Goal: Contribute content: Contribute content

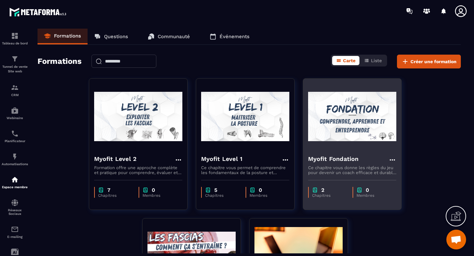
scroll to position [3688, 0]
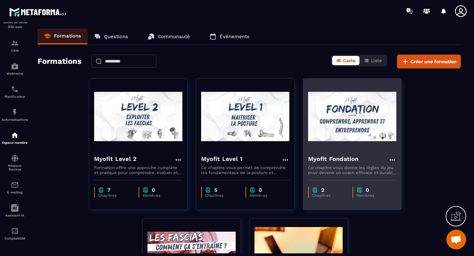
click at [342, 104] on img at bounding box center [352, 117] width 88 height 66
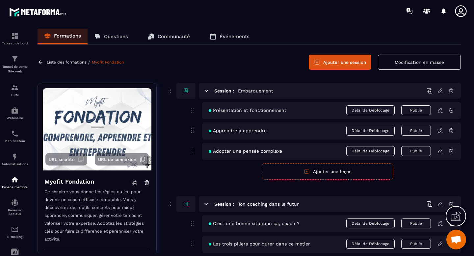
click at [260, 113] on span "Présentation et fonctionnement" at bounding box center [248, 110] width 78 height 5
click at [439, 111] on icon at bounding box center [440, 110] width 6 height 6
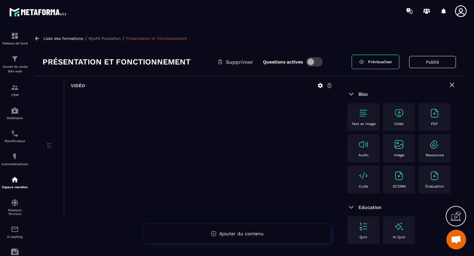
click at [115, 40] on p "Myofit Fondation" at bounding box center [105, 38] width 32 height 5
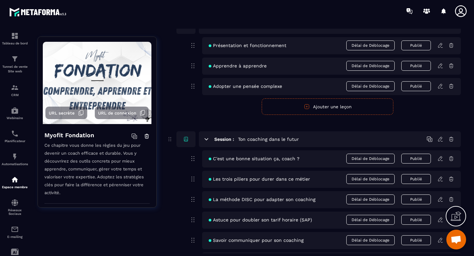
scroll to position [124, 0]
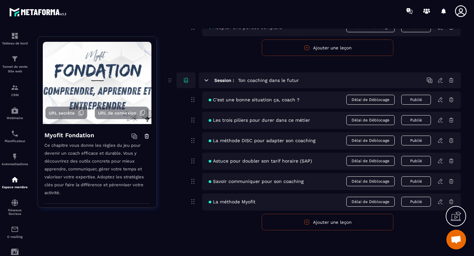
click at [440, 203] on icon at bounding box center [440, 201] width 4 height 4
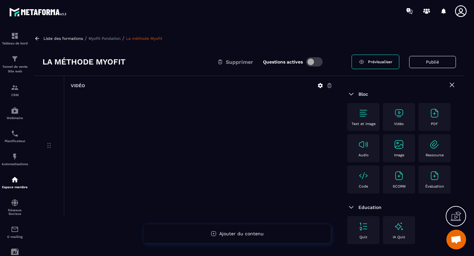
click at [108, 41] on div "Liste des formations / Myofit Fondation / La méthode Myofit" at bounding box center [249, 38] width 430 height 6
click at [108, 38] on p "Myofit Fondation" at bounding box center [105, 38] width 32 height 5
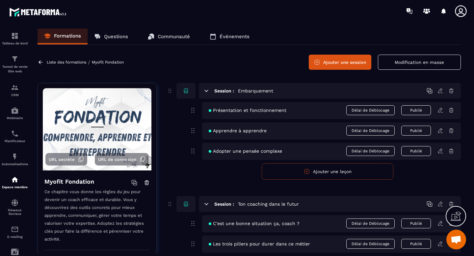
click at [100, 63] on link "Myofit Fondation" at bounding box center [108, 62] width 32 height 5
click at [76, 63] on p "Liste des formations" at bounding box center [66, 62] width 39 height 5
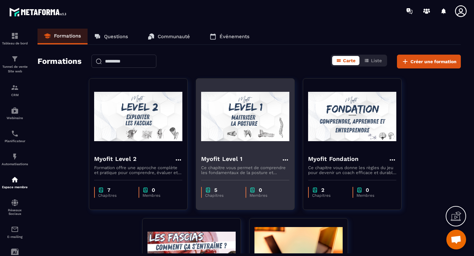
click at [270, 143] on img at bounding box center [245, 117] width 88 height 66
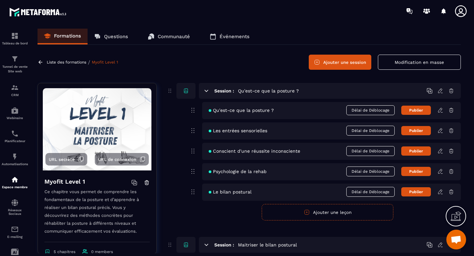
click at [206, 90] on icon at bounding box center [207, 91] width 4 height 2
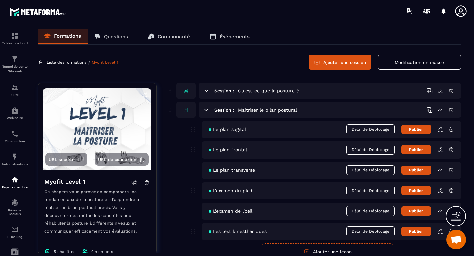
click at [206, 110] on icon at bounding box center [207, 110] width 4 height 2
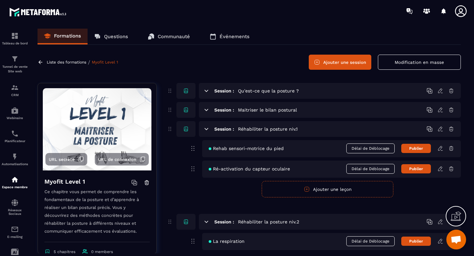
click at [208, 129] on icon at bounding box center [206, 129] width 6 height 6
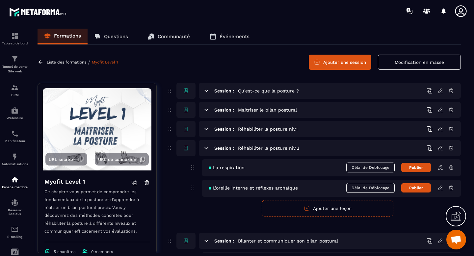
click at [208, 147] on icon at bounding box center [207, 148] width 4 height 2
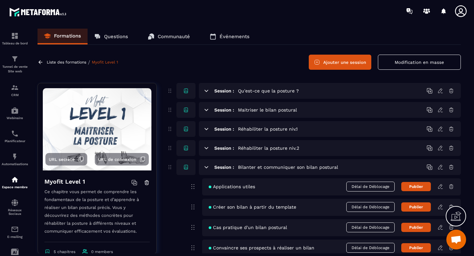
click at [208, 167] on icon at bounding box center [206, 167] width 6 height 6
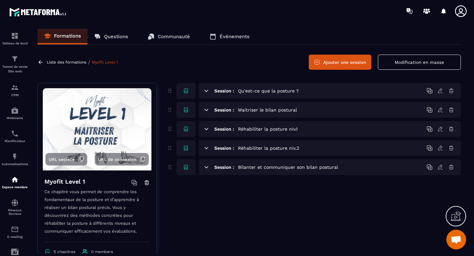
click at [70, 62] on p "Liste des formations" at bounding box center [66, 62] width 39 height 5
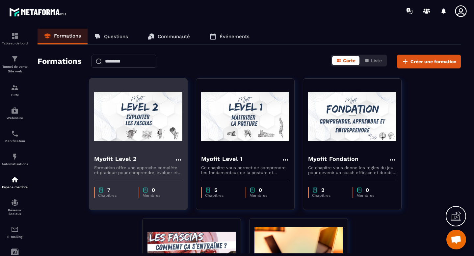
click at [148, 130] on img at bounding box center [138, 117] width 88 height 66
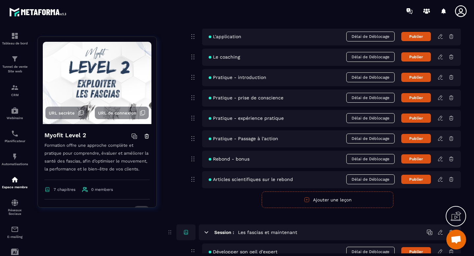
scroll to position [1200, 0]
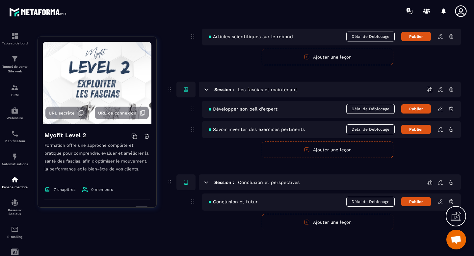
click at [440, 206] on div "Conclusion et futur Délai de Déblocage Publier" at bounding box center [331, 202] width 259 height 17
click at [439, 203] on icon at bounding box center [440, 202] width 6 height 6
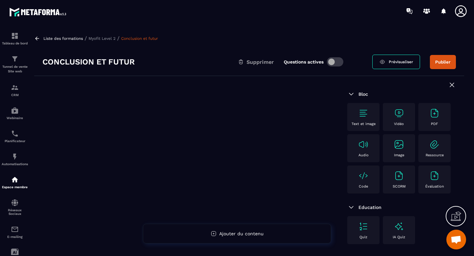
click at [397, 119] on div "Vidéo" at bounding box center [399, 117] width 26 height 18
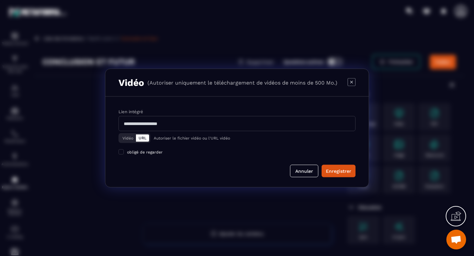
click at [168, 122] on input "Modal window" at bounding box center [236, 123] width 237 height 15
paste input "**********"
type input "**********"
click at [349, 172] on div "Enregistrer" at bounding box center [338, 171] width 25 height 7
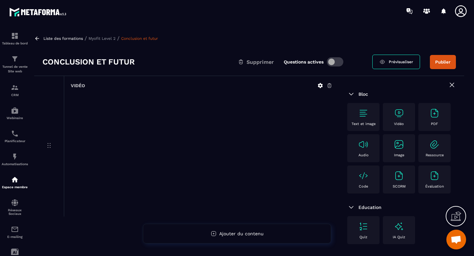
click at [441, 66] on button "Publier" at bounding box center [443, 62] width 26 height 14
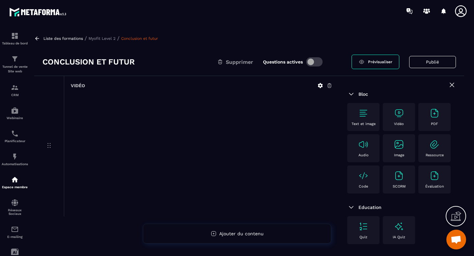
click at [111, 38] on p "Myofit Level 2" at bounding box center [102, 38] width 27 height 5
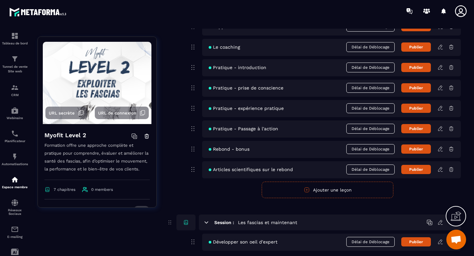
scroll to position [1200, 0]
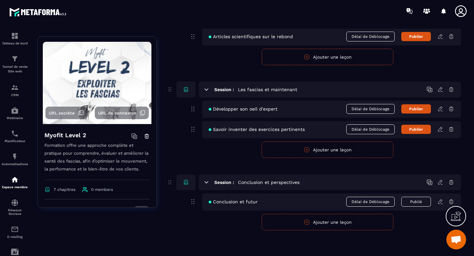
click at [440, 131] on icon at bounding box center [440, 129] width 6 height 6
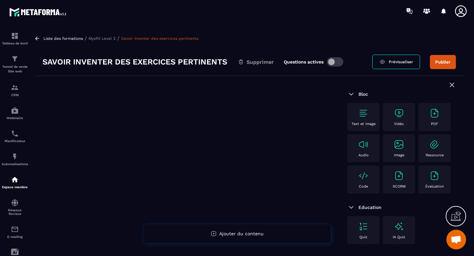
click at [398, 116] on img at bounding box center [399, 113] width 11 height 11
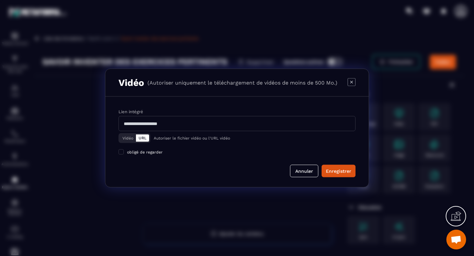
click at [199, 126] on input "Modal window" at bounding box center [236, 123] width 237 height 15
paste input "**********"
type input "**********"
click at [339, 173] on div "Enregistrer" at bounding box center [338, 171] width 25 height 7
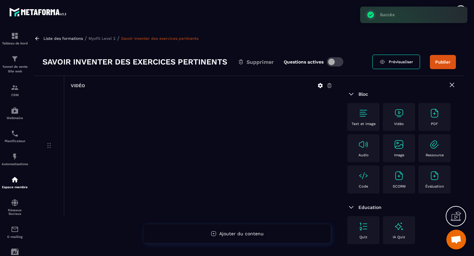
click at [440, 62] on button "Publier" at bounding box center [443, 62] width 26 height 14
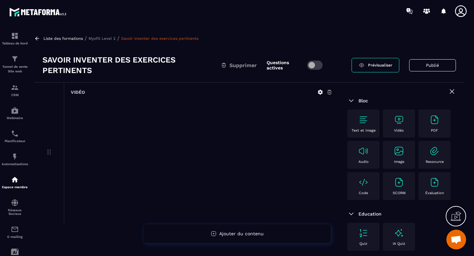
click at [101, 37] on p "Myofit Level 2" at bounding box center [102, 38] width 27 height 5
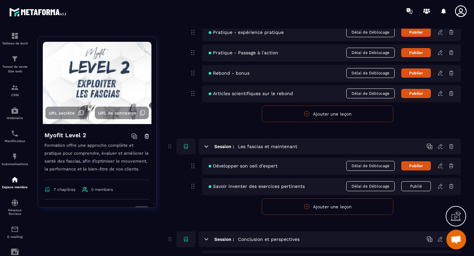
scroll to position [1159, 0]
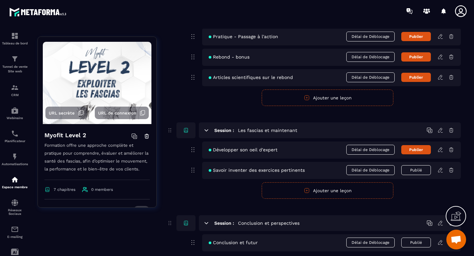
click at [439, 152] on icon at bounding box center [440, 150] width 6 height 6
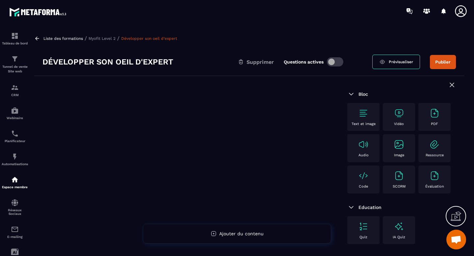
click at [399, 115] on img at bounding box center [399, 113] width 11 height 11
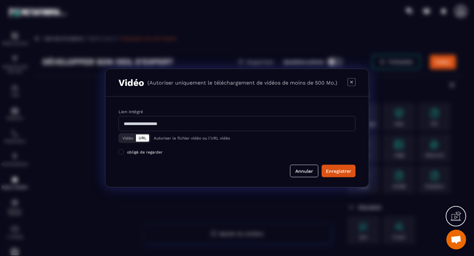
click at [206, 123] on input "Modal window" at bounding box center [236, 123] width 237 height 15
paste input "**********"
type input "**********"
click at [334, 175] on button "Enregistrer" at bounding box center [339, 171] width 34 height 13
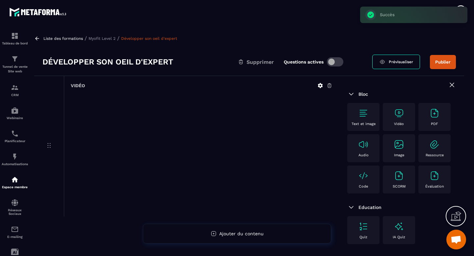
click at [442, 65] on button "Publier" at bounding box center [443, 62] width 26 height 14
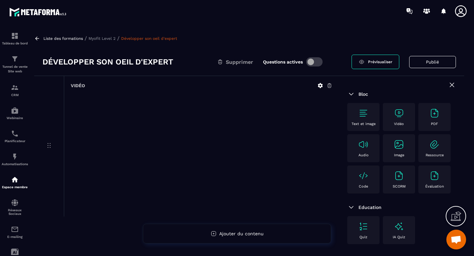
click at [109, 41] on div "Liste des formations / Myofit Level 2 / Développer son oeil d'expert" at bounding box center [249, 38] width 430 height 6
click at [109, 40] on p "Myofit Level 2" at bounding box center [102, 38] width 27 height 5
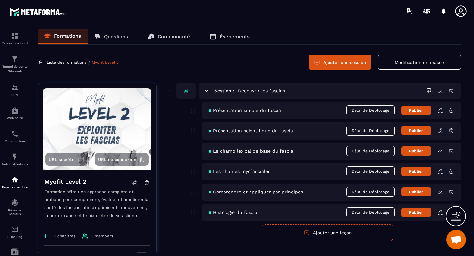
click at [78, 62] on p "Liste des formations" at bounding box center [66, 62] width 39 height 5
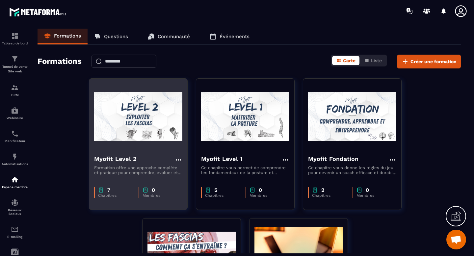
click at [136, 115] on img at bounding box center [138, 117] width 88 height 66
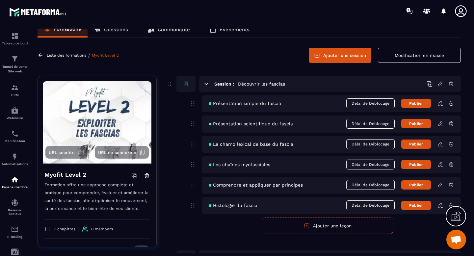
scroll to position [7, 0]
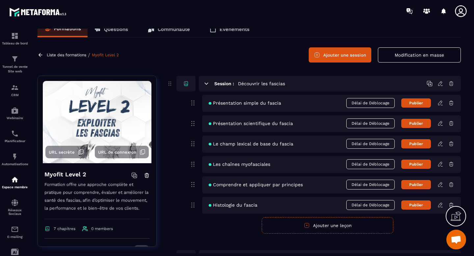
click at [207, 84] on icon at bounding box center [207, 84] width 4 height 2
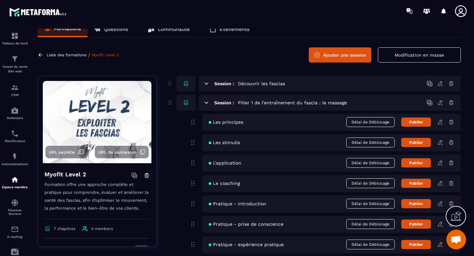
click at [441, 205] on icon at bounding box center [440, 204] width 6 height 6
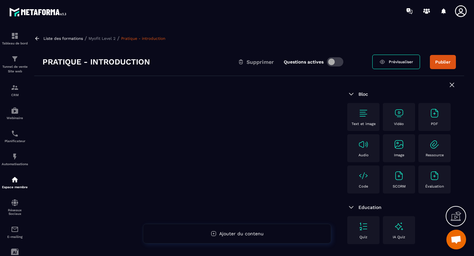
click at [398, 118] on img at bounding box center [399, 113] width 11 height 11
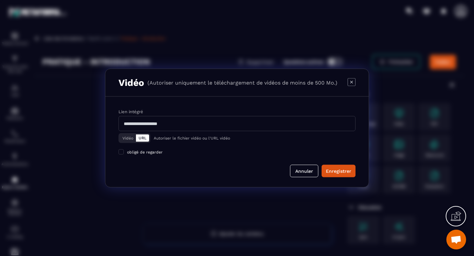
click at [163, 124] on input "Modal window" at bounding box center [236, 123] width 237 height 15
paste input "**********"
type input "**********"
click at [334, 172] on div "Enregistrer" at bounding box center [338, 171] width 25 height 7
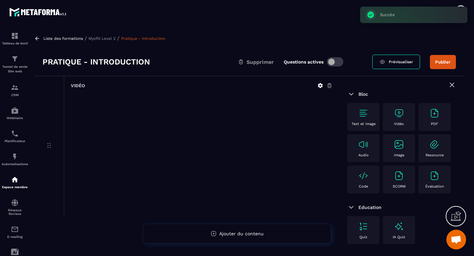
click at [438, 59] on button "Publier" at bounding box center [443, 62] width 26 height 14
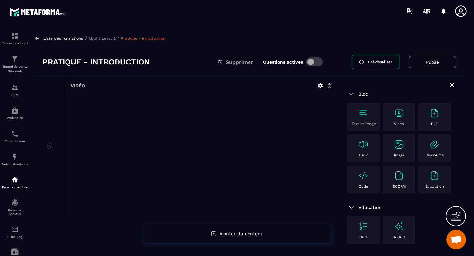
click at [105, 39] on p "Myofit Level 2" at bounding box center [102, 38] width 27 height 5
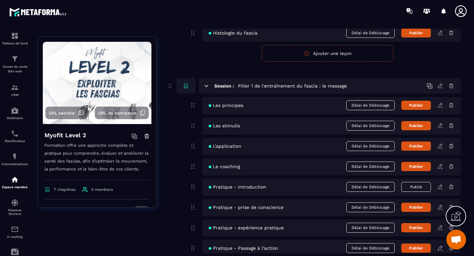
scroll to position [223, 0]
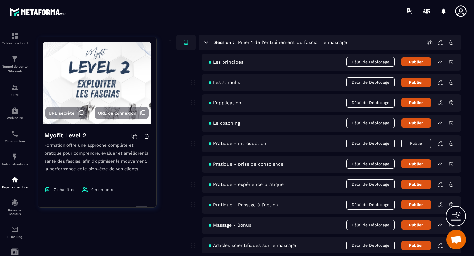
click at [442, 165] on icon at bounding box center [440, 164] width 6 height 6
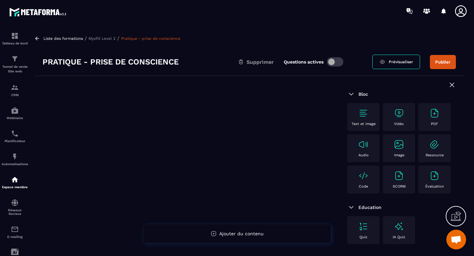
click at [397, 115] on img at bounding box center [399, 113] width 11 height 11
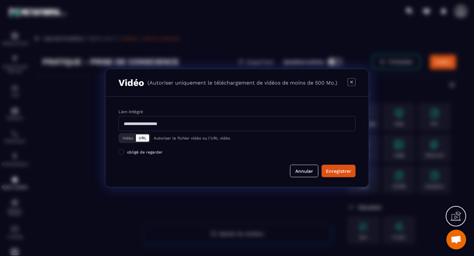
click at [199, 121] on input "Modal window" at bounding box center [236, 123] width 237 height 15
paste input "**********"
type input "**********"
click at [347, 172] on div "Enregistrer" at bounding box center [338, 171] width 25 height 7
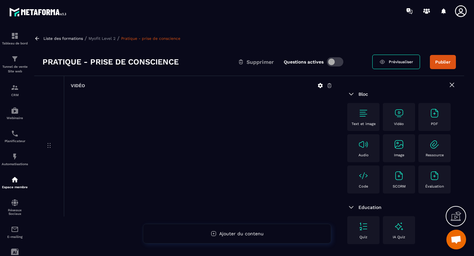
click at [438, 66] on button "Publier" at bounding box center [443, 62] width 26 height 14
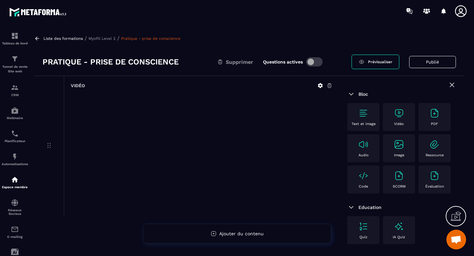
click at [108, 41] on div "Liste des formations / Myofit Level 2 / Pratique - prise de conscience" at bounding box center [249, 38] width 430 height 6
click at [108, 39] on p "Myofit Level 2" at bounding box center [102, 38] width 27 height 5
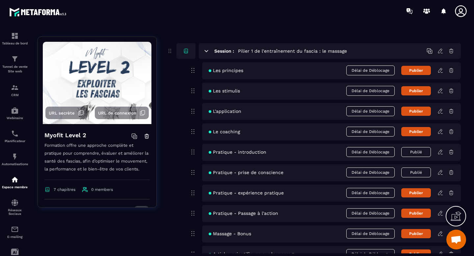
scroll to position [216, 0]
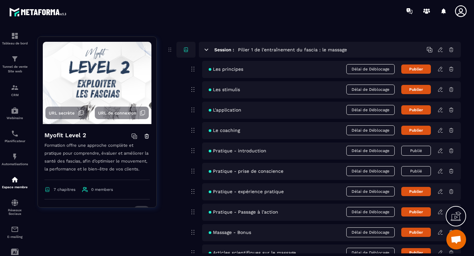
click at [440, 193] on icon at bounding box center [440, 192] width 6 height 6
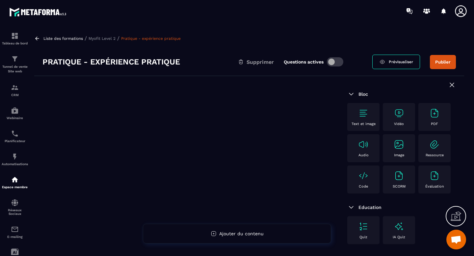
click at [397, 114] on img at bounding box center [399, 113] width 11 height 11
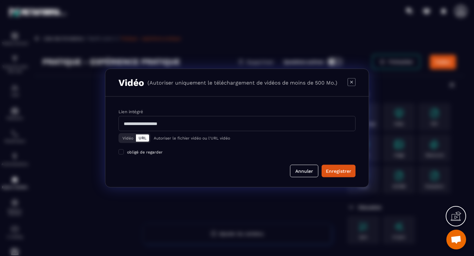
click at [195, 121] on input "Modal window" at bounding box center [236, 123] width 237 height 15
paste input "**********"
type input "**********"
click at [331, 170] on div "Enregistrer" at bounding box center [338, 171] width 25 height 7
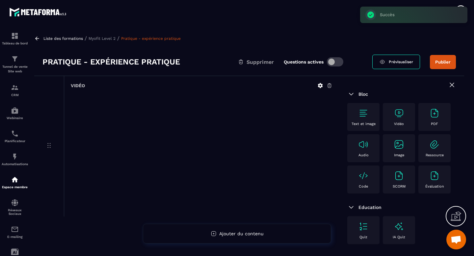
click at [441, 66] on button "Publier" at bounding box center [443, 62] width 26 height 14
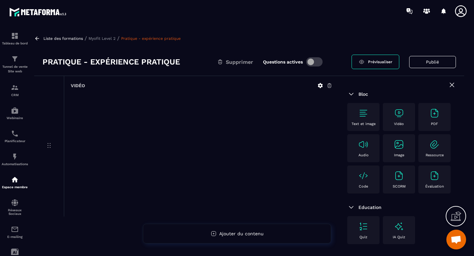
click at [107, 40] on p "Myofit Level 2" at bounding box center [102, 38] width 27 height 5
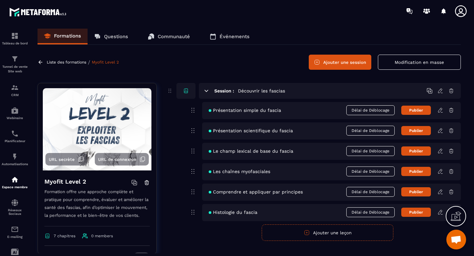
click at [205, 91] on icon at bounding box center [206, 91] width 6 height 6
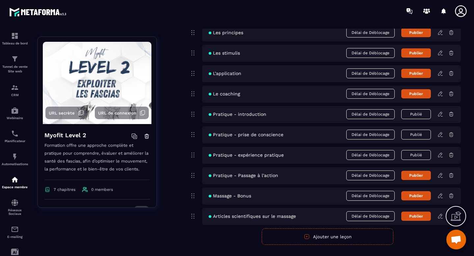
scroll to position [105, 0]
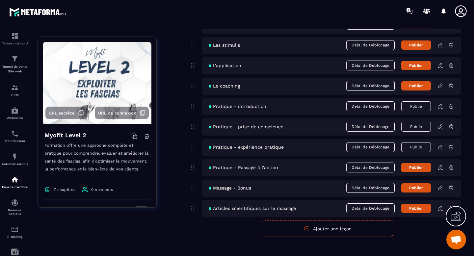
click at [440, 169] on icon at bounding box center [440, 168] width 6 height 6
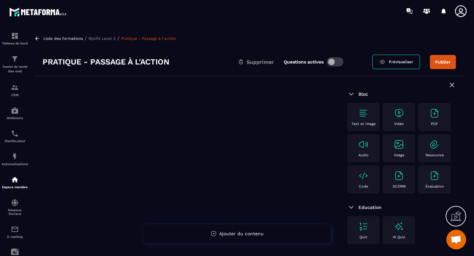
click at [399, 118] on img at bounding box center [399, 113] width 11 height 11
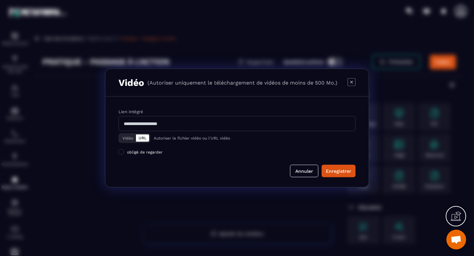
click at [203, 127] on input "Modal window" at bounding box center [236, 123] width 237 height 15
paste input "**********"
type input "**********"
click at [343, 169] on div "Enregistrer" at bounding box center [338, 171] width 25 height 7
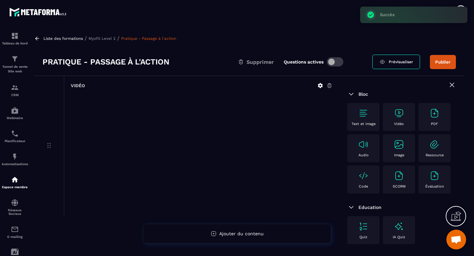
click at [443, 64] on button "Publier" at bounding box center [443, 62] width 26 height 14
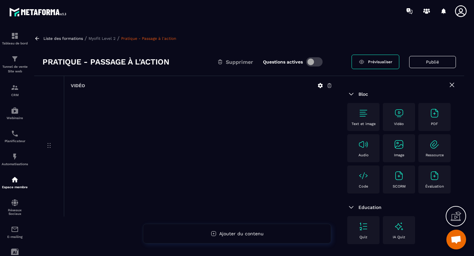
click at [106, 37] on p "Myofit Level 2" at bounding box center [102, 38] width 27 height 5
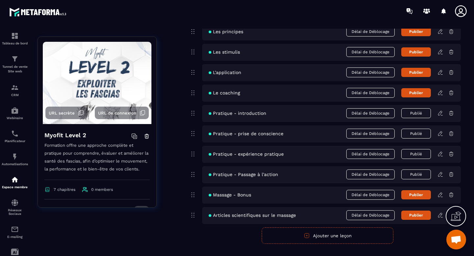
scroll to position [256, 0]
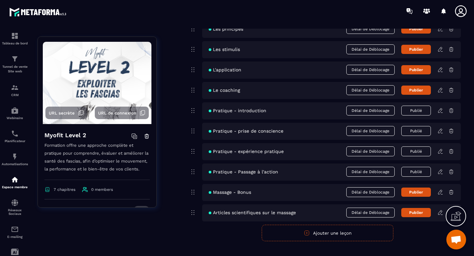
click at [439, 194] on icon at bounding box center [440, 192] width 6 height 6
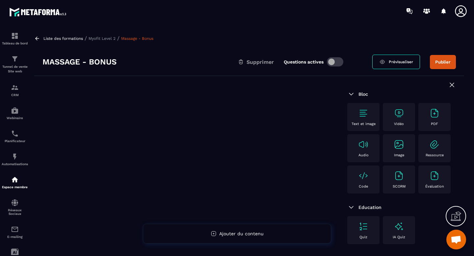
click at [399, 114] on img at bounding box center [399, 113] width 11 height 11
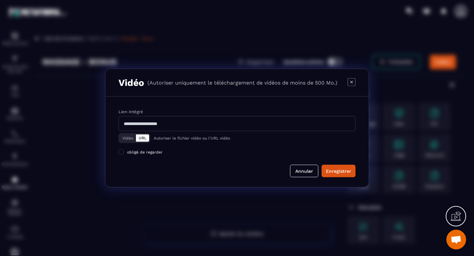
click at [152, 122] on input "Modal window" at bounding box center [236, 123] width 237 height 15
paste input "**********"
type input "**********"
click at [331, 170] on div "Enregistrer" at bounding box center [338, 171] width 25 height 7
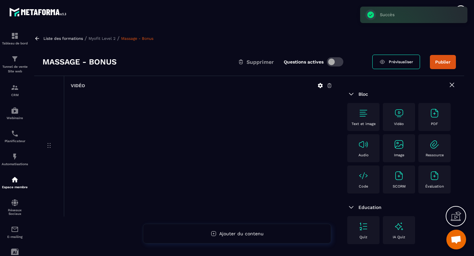
click at [439, 65] on button "Publier" at bounding box center [443, 62] width 26 height 14
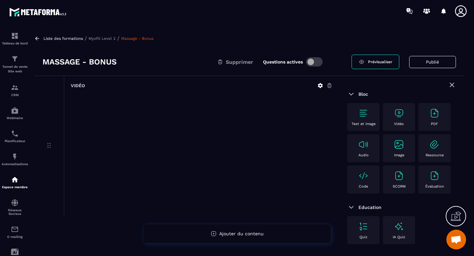
click at [103, 36] on p "Myofit Level 2" at bounding box center [102, 38] width 27 height 5
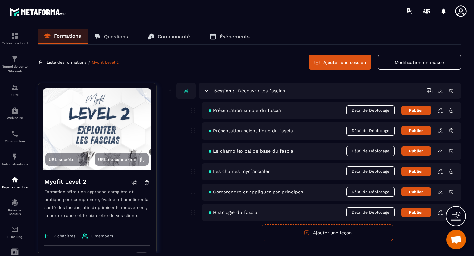
click at [204, 91] on icon at bounding box center [206, 91] width 6 height 6
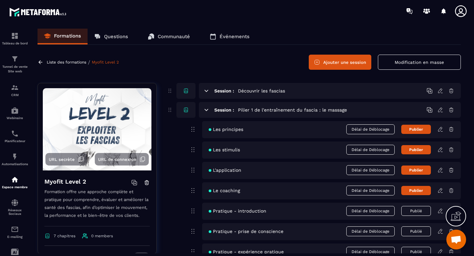
click at [208, 110] on icon at bounding box center [206, 110] width 6 height 6
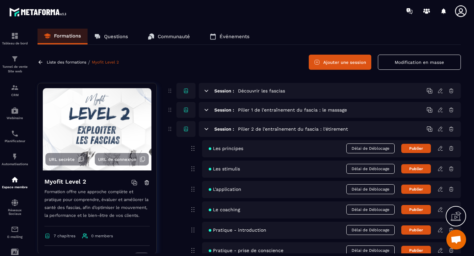
click at [439, 231] on icon at bounding box center [440, 230] width 6 height 6
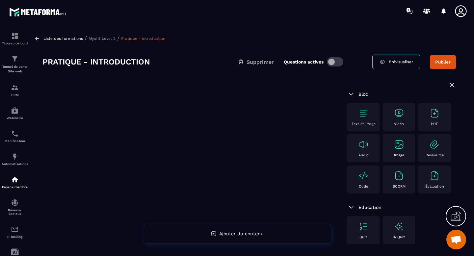
click at [402, 114] on img at bounding box center [399, 113] width 11 height 11
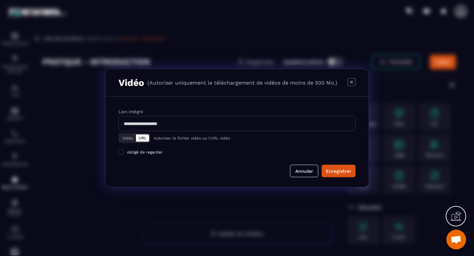
click at [187, 118] on input "Modal window" at bounding box center [236, 123] width 237 height 15
paste input "**********"
type input "**********"
click at [344, 172] on div "Enregistrer" at bounding box center [338, 171] width 25 height 7
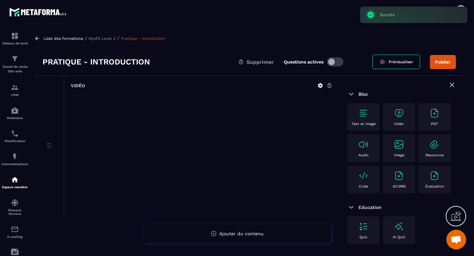
click at [439, 63] on button "Publier" at bounding box center [443, 62] width 26 height 14
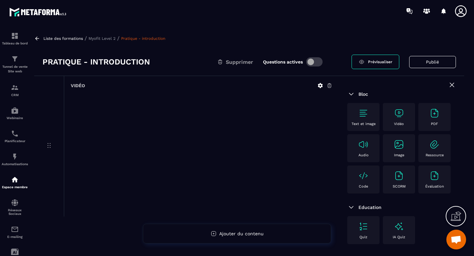
click at [112, 40] on p "Myofit Level 2" at bounding box center [102, 38] width 27 height 5
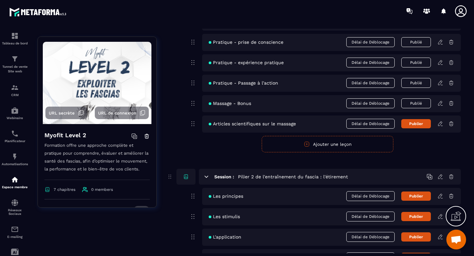
scroll to position [428, 0]
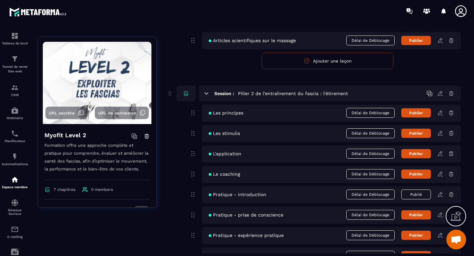
click at [439, 216] on icon at bounding box center [440, 215] width 6 height 6
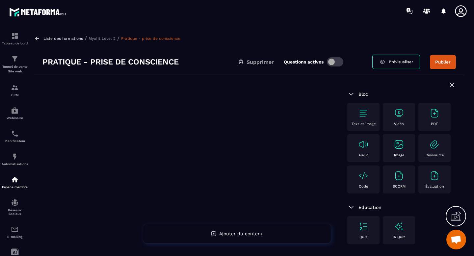
click at [390, 114] on div "Vidéo" at bounding box center [399, 117] width 26 height 18
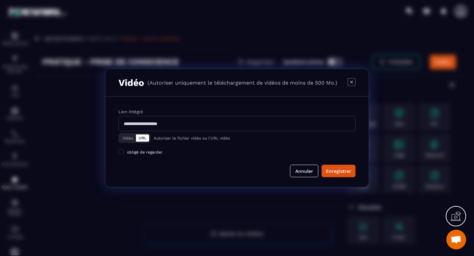
click at [191, 125] on input "Modal window" at bounding box center [236, 123] width 237 height 15
paste input "**********"
type input "**********"
click at [342, 168] on div "Enregistrer" at bounding box center [338, 171] width 25 height 7
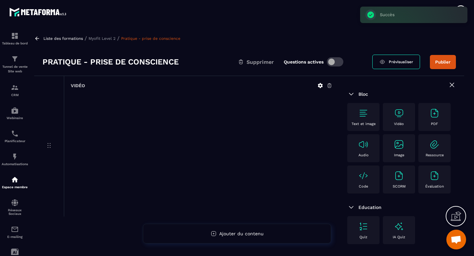
click at [442, 63] on button "Publier" at bounding box center [443, 62] width 26 height 14
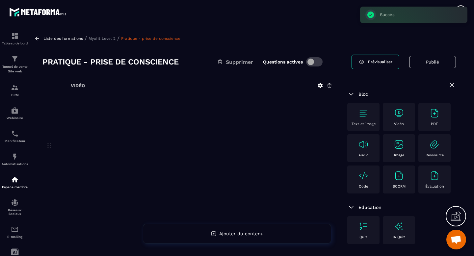
click at [111, 39] on p "Myofit Level 2" at bounding box center [102, 38] width 27 height 5
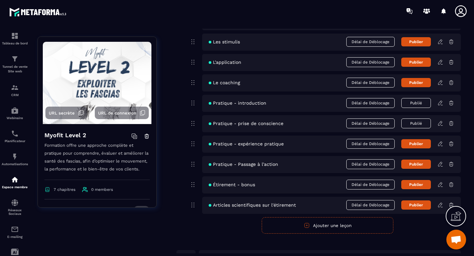
scroll to position [522, 0]
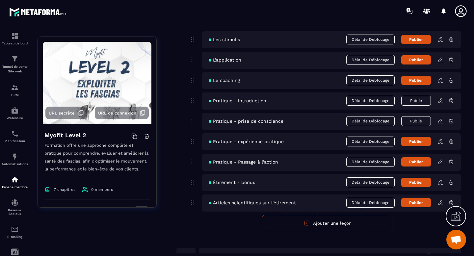
click at [439, 142] on icon at bounding box center [440, 142] width 6 height 6
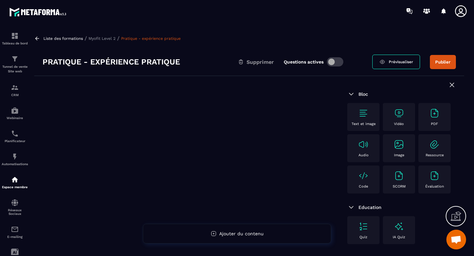
click at [398, 113] on img at bounding box center [399, 113] width 11 height 11
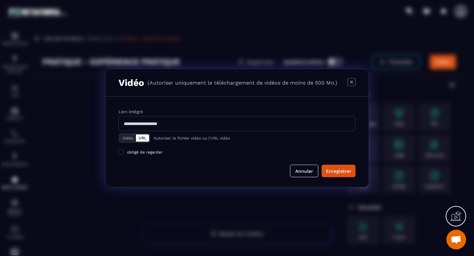
click at [234, 124] on input "Modal window" at bounding box center [236, 123] width 237 height 15
paste input "**********"
type input "**********"
click at [343, 171] on div "Enregistrer" at bounding box center [338, 171] width 25 height 7
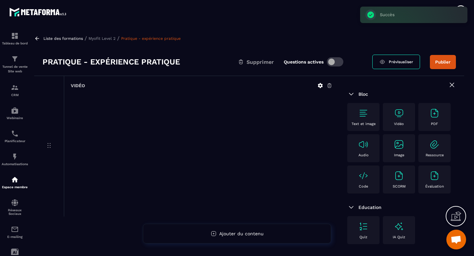
click at [447, 62] on button "Publier" at bounding box center [443, 62] width 26 height 14
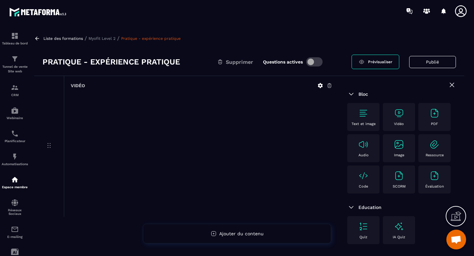
click at [107, 38] on p "Myofit Level 2" at bounding box center [102, 38] width 27 height 5
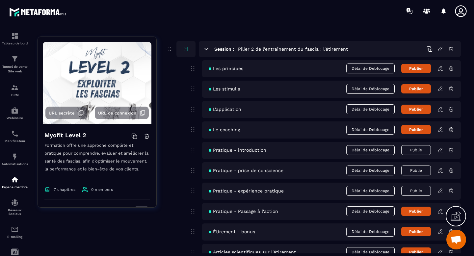
scroll to position [473, 0]
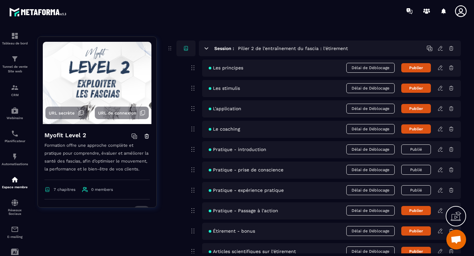
click at [440, 212] on icon at bounding box center [440, 210] width 4 height 4
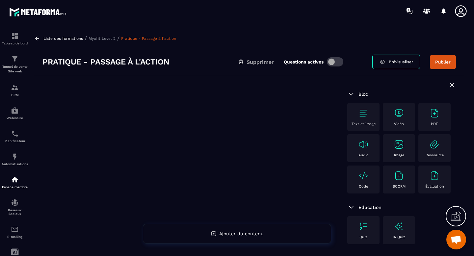
click at [395, 113] on img at bounding box center [399, 113] width 11 height 11
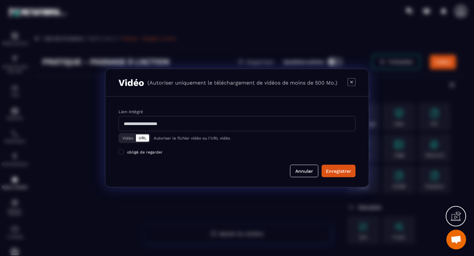
click at [166, 124] on input "Modal window" at bounding box center [236, 123] width 237 height 15
paste input "**********"
type input "**********"
click at [333, 172] on div "Enregistrer" at bounding box center [338, 171] width 25 height 7
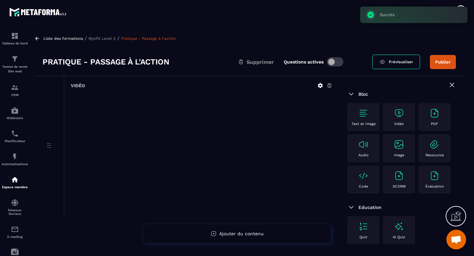
click at [441, 63] on button "Publier" at bounding box center [443, 62] width 26 height 14
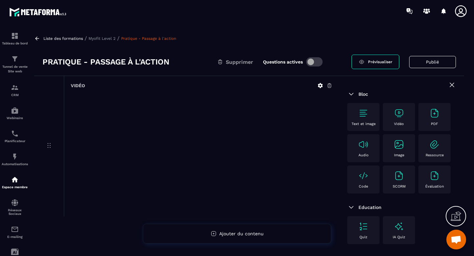
click at [101, 40] on p "Myofit Level 2" at bounding box center [102, 38] width 27 height 5
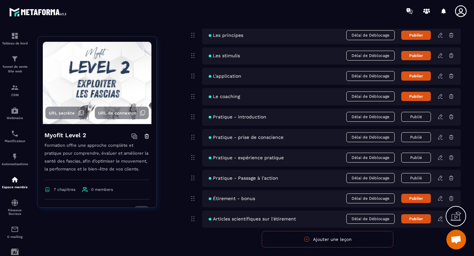
scroll to position [507, 0]
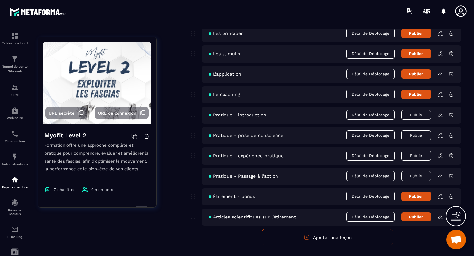
click at [439, 198] on icon at bounding box center [440, 197] width 6 height 6
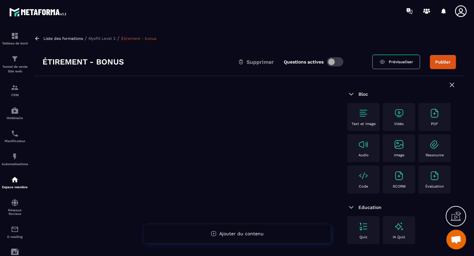
click at [392, 118] on div "Vidéo" at bounding box center [399, 117] width 26 height 18
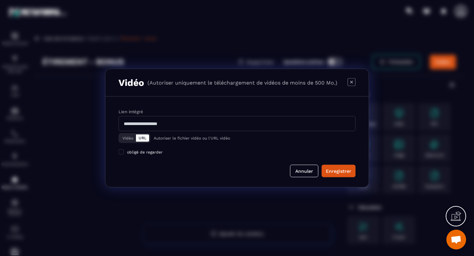
click at [199, 122] on input "Modal window" at bounding box center [236, 123] width 237 height 15
paste input "**********"
type input "**********"
click at [334, 172] on div "Enregistrer" at bounding box center [338, 171] width 25 height 7
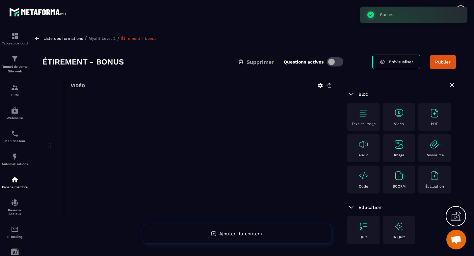
click at [449, 62] on button "Publier" at bounding box center [443, 62] width 26 height 14
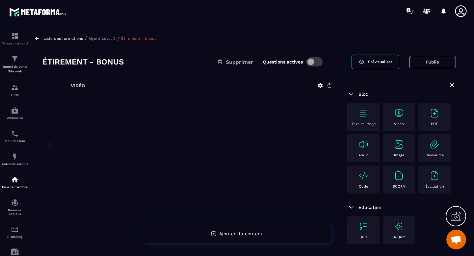
click at [96, 40] on p "Myofit Level 2" at bounding box center [102, 38] width 27 height 5
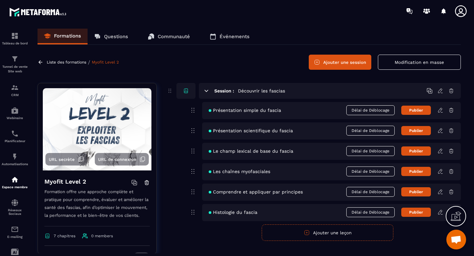
click at [206, 91] on icon at bounding box center [207, 91] width 4 height 2
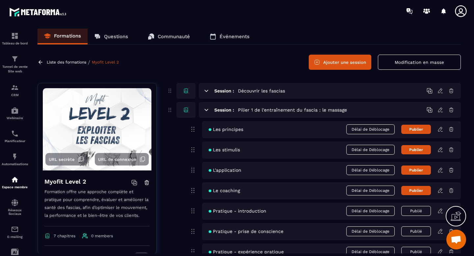
click at [206, 110] on icon at bounding box center [206, 110] width 6 height 6
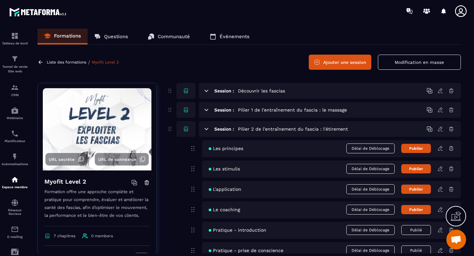
click at [438, 151] on icon at bounding box center [440, 148] width 6 height 6
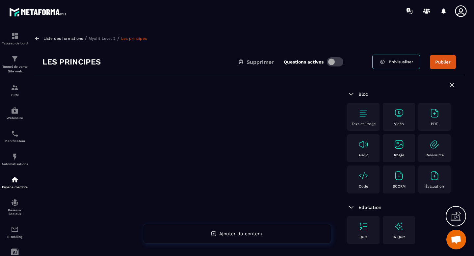
click at [397, 113] on img at bounding box center [399, 113] width 11 height 11
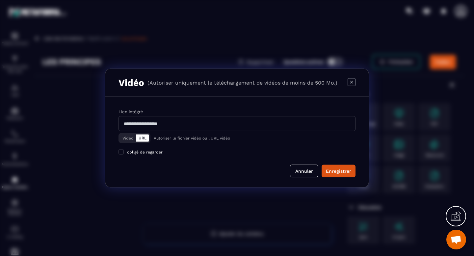
click at [174, 120] on input "Modal window" at bounding box center [236, 123] width 237 height 15
paste input "**********"
type input "**********"
click at [349, 171] on div "Enregistrer" at bounding box center [338, 171] width 25 height 7
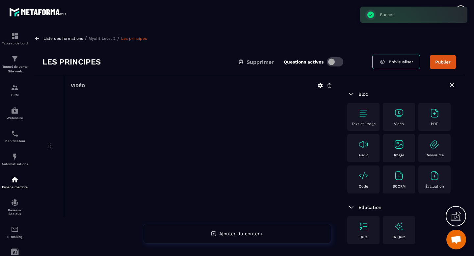
click at [440, 61] on button "Publier" at bounding box center [443, 62] width 26 height 14
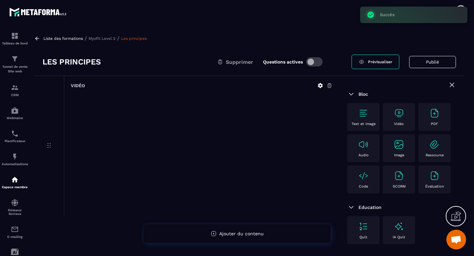
click at [99, 41] on div "Liste des formations / Myofit Level 2 / Les principes" at bounding box center [249, 38] width 430 height 6
click at [105, 35] on div "Liste des formations / Myofit Level 2 / Les principes" at bounding box center [249, 38] width 430 height 6
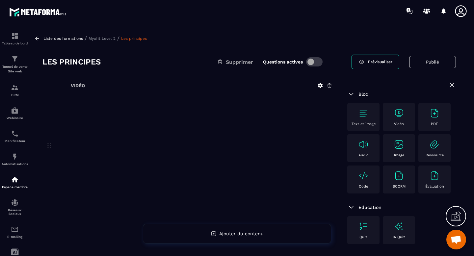
click at [105, 37] on p "Myofit Level 2" at bounding box center [102, 38] width 27 height 5
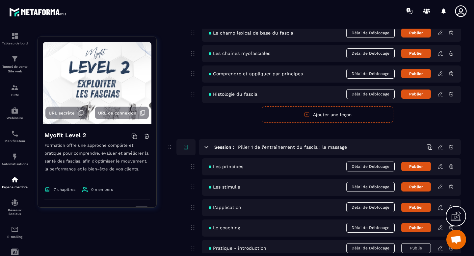
scroll to position [199, 0]
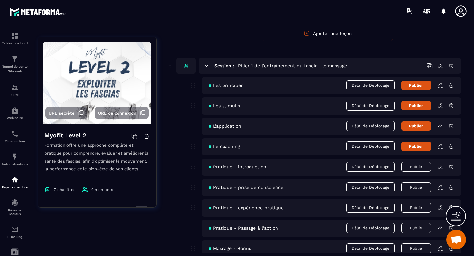
click at [206, 65] on icon at bounding box center [207, 66] width 4 height 2
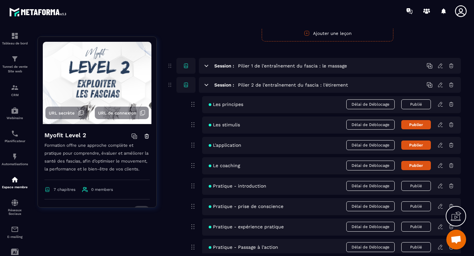
click at [439, 126] on icon at bounding box center [440, 125] width 6 height 6
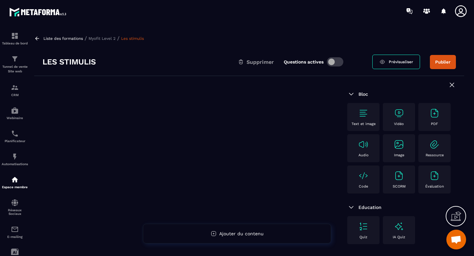
click at [398, 117] on img at bounding box center [399, 113] width 11 height 11
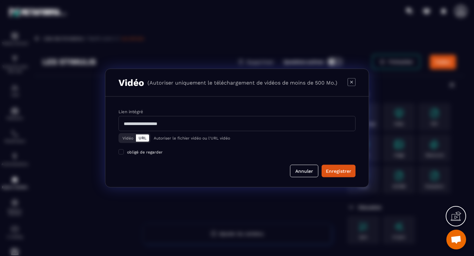
click at [255, 124] on input "Modal window" at bounding box center [236, 123] width 237 height 15
paste input "**********"
type input "**********"
click at [341, 172] on div "Enregistrer" at bounding box center [338, 171] width 25 height 7
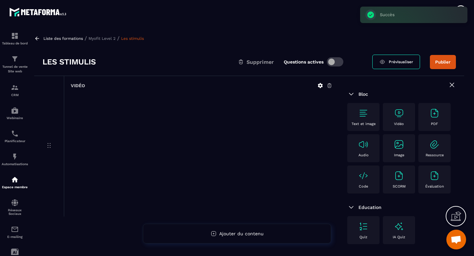
click at [446, 66] on button "Publier" at bounding box center [443, 62] width 26 height 14
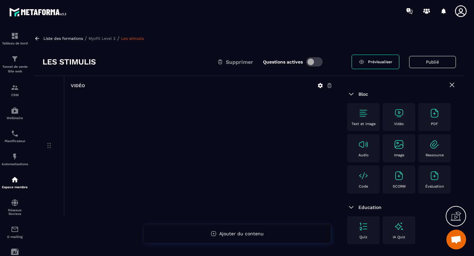
click at [105, 39] on p "Myofit Level 2" at bounding box center [102, 38] width 27 height 5
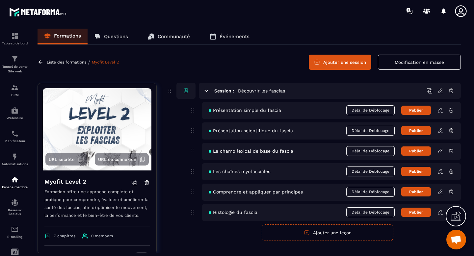
click at [207, 92] on icon at bounding box center [206, 91] width 6 height 6
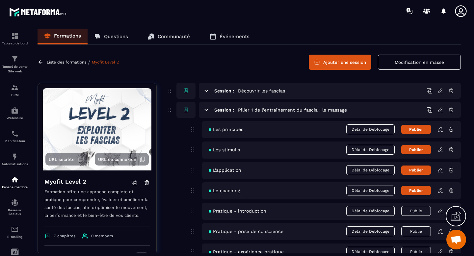
click at [207, 113] on icon at bounding box center [206, 110] width 6 height 6
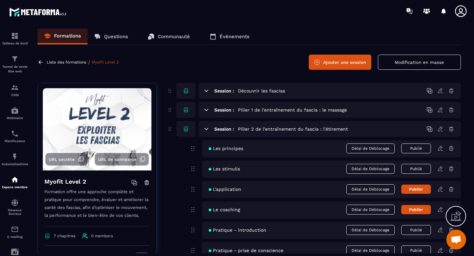
click at [439, 191] on icon at bounding box center [440, 189] width 6 height 6
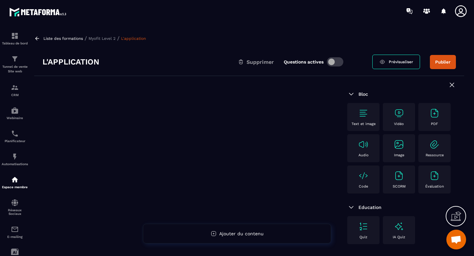
click at [399, 120] on div "Vidéo" at bounding box center [399, 117] width 26 height 18
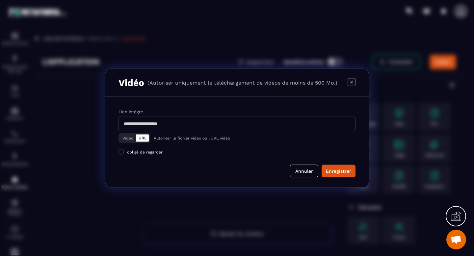
click at [238, 122] on input "Modal window" at bounding box center [236, 123] width 237 height 15
paste input "**********"
type input "**********"
click at [340, 174] on button "Enregistrer" at bounding box center [339, 171] width 34 height 13
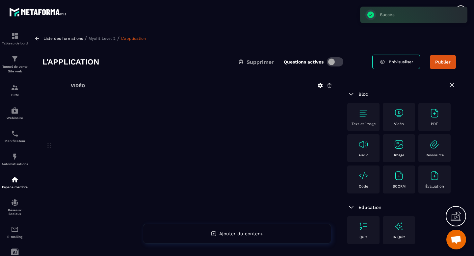
click at [442, 64] on button "Publier" at bounding box center [443, 62] width 26 height 14
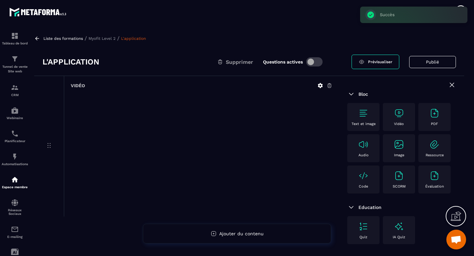
click at [104, 36] on p "Myofit Level 2" at bounding box center [102, 38] width 27 height 5
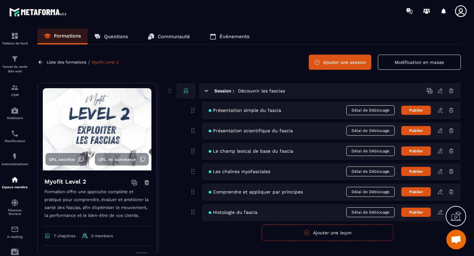
click at [207, 91] on icon at bounding box center [207, 91] width 4 height 2
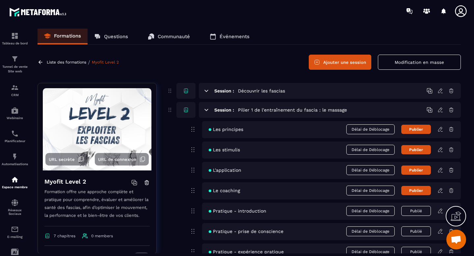
click at [206, 110] on icon at bounding box center [207, 110] width 4 height 2
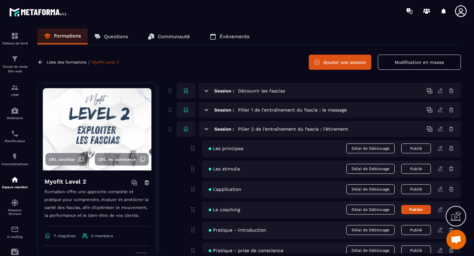
click at [441, 209] on icon at bounding box center [440, 209] width 4 height 4
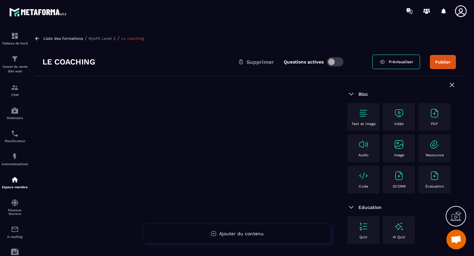
click at [392, 122] on div "Vidéo" at bounding box center [399, 117] width 26 height 18
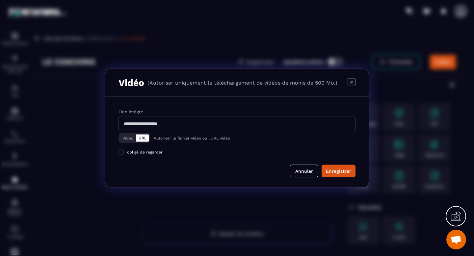
click at [219, 122] on input "Modal window" at bounding box center [236, 123] width 237 height 15
paste input "**********"
type input "**********"
click at [339, 168] on div "Enregistrer" at bounding box center [338, 171] width 25 height 7
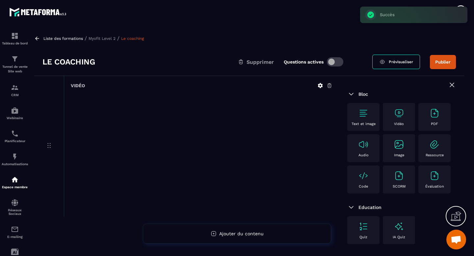
click at [444, 66] on button "Publier" at bounding box center [443, 62] width 26 height 14
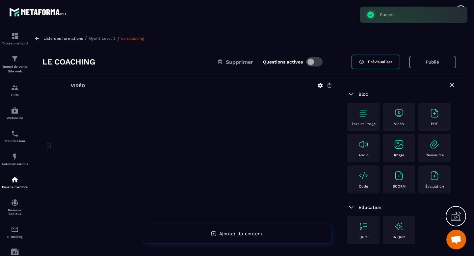
click at [104, 39] on p "Myofit Level 2" at bounding box center [102, 38] width 27 height 5
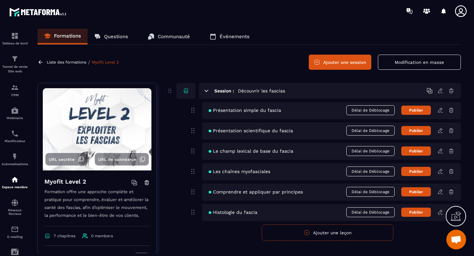
click at [205, 89] on icon at bounding box center [206, 91] width 6 height 6
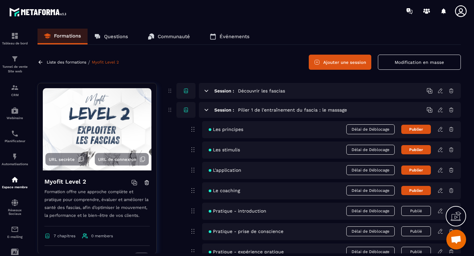
click at [440, 129] on icon at bounding box center [440, 129] width 6 height 6
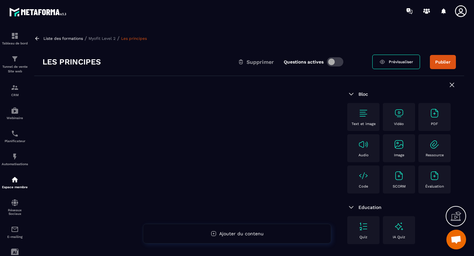
click at [400, 110] on img at bounding box center [399, 113] width 11 height 11
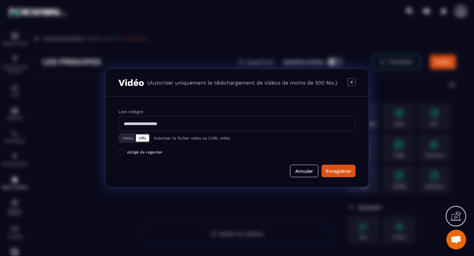
click at [303, 126] on input "Modal window" at bounding box center [236, 123] width 237 height 15
paste input "**********"
type input "**********"
click at [346, 171] on div "Enregistrer" at bounding box center [338, 171] width 25 height 7
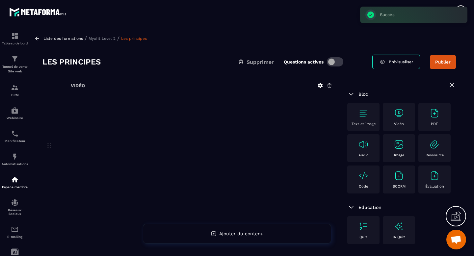
click at [440, 64] on button "Publier" at bounding box center [443, 62] width 26 height 14
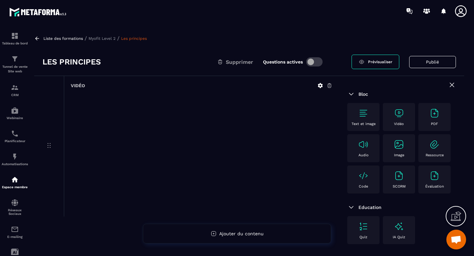
click at [110, 39] on p "Myofit Level 2" at bounding box center [102, 38] width 27 height 5
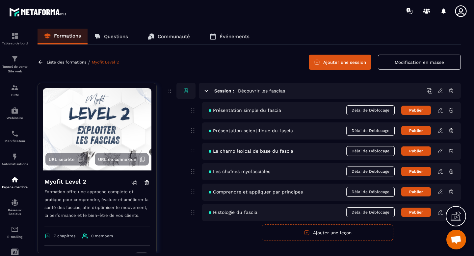
click at [206, 91] on icon at bounding box center [207, 91] width 4 height 2
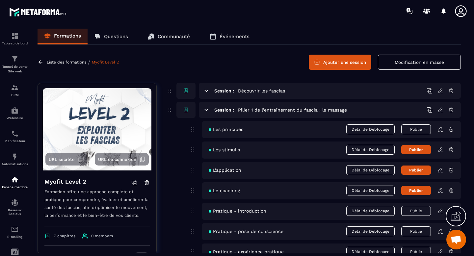
click at [440, 152] on icon at bounding box center [440, 150] width 6 height 6
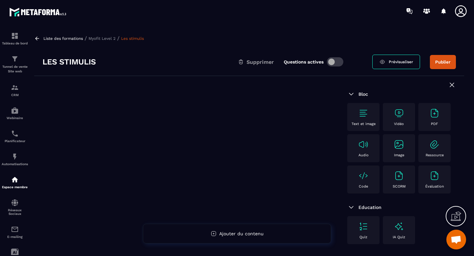
click at [392, 116] on div "Vidéo" at bounding box center [399, 117] width 26 height 18
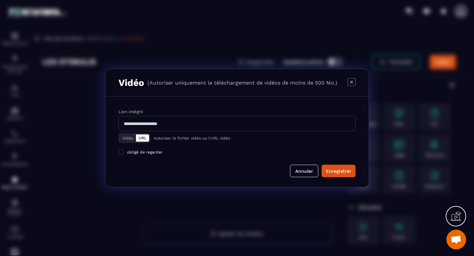
click at [182, 121] on input "Modal window" at bounding box center [236, 123] width 237 height 15
paste input "**********"
type input "**********"
click at [351, 172] on div "Enregistrer" at bounding box center [338, 171] width 25 height 7
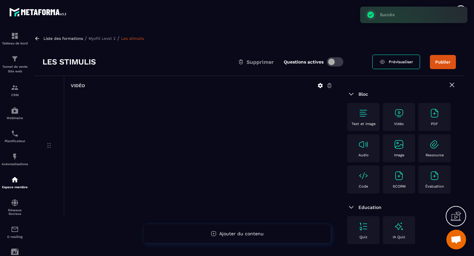
click at [111, 39] on p "Myofit Level 2" at bounding box center [102, 38] width 27 height 5
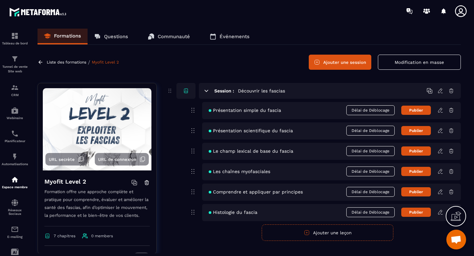
click at [208, 91] on icon at bounding box center [206, 91] width 6 height 6
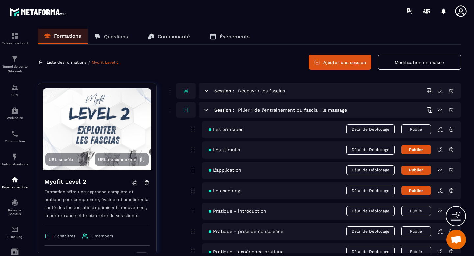
click at [440, 151] on icon at bounding box center [440, 150] width 6 height 6
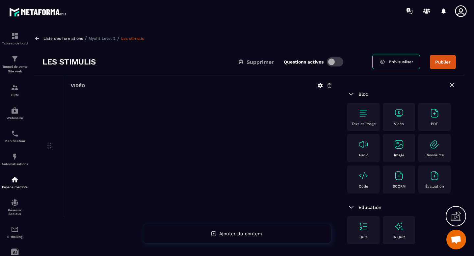
click at [440, 65] on button "Publier" at bounding box center [443, 62] width 26 height 14
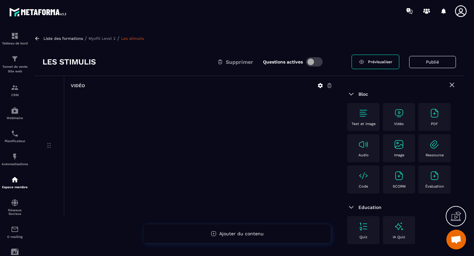
click at [109, 39] on p "Myofit Level 2" at bounding box center [102, 38] width 27 height 5
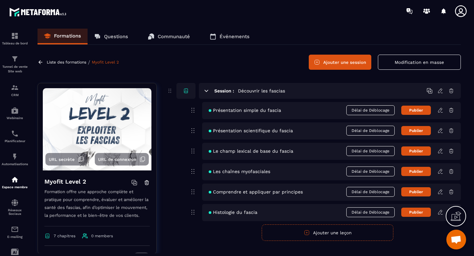
click at [204, 91] on icon at bounding box center [206, 91] width 6 height 6
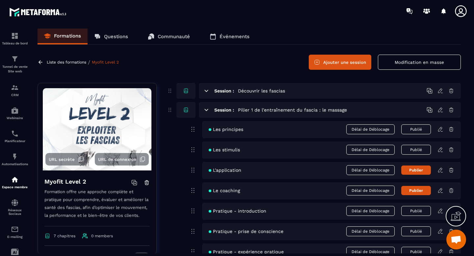
click at [441, 173] on icon at bounding box center [440, 170] width 6 height 6
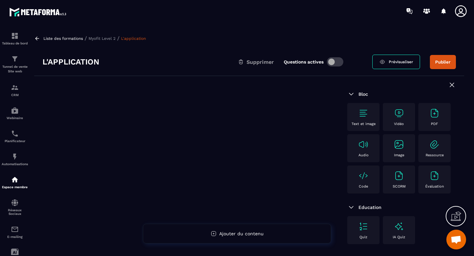
click at [392, 112] on div "Vidéo" at bounding box center [399, 117] width 26 height 18
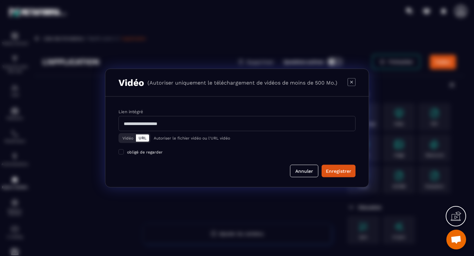
click at [247, 121] on input "Modal window" at bounding box center [236, 123] width 237 height 15
paste input "**********"
type input "**********"
click at [334, 173] on div "Enregistrer" at bounding box center [338, 171] width 25 height 7
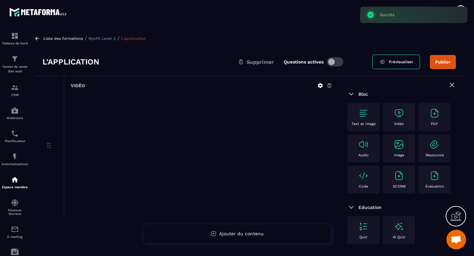
click at [440, 66] on button "Publier" at bounding box center [443, 62] width 26 height 14
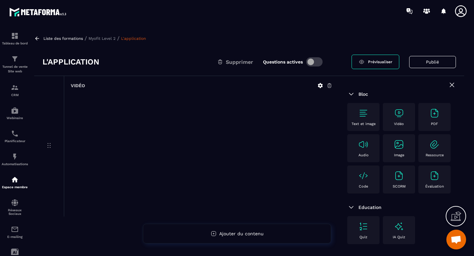
click at [104, 37] on p "Myofit Level 2" at bounding box center [102, 38] width 27 height 5
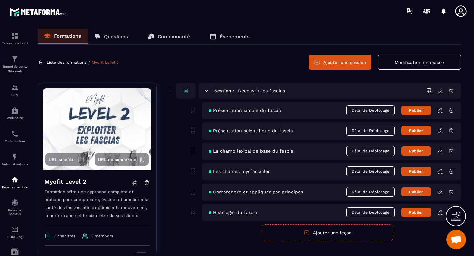
click at [205, 89] on icon at bounding box center [206, 91] width 6 height 6
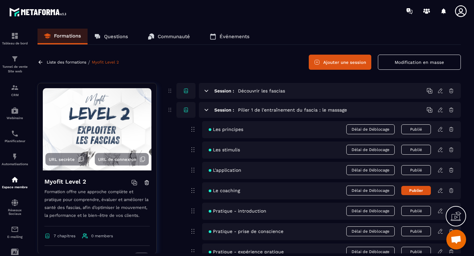
click at [439, 192] on icon at bounding box center [440, 191] width 6 height 6
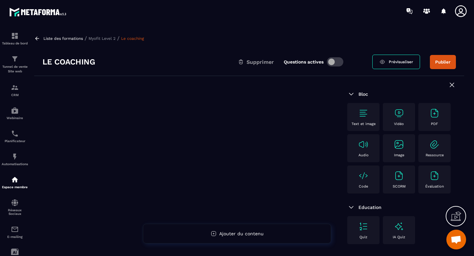
click at [392, 114] on div "Vidéo" at bounding box center [399, 117] width 26 height 18
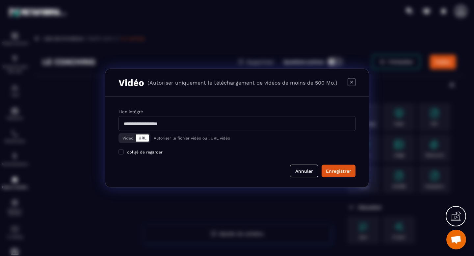
click at [266, 122] on input "Modal window" at bounding box center [236, 123] width 237 height 15
paste input "**********"
type input "**********"
click at [344, 172] on div "Enregistrer" at bounding box center [338, 171] width 25 height 7
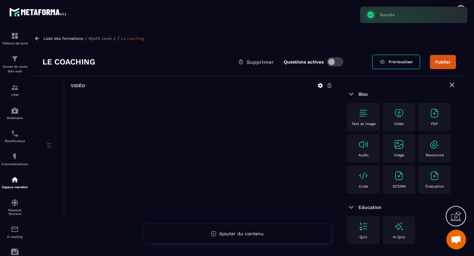
click at [443, 65] on button "Publier" at bounding box center [443, 62] width 26 height 14
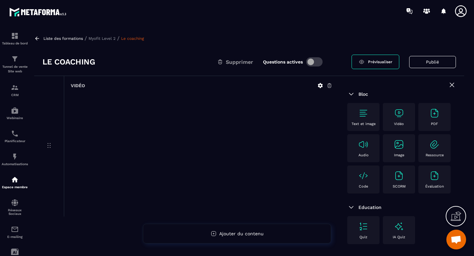
click at [103, 38] on p "Myofit Level 2" at bounding box center [102, 38] width 27 height 5
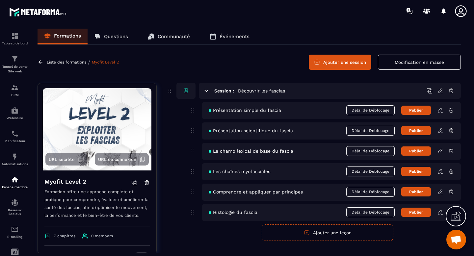
click at [207, 92] on icon at bounding box center [206, 91] width 6 height 6
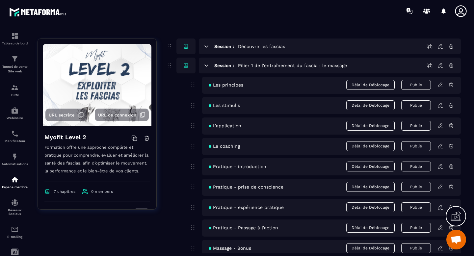
scroll to position [44, 0]
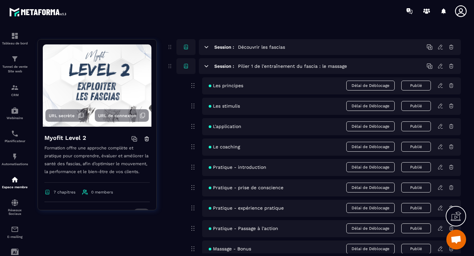
click at [206, 65] on icon at bounding box center [206, 66] width 6 height 6
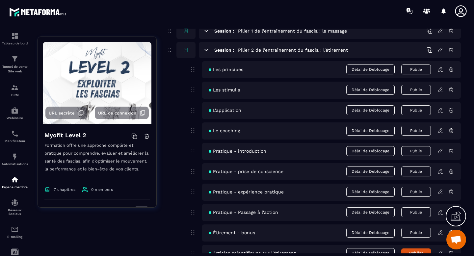
scroll to position [80, 0]
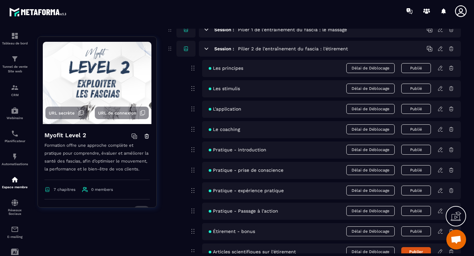
click at [207, 50] on icon at bounding box center [206, 49] width 6 height 6
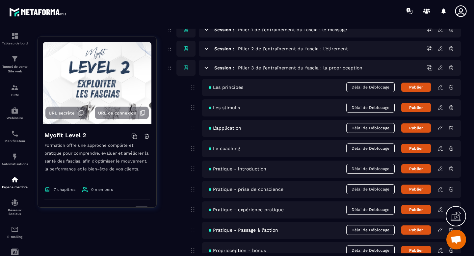
click at [207, 68] on icon at bounding box center [206, 68] width 6 height 6
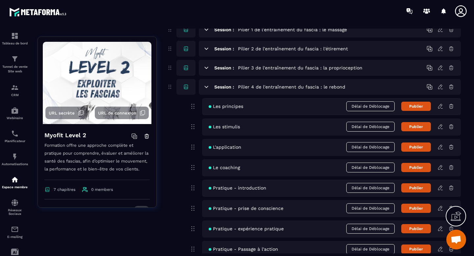
click at [438, 107] on icon at bounding box center [440, 106] width 6 height 6
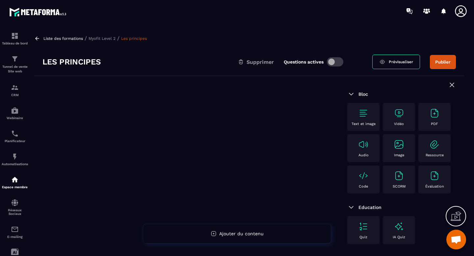
click at [400, 115] on img at bounding box center [399, 113] width 11 height 11
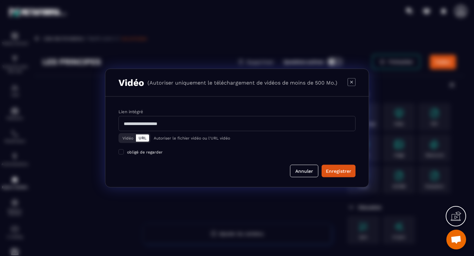
click at [217, 122] on input "Modal window" at bounding box center [236, 123] width 237 height 15
paste input "**********"
type input "**********"
click at [345, 172] on div "Enregistrer" at bounding box center [338, 171] width 25 height 7
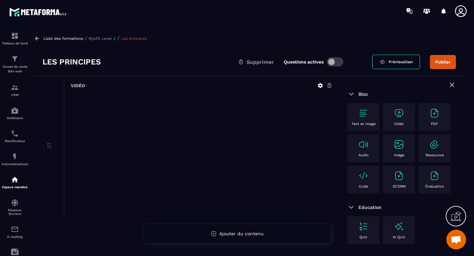
click at [439, 65] on button "Publier" at bounding box center [443, 62] width 26 height 14
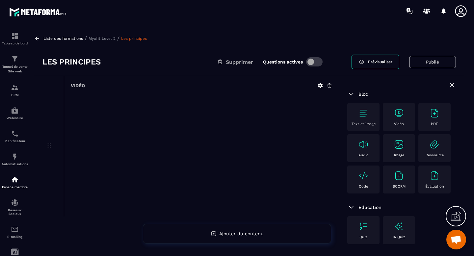
click at [106, 40] on p "Myofit Level 2" at bounding box center [102, 38] width 27 height 5
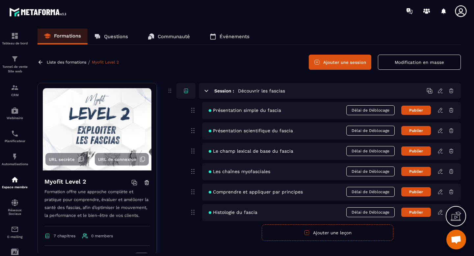
click at [204, 89] on icon at bounding box center [206, 91] width 6 height 6
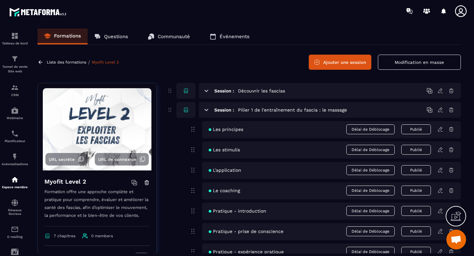
click at [205, 108] on icon at bounding box center [206, 110] width 6 height 6
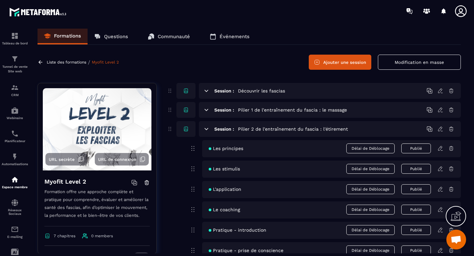
click at [205, 128] on icon at bounding box center [207, 129] width 4 height 2
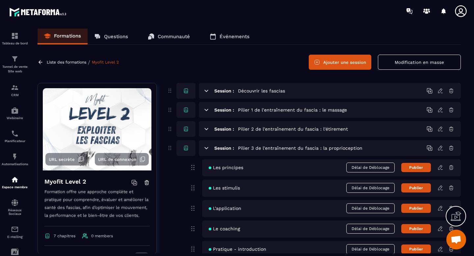
click at [207, 147] on icon at bounding box center [206, 148] width 6 height 6
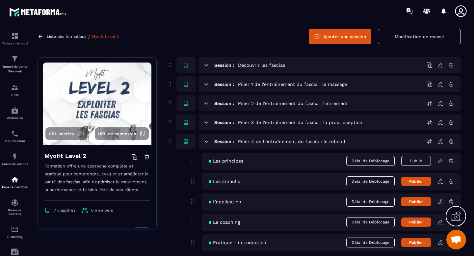
scroll to position [26, 0]
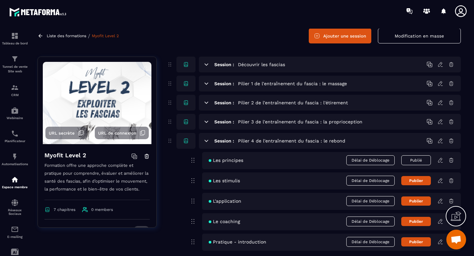
click at [439, 180] on icon at bounding box center [440, 180] width 4 height 4
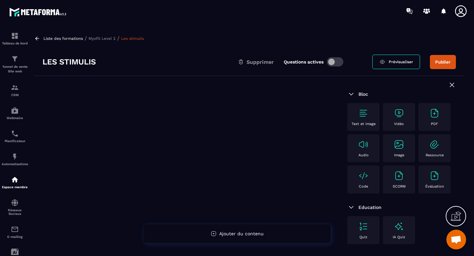
click at [392, 116] on div "Vidéo" at bounding box center [399, 117] width 26 height 18
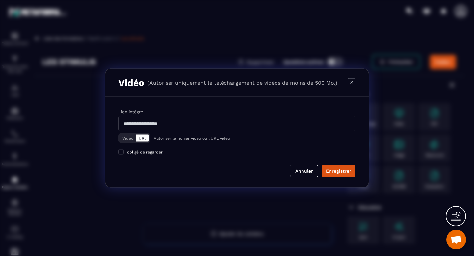
click at [257, 124] on input "Modal window" at bounding box center [236, 123] width 237 height 15
paste input "**********"
type input "**********"
click at [345, 170] on div "Enregistrer" at bounding box center [338, 171] width 25 height 7
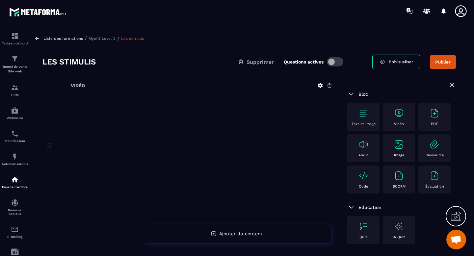
click at [444, 63] on button "Publier" at bounding box center [443, 62] width 26 height 14
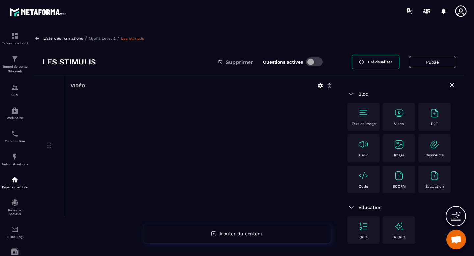
click at [102, 39] on p "Myofit Level 2" at bounding box center [102, 38] width 27 height 5
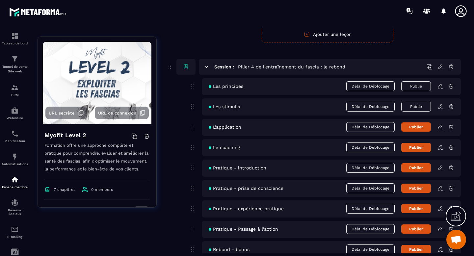
scroll to position [965, 0]
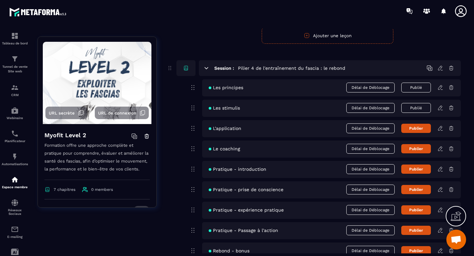
click at [439, 130] on icon at bounding box center [440, 128] width 6 height 6
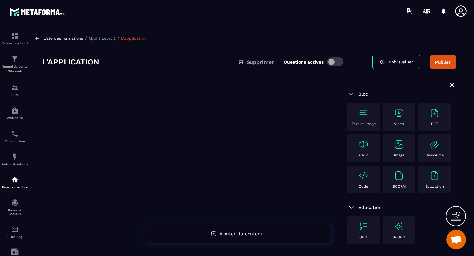
click at [397, 112] on img at bounding box center [399, 113] width 11 height 11
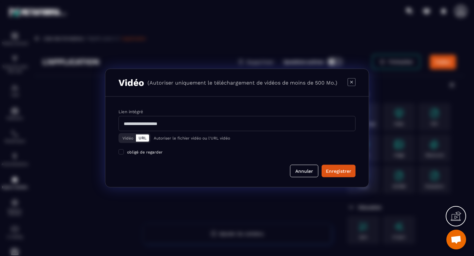
click at [262, 123] on input "Modal window" at bounding box center [236, 123] width 237 height 15
paste input "**********"
type input "**********"
click at [339, 175] on button "Enregistrer" at bounding box center [339, 171] width 34 height 13
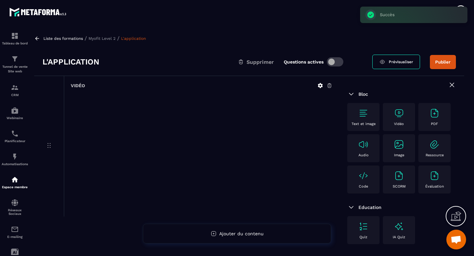
click at [440, 63] on button "Publier" at bounding box center [443, 62] width 26 height 14
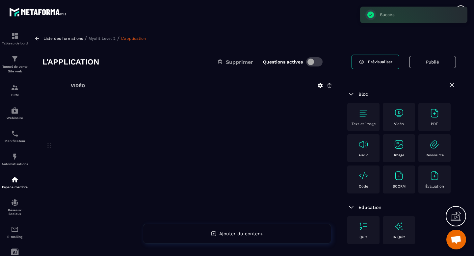
click at [109, 39] on p "Myofit Level 2" at bounding box center [102, 38] width 27 height 5
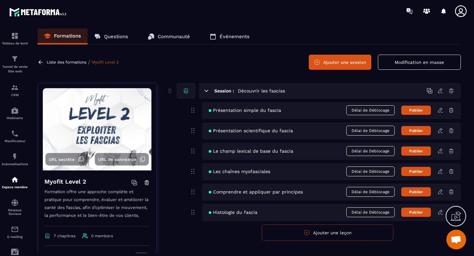
click at [205, 90] on icon at bounding box center [207, 91] width 4 height 2
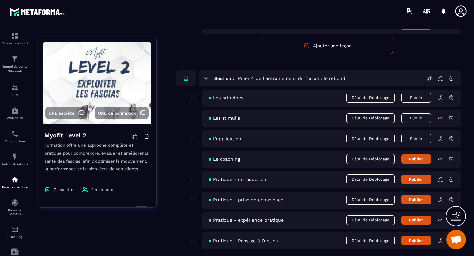
scroll to position [802, 0]
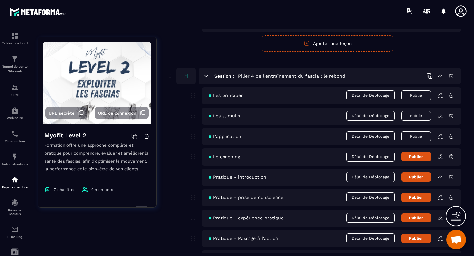
click at [439, 158] on icon at bounding box center [440, 157] width 6 height 6
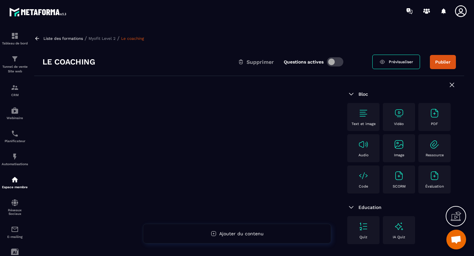
click at [395, 114] on img at bounding box center [399, 113] width 11 height 11
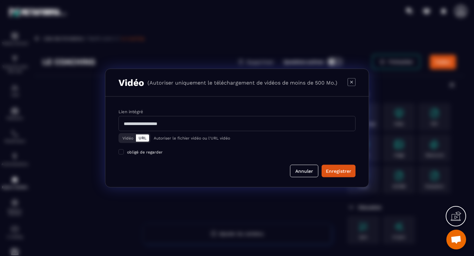
click at [220, 123] on input "Modal window" at bounding box center [236, 123] width 237 height 15
paste input "**********"
type input "**********"
click at [356, 175] on div "**********" at bounding box center [236, 142] width 263 height 91
click at [347, 170] on div "Enregistrer" at bounding box center [338, 171] width 25 height 7
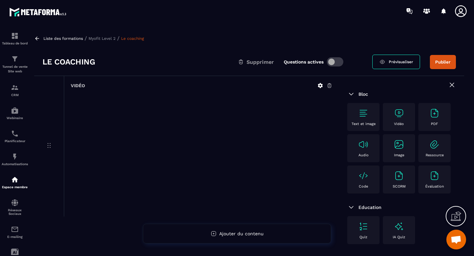
click at [442, 68] on button "Publier" at bounding box center [443, 62] width 26 height 14
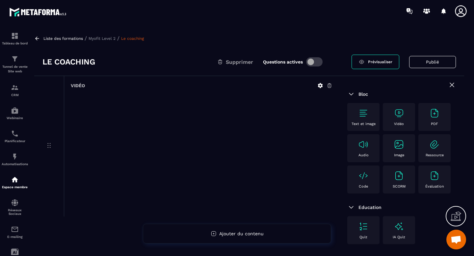
click at [110, 40] on p "Myofit Level 2" at bounding box center [102, 38] width 27 height 5
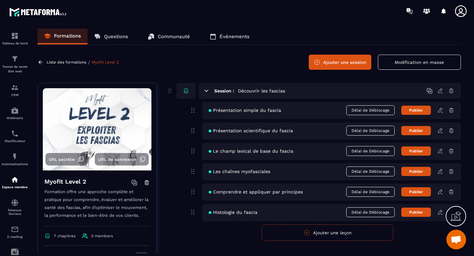
click at [440, 112] on icon at bounding box center [440, 110] width 4 height 4
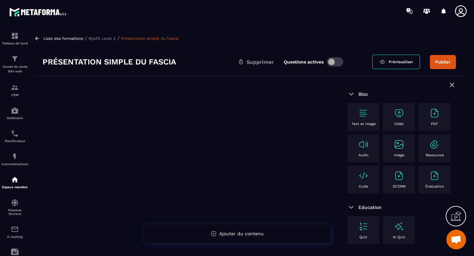
click at [399, 112] on img at bounding box center [399, 113] width 11 height 11
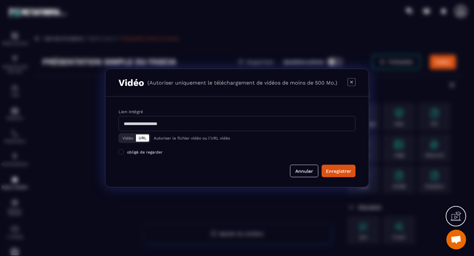
click at [221, 122] on input "Modal window" at bounding box center [236, 123] width 237 height 15
paste input "**********"
type input "**********"
click at [339, 168] on div "Enregistrer" at bounding box center [338, 171] width 25 height 7
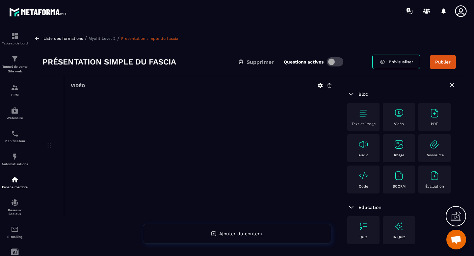
click at [442, 64] on button "Publier" at bounding box center [443, 62] width 26 height 14
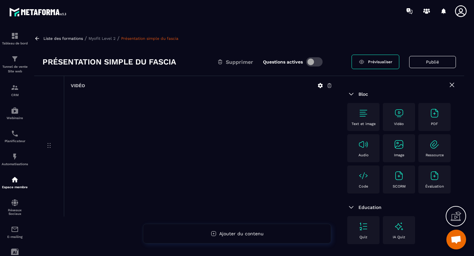
click at [96, 36] on p "Myofit Level 2" at bounding box center [102, 38] width 27 height 5
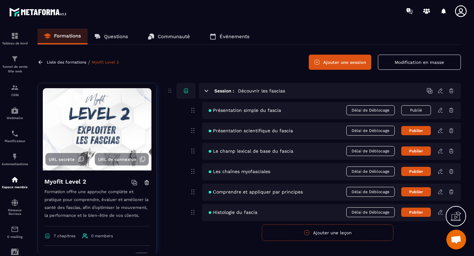
click at [438, 134] on div "Présentation scientifique du fascia Délai de Déblocage Publier" at bounding box center [331, 130] width 259 height 17
click at [439, 131] on icon at bounding box center [440, 131] width 6 height 6
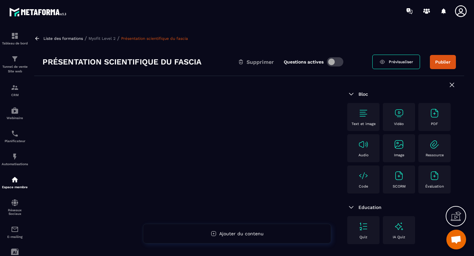
click at [396, 116] on img at bounding box center [399, 113] width 11 height 11
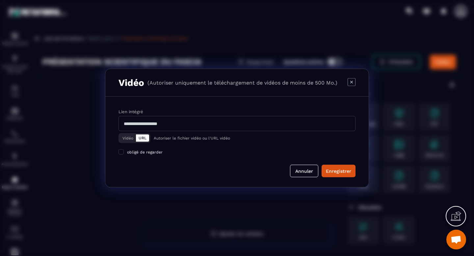
click at [263, 119] on input "Modal window" at bounding box center [236, 123] width 237 height 15
paste input "**********"
type input "**********"
click at [346, 174] on button "Enregistrer" at bounding box center [339, 171] width 34 height 13
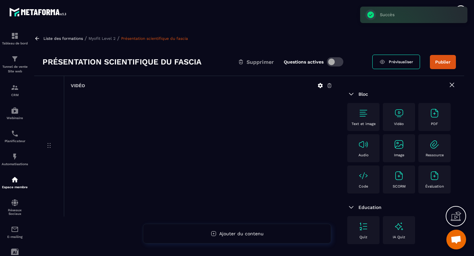
click at [444, 63] on button "Publier" at bounding box center [443, 62] width 26 height 14
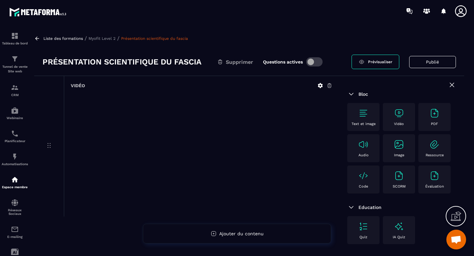
click at [111, 38] on p "Myofit Level 2" at bounding box center [102, 38] width 27 height 5
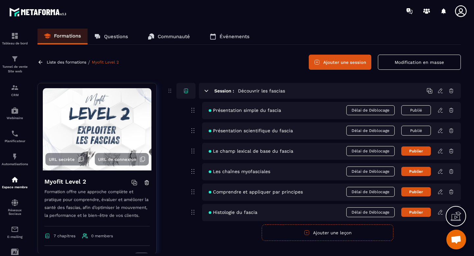
click at [440, 151] on icon at bounding box center [440, 151] width 6 height 6
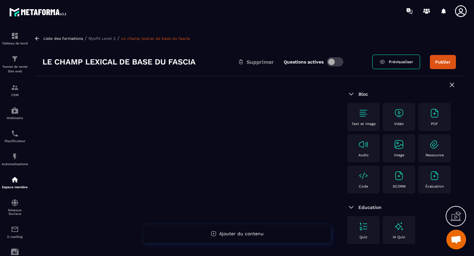
click at [396, 116] on img at bounding box center [399, 113] width 11 height 11
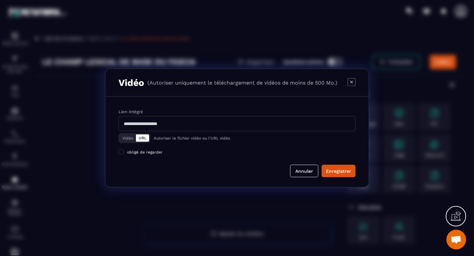
click at [168, 123] on input "Modal window" at bounding box center [236, 123] width 237 height 15
paste input "**********"
type input "**********"
click at [334, 172] on div "Enregistrer" at bounding box center [338, 171] width 25 height 7
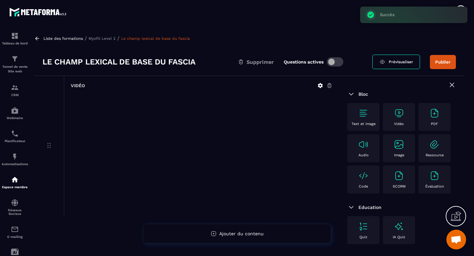
click at [441, 61] on button "Publier" at bounding box center [443, 62] width 26 height 14
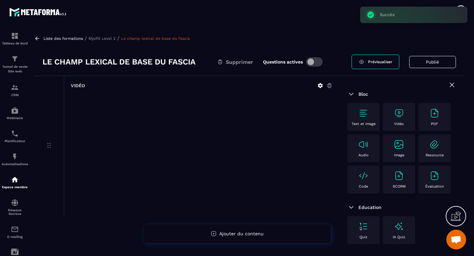
click at [106, 39] on p "Myofit Level 2" at bounding box center [102, 38] width 27 height 5
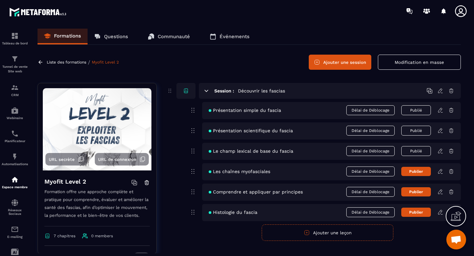
click at [440, 170] on icon at bounding box center [440, 171] width 4 height 4
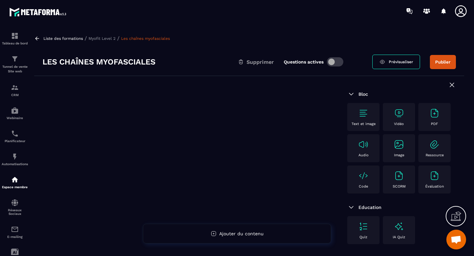
click at [401, 117] on img at bounding box center [399, 113] width 11 height 11
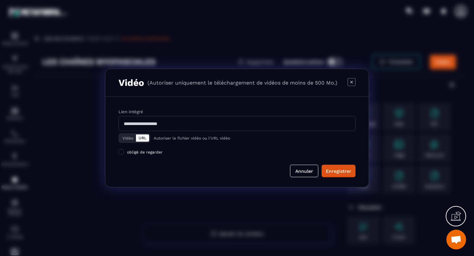
click at [267, 123] on input "Modal window" at bounding box center [236, 123] width 237 height 15
paste input "**********"
type input "**********"
click at [331, 176] on button "Enregistrer" at bounding box center [339, 171] width 34 height 13
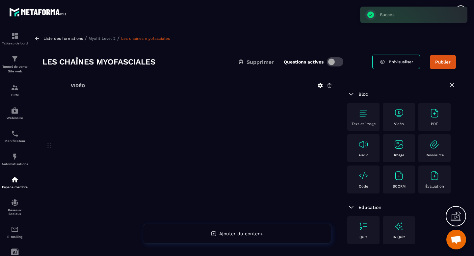
click at [443, 60] on button "Publier" at bounding box center [443, 62] width 26 height 14
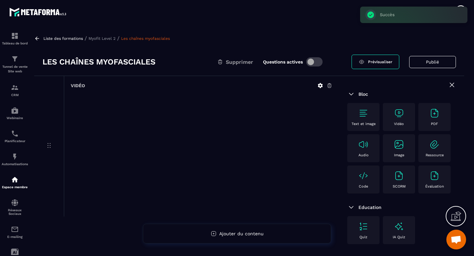
click at [105, 38] on p "Myofit Level 2" at bounding box center [102, 38] width 27 height 5
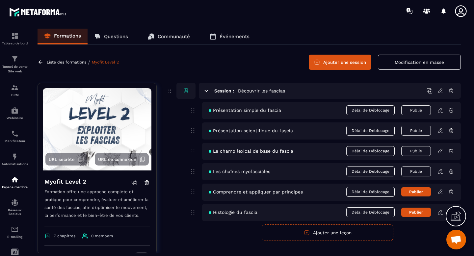
click at [439, 192] on icon at bounding box center [440, 192] width 6 height 6
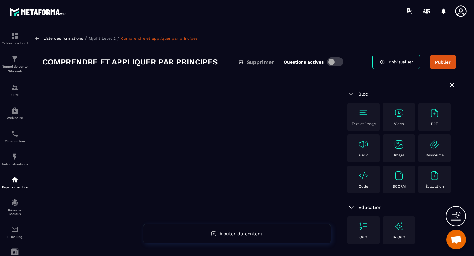
click at [404, 113] on img at bounding box center [399, 113] width 11 height 11
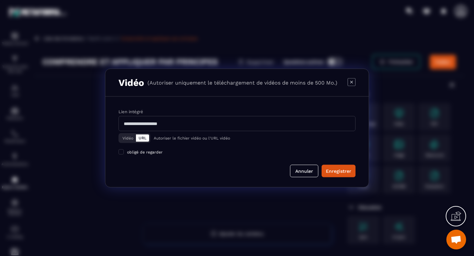
click at [311, 126] on input "Modal window" at bounding box center [236, 123] width 237 height 15
paste input "**********"
type input "**********"
click at [345, 170] on div "Enregistrer" at bounding box center [338, 171] width 25 height 7
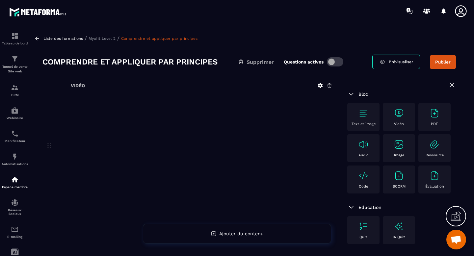
click at [442, 61] on button "Publier" at bounding box center [443, 62] width 26 height 14
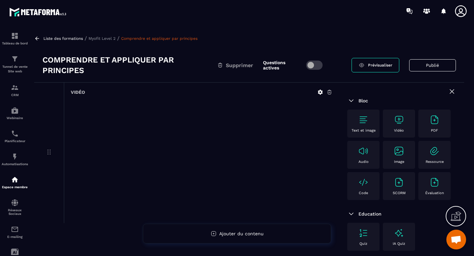
click at [111, 38] on p "Myofit Level 2" at bounding box center [102, 38] width 27 height 5
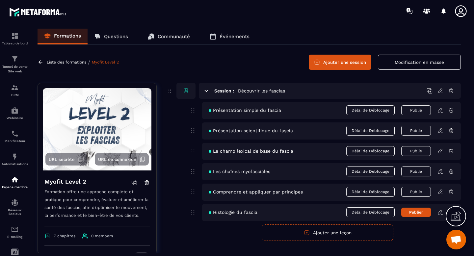
click at [440, 212] on icon at bounding box center [440, 212] width 6 height 6
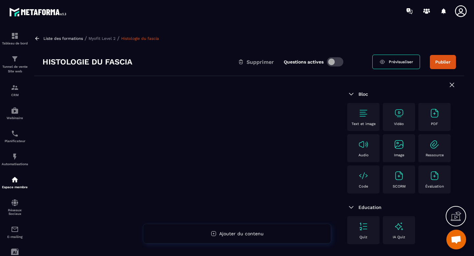
click at [399, 115] on img at bounding box center [399, 113] width 11 height 11
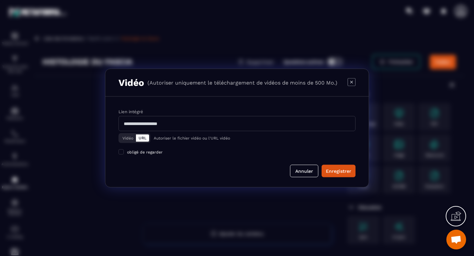
click at [259, 125] on input "Modal window" at bounding box center [236, 123] width 237 height 15
paste input "**********"
type input "**********"
click at [340, 176] on button "Enregistrer" at bounding box center [339, 171] width 34 height 13
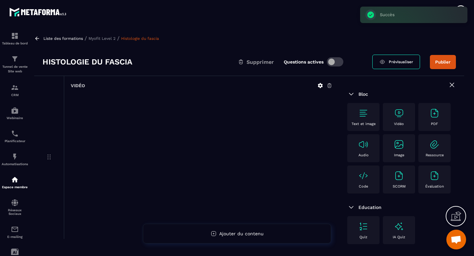
click at [444, 65] on button "Publier" at bounding box center [443, 62] width 26 height 14
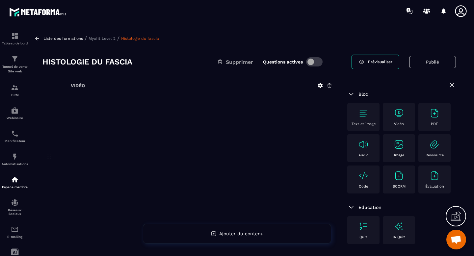
click at [105, 39] on p "Myofit Level 2" at bounding box center [102, 38] width 27 height 5
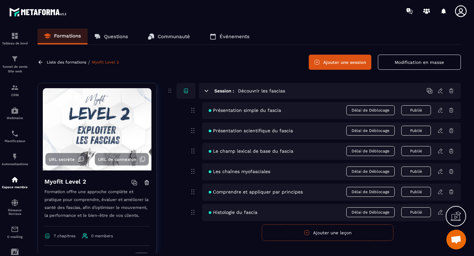
click at [207, 90] on icon at bounding box center [206, 91] width 6 height 6
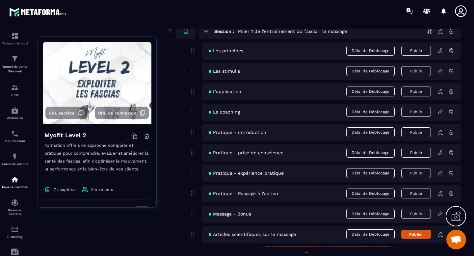
scroll to position [79, 0]
click at [206, 31] on icon at bounding box center [207, 31] width 4 height 2
click at [207, 33] on icon at bounding box center [206, 32] width 6 height 6
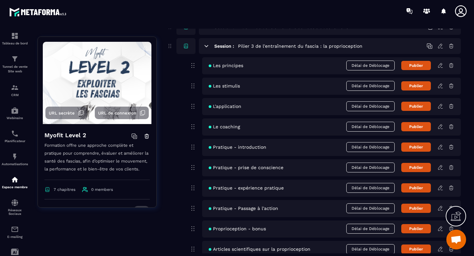
scroll to position [101, 0]
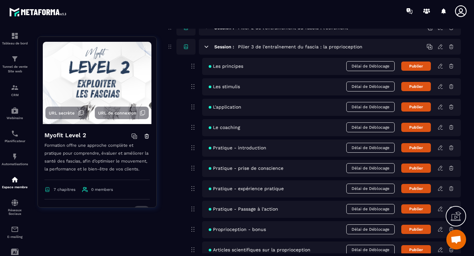
click at [440, 66] on icon at bounding box center [440, 66] width 6 height 6
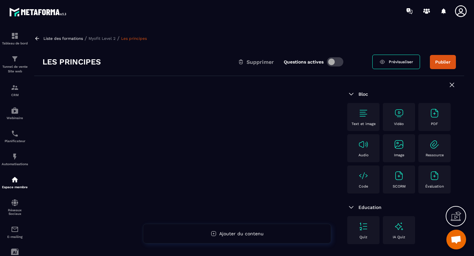
click at [398, 110] on img at bounding box center [399, 113] width 11 height 11
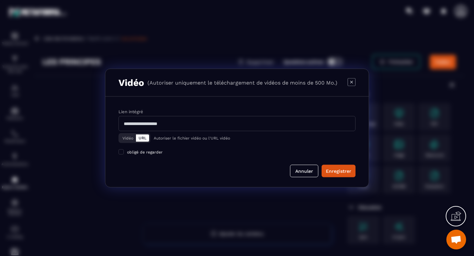
click at [238, 120] on input "Modal window" at bounding box center [236, 123] width 237 height 15
paste input "**********"
type input "**********"
click at [345, 174] on div "Enregistrer" at bounding box center [338, 171] width 25 height 7
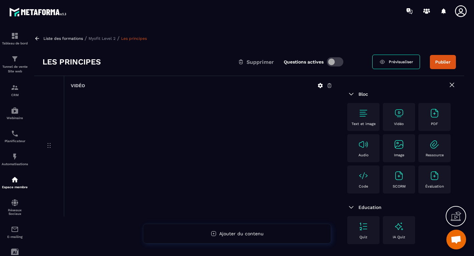
click at [446, 61] on button "Publier" at bounding box center [443, 62] width 26 height 14
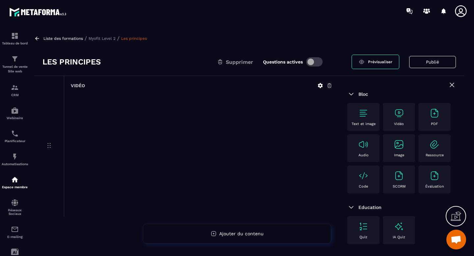
click at [106, 40] on p "Myofit Level 2" at bounding box center [102, 38] width 27 height 5
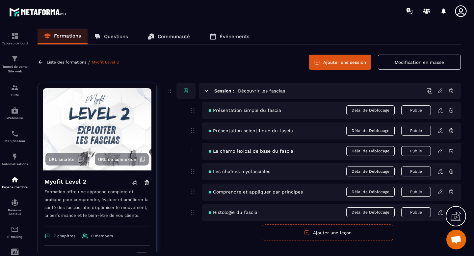
click at [206, 92] on icon at bounding box center [206, 91] width 6 height 6
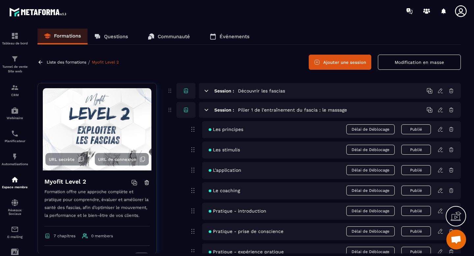
click at [207, 110] on icon at bounding box center [207, 110] width 4 height 2
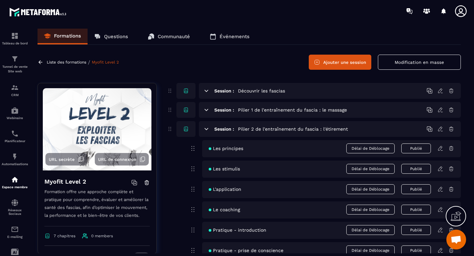
click at [207, 129] on icon at bounding box center [207, 129] width 4 height 2
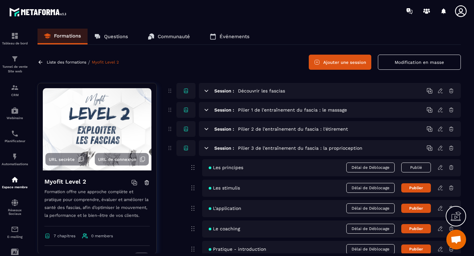
click at [440, 189] on icon at bounding box center [440, 188] width 6 height 6
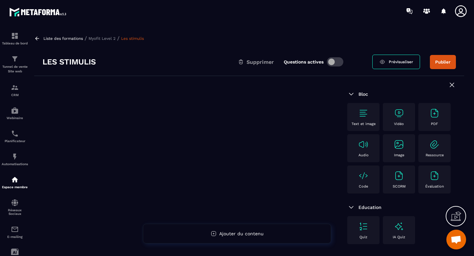
click at [400, 111] on img at bounding box center [399, 113] width 11 height 11
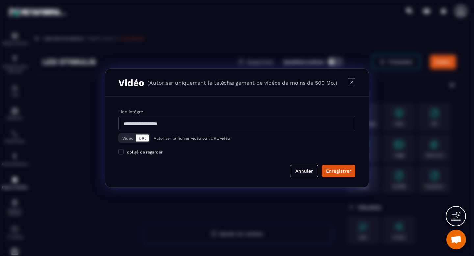
click at [213, 130] on input "Modal window" at bounding box center [236, 123] width 237 height 15
paste input "**********"
type input "**********"
click at [347, 170] on div "Enregistrer" at bounding box center [338, 171] width 25 height 7
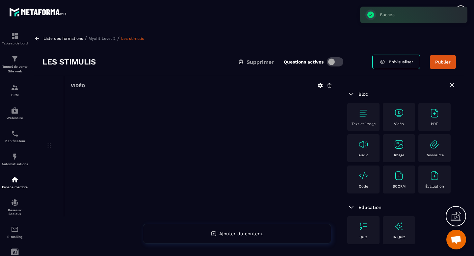
click at [440, 66] on button "Publier" at bounding box center [443, 62] width 26 height 14
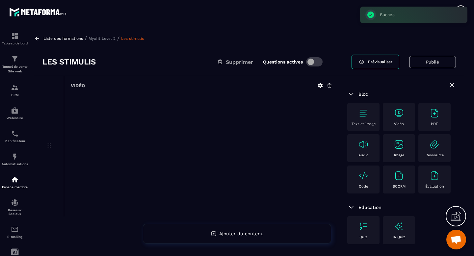
click at [110, 39] on p "Myofit Level 2" at bounding box center [102, 38] width 27 height 5
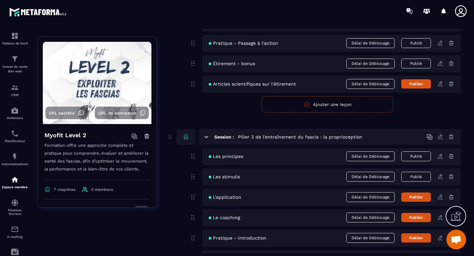
scroll to position [640, 0]
click at [440, 158] on icon at bounding box center [440, 157] width 6 height 6
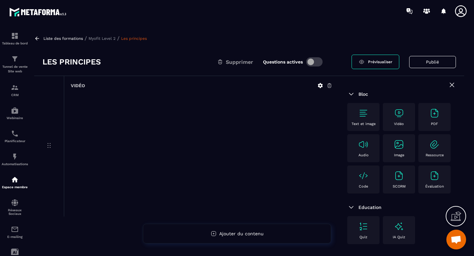
click at [330, 87] on icon at bounding box center [329, 86] width 6 height 6
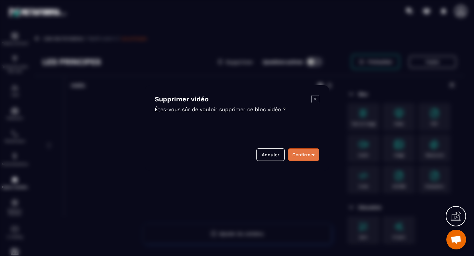
click at [307, 157] on button "Confirmer" at bounding box center [303, 154] width 31 height 13
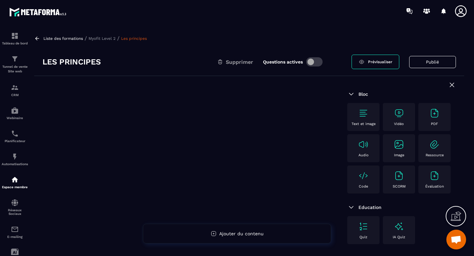
click at [98, 37] on p "Myofit Level 2" at bounding box center [102, 38] width 27 height 5
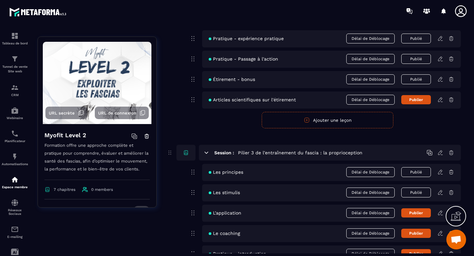
scroll to position [720, 0]
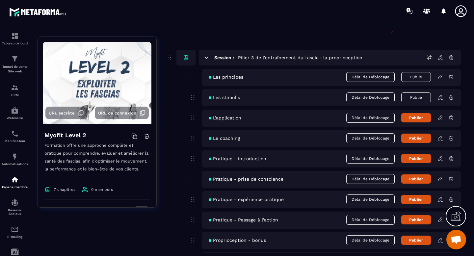
click at [441, 160] on icon at bounding box center [440, 159] width 6 height 6
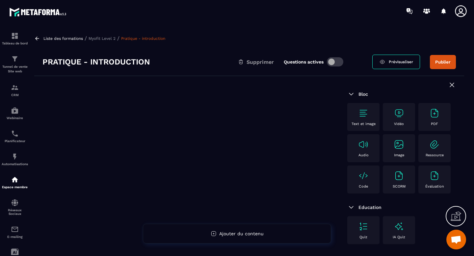
click at [400, 116] on img at bounding box center [399, 113] width 11 height 11
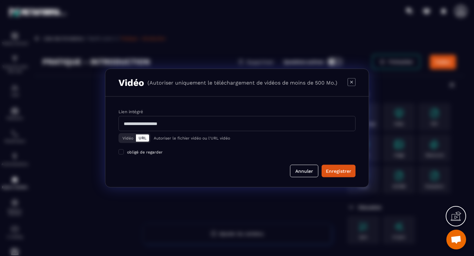
click at [208, 122] on input "Modal window" at bounding box center [236, 123] width 237 height 15
paste input "**********"
type input "**********"
click at [345, 176] on button "Enregistrer" at bounding box center [339, 171] width 34 height 13
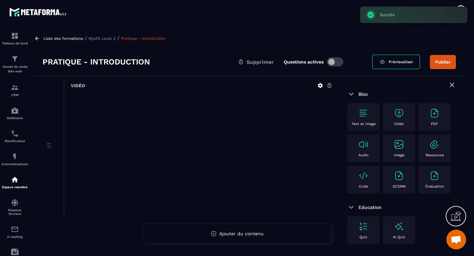
click at [436, 65] on button "Publier" at bounding box center [443, 62] width 26 height 14
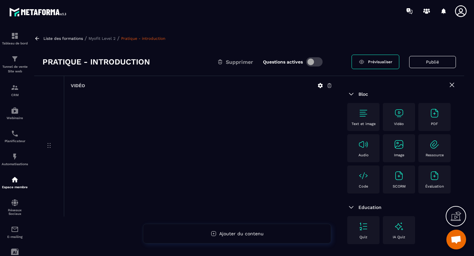
click at [101, 40] on p "Myofit Level 2" at bounding box center [102, 38] width 27 height 5
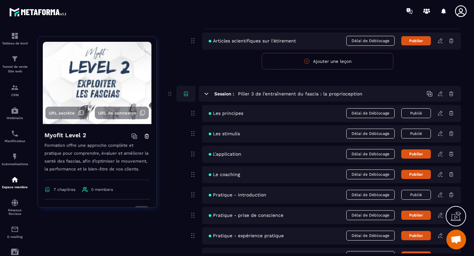
scroll to position [685, 0]
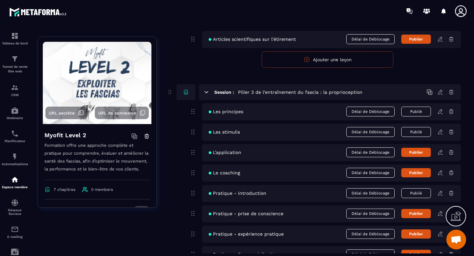
click at [440, 214] on icon at bounding box center [440, 213] width 4 height 4
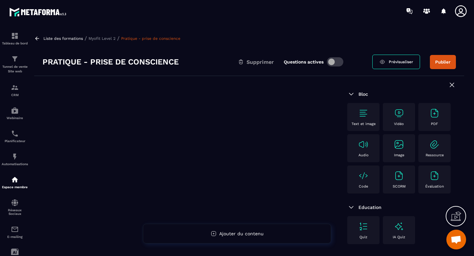
click at [401, 115] on img at bounding box center [399, 113] width 11 height 11
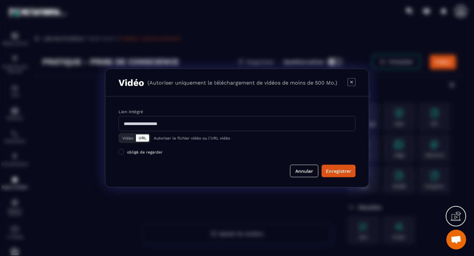
click at [195, 122] on input "Modal window" at bounding box center [236, 123] width 237 height 15
paste input "**********"
type input "**********"
click at [350, 175] on button "Enregistrer" at bounding box center [339, 171] width 34 height 13
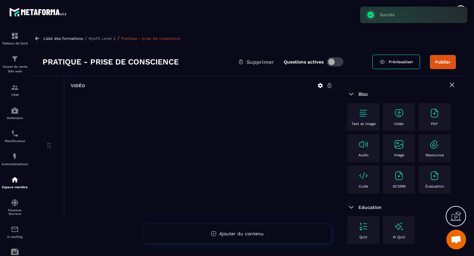
click at [435, 60] on button "Publier" at bounding box center [443, 62] width 26 height 14
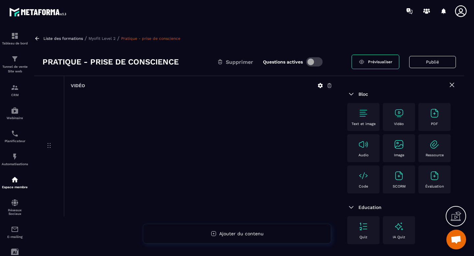
click at [99, 38] on p "Myofit Level 2" at bounding box center [102, 38] width 27 height 5
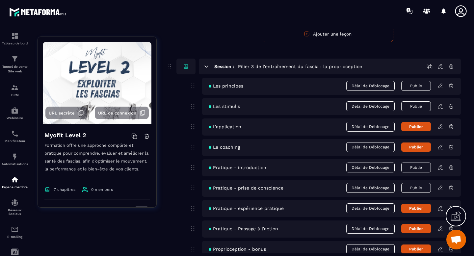
scroll to position [713, 0]
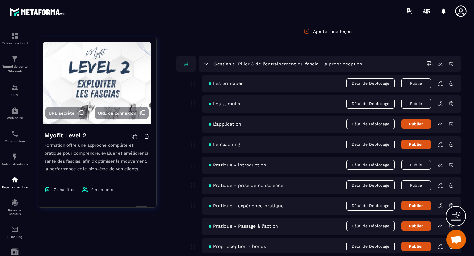
click at [439, 207] on icon at bounding box center [440, 206] width 6 height 6
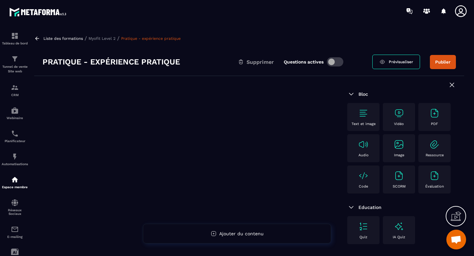
click at [399, 112] on img at bounding box center [399, 113] width 11 height 11
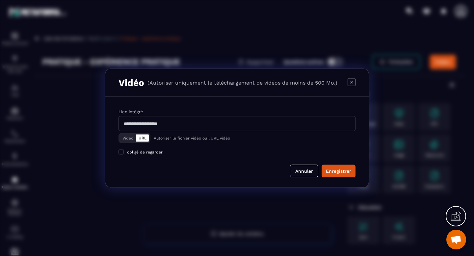
click at [222, 122] on input "Modal window" at bounding box center [236, 123] width 237 height 15
paste input "**********"
type input "**********"
click at [337, 171] on div "Enregistrer" at bounding box center [338, 171] width 25 height 7
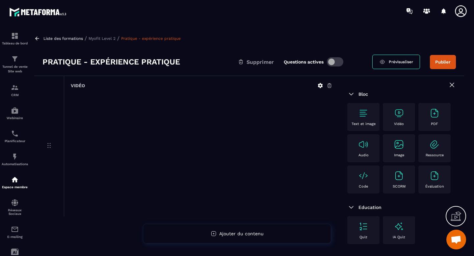
click at [445, 66] on button "Publier" at bounding box center [443, 62] width 26 height 14
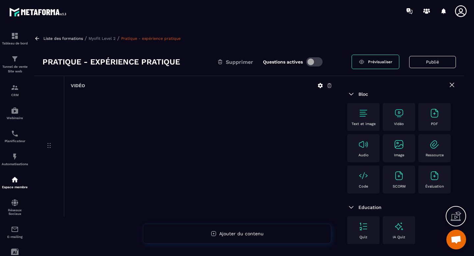
click at [106, 36] on p "Myofit Level 2" at bounding box center [102, 38] width 27 height 5
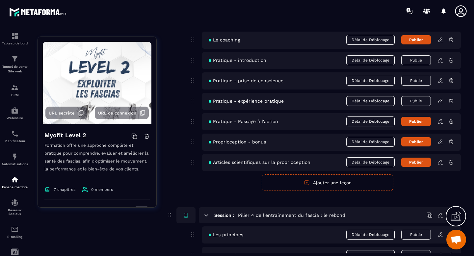
scroll to position [809, 0]
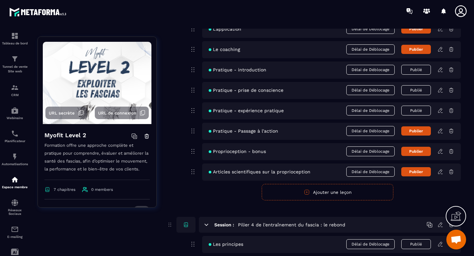
click at [439, 131] on icon at bounding box center [440, 131] width 6 height 6
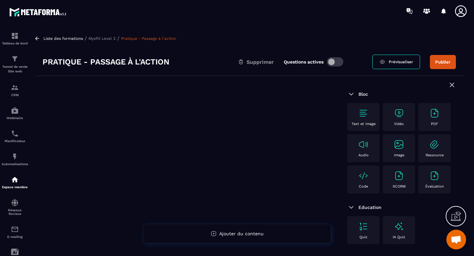
click at [392, 114] on div "Vidéo" at bounding box center [399, 117] width 26 height 18
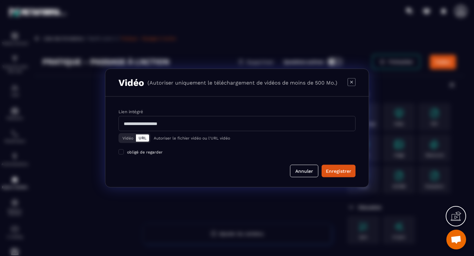
click at [220, 123] on input "Modal window" at bounding box center [236, 123] width 237 height 15
paste input "**********"
type input "**********"
click at [328, 167] on button "Enregistrer" at bounding box center [339, 171] width 34 height 13
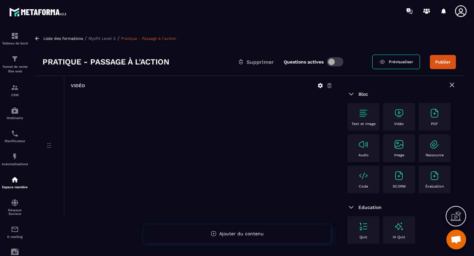
click at [330, 86] on icon at bounding box center [329, 86] width 6 height 6
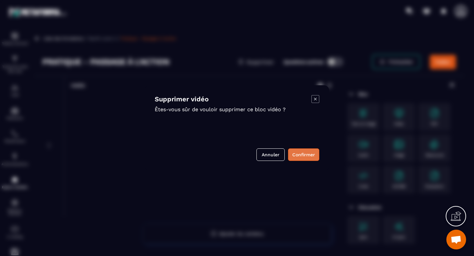
click at [298, 154] on button "Confirmer" at bounding box center [303, 154] width 31 height 13
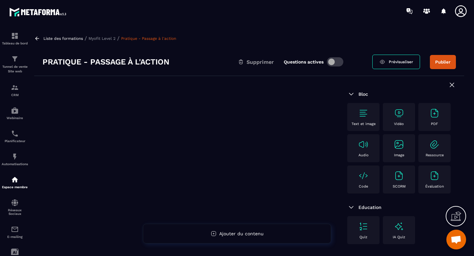
click at [102, 39] on p "Myofit Level 2" at bounding box center [102, 38] width 27 height 5
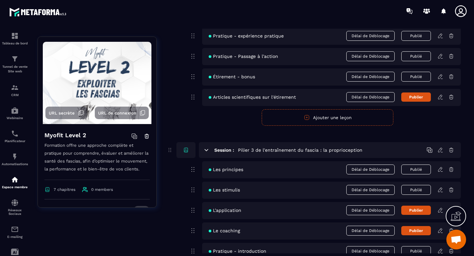
scroll to position [648, 0]
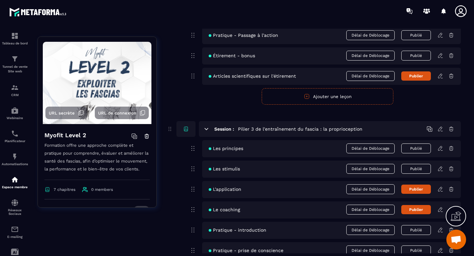
click at [438, 149] on icon at bounding box center [440, 148] width 6 height 6
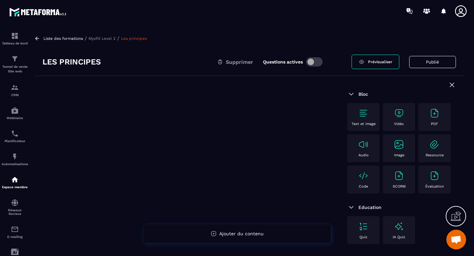
click at [398, 116] on img at bounding box center [399, 113] width 11 height 11
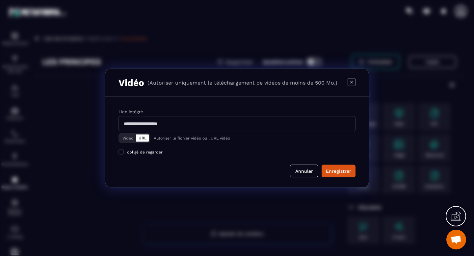
click at [229, 119] on input "Modal window" at bounding box center [236, 123] width 237 height 15
paste input "**********"
type input "**********"
click at [342, 176] on button "Enregistrer" at bounding box center [339, 171] width 34 height 13
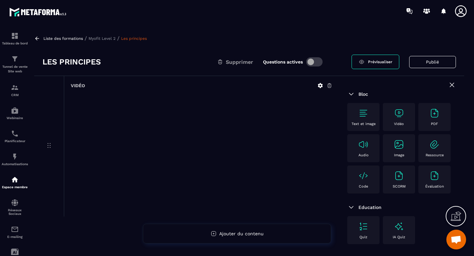
click at [108, 36] on p "Myofit Level 2" at bounding box center [102, 38] width 27 height 5
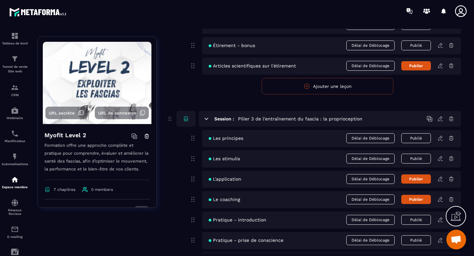
scroll to position [662, 0]
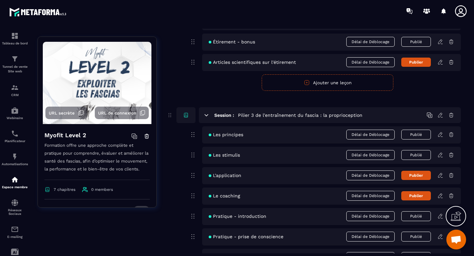
click at [441, 156] on icon at bounding box center [440, 155] width 6 height 6
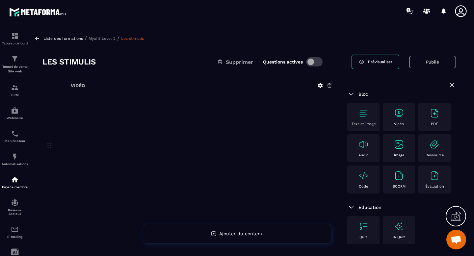
click at [328, 89] on div "Vidéo" at bounding box center [201, 146] width 275 height 141
click at [328, 86] on icon at bounding box center [329, 86] width 6 height 6
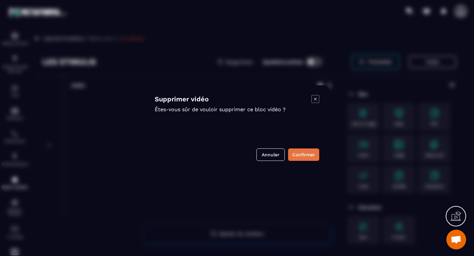
click at [297, 157] on button "Confirmer" at bounding box center [303, 154] width 31 height 13
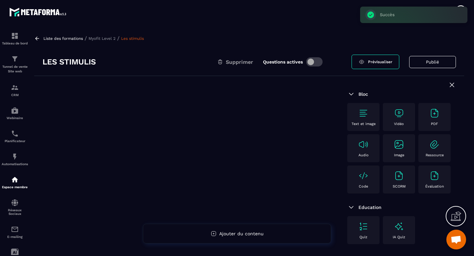
click at [394, 123] on p "Vidéo" at bounding box center [399, 124] width 10 height 4
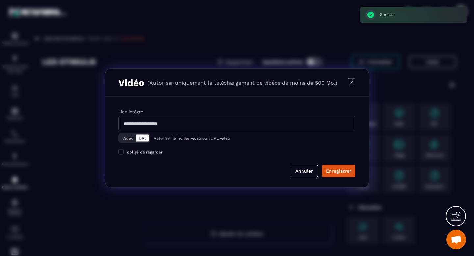
click at [240, 126] on input "Modal window" at bounding box center [236, 123] width 237 height 15
paste input "**********"
type input "**********"
click at [324, 166] on button "Enregistrer" at bounding box center [339, 171] width 34 height 13
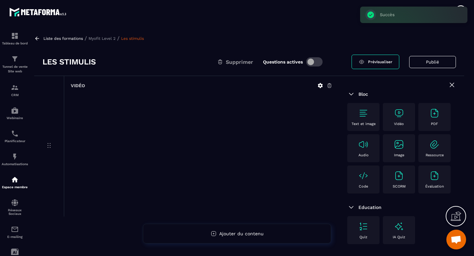
click at [107, 38] on p "Myofit Level 2" at bounding box center [102, 38] width 27 height 5
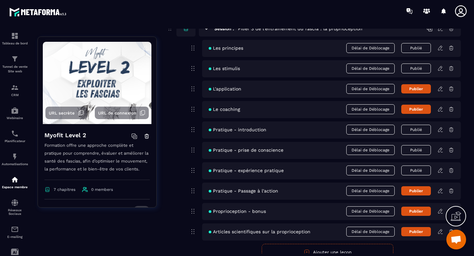
scroll to position [738, 0]
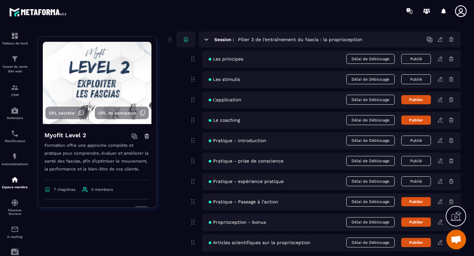
click at [442, 100] on icon at bounding box center [440, 100] width 6 height 6
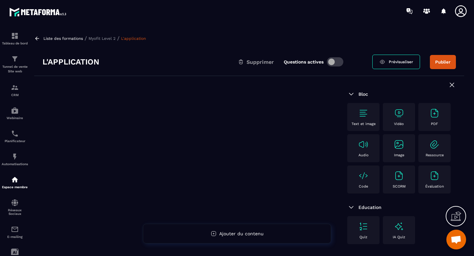
click at [394, 118] on img at bounding box center [399, 113] width 11 height 11
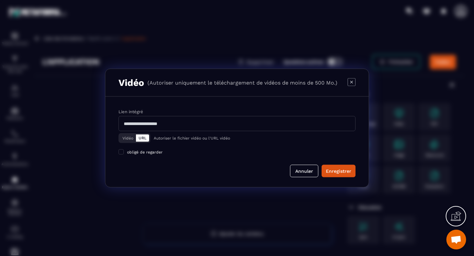
click at [190, 121] on input "Modal window" at bounding box center [236, 123] width 237 height 15
paste input "**********"
type input "**********"
click at [332, 171] on div "Enregistrer" at bounding box center [338, 171] width 25 height 7
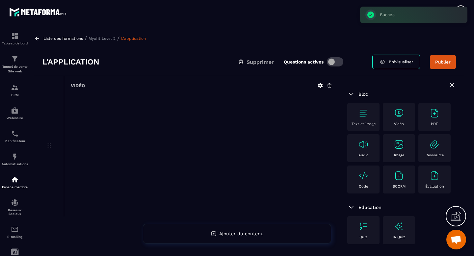
click at [442, 61] on button "Publier" at bounding box center [443, 62] width 26 height 14
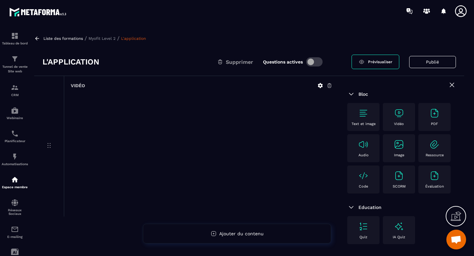
click at [102, 38] on p "Myofit Level 2" at bounding box center [102, 38] width 27 height 5
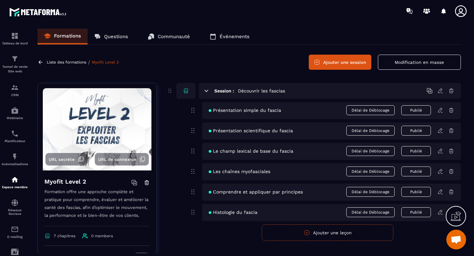
click at [208, 90] on icon at bounding box center [206, 91] width 6 height 6
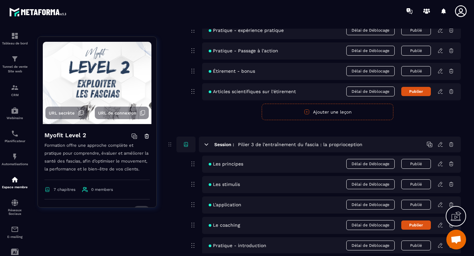
scroll to position [581, 0]
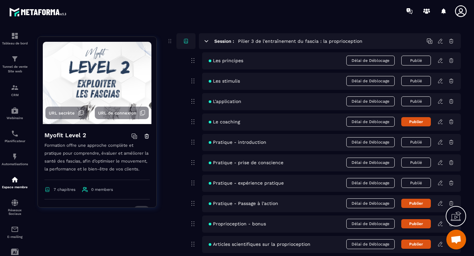
click at [439, 124] on icon at bounding box center [440, 122] width 6 height 6
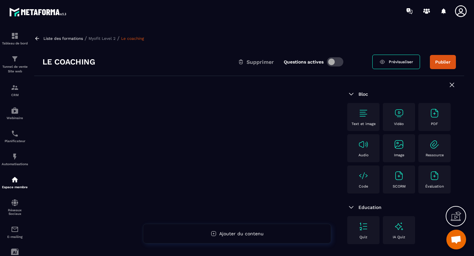
click at [398, 117] on img at bounding box center [399, 113] width 11 height 11
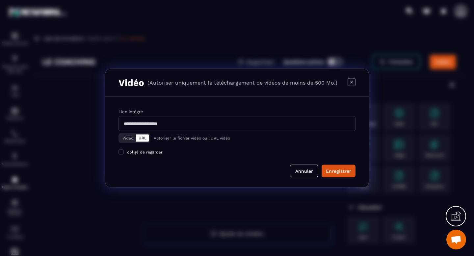
click at [251, 129] on input "Modal window" at bounding box center [236, 123] width 237 height 15
paste input "**********"
type input "**********"
click at [328, 167] on button "Enregistrer" at bounding box center [339, 171] width 34 height 13
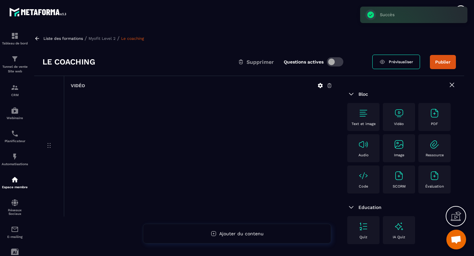
click at [441, 67] on button "Publier" at bounding box center [443, 62] width 26 height 14
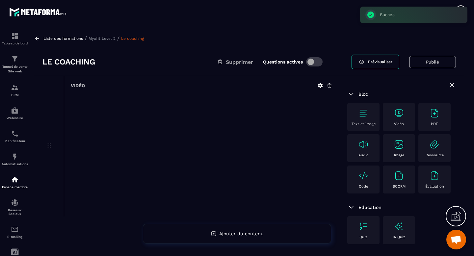
click at [107, 39] on p "Myofit Level 2" at bounding box center [102, 38] width 27 height 5
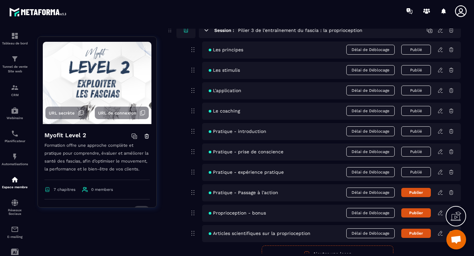
scroll to position [753, 0]
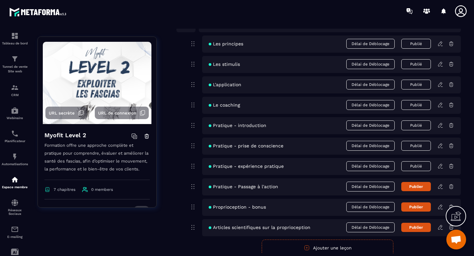
click at [439, 207] on icon at bounding box center [440, 207] width 6 height 6
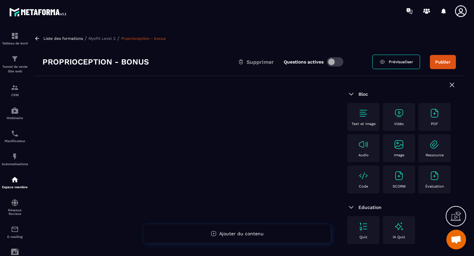
click at [400, 117] on img at bounding box center [399, 113] width 11 height 11
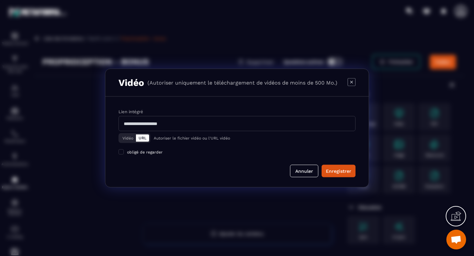
click at [290, 129] on input "Modal window" at bounding box center [236, 123] width 237 height 15
paste input "**********"
type input "**********"
click at [344, 173] on div "Enregistrer" at bounding box center [338, 171] width 25 height 7
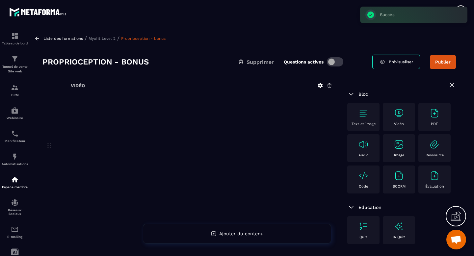
click at [436, 58] on button "Publier" at bounding box center [443, 62] width 26 height 14
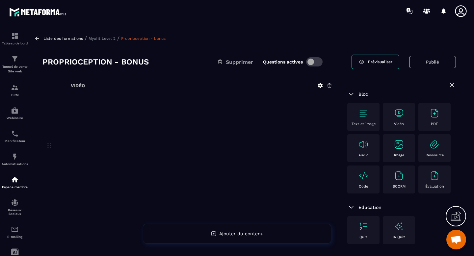
click at [107, 36] on p "Myofit Level 2" at bounding box center [102, 38] width 27 height 5
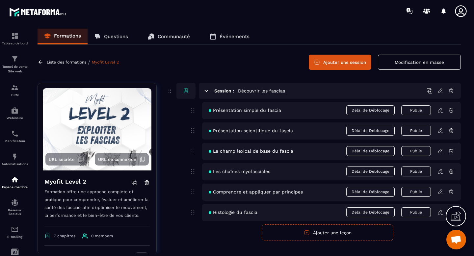
click at [207, 92] on icon at bounding box center [206, 91] width 6 height 6
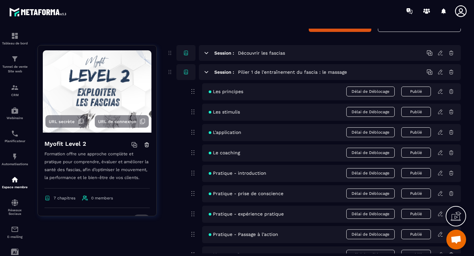
scroll to position [33, 0]
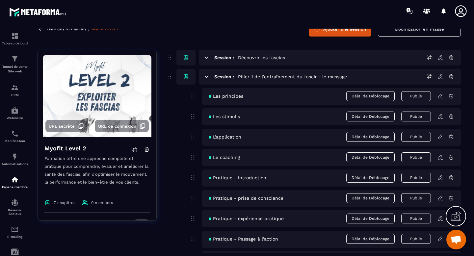
click at [205, 78] on icon at bounding box center [206, 77] width 6 height 6
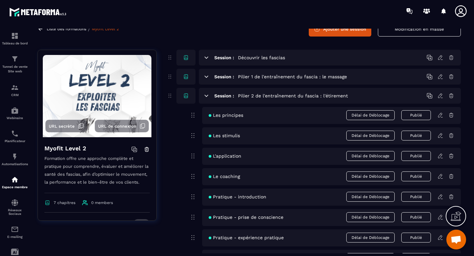
click at [205, 94] on icon at bounding box center [206, 96] width 6 height 6
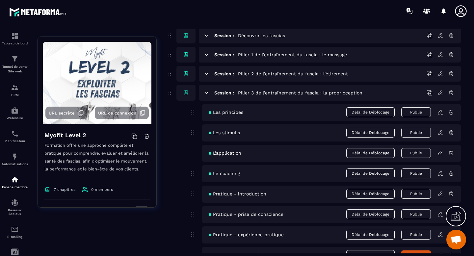
scroll to position [55, 0]
click at [206, 94] on icon at bounding box center [206, 93] width 6 height 6
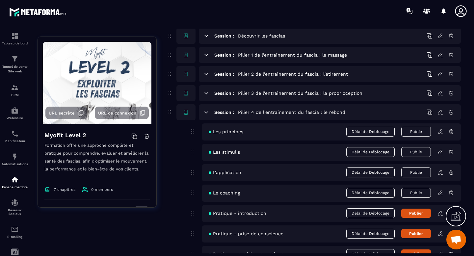
click at [204, 76] on icon at bounding box center [206, 74] width 6 height 6
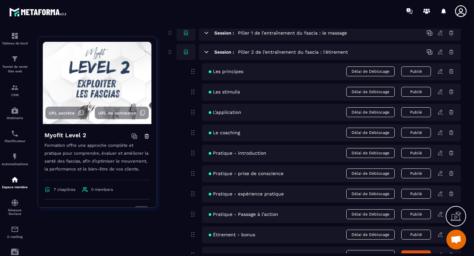
scroll to position [63, 0]
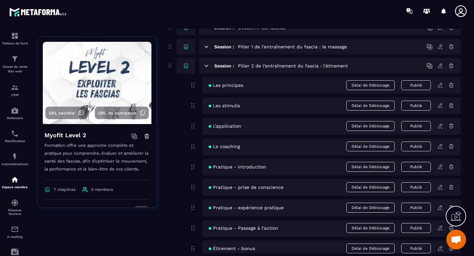
click at [208, 68] on icon at bounding box center [206, 66] width 6 height 6
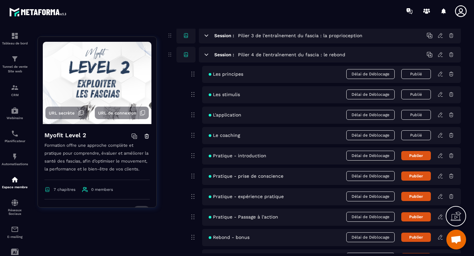
scroll to position [112, 0]
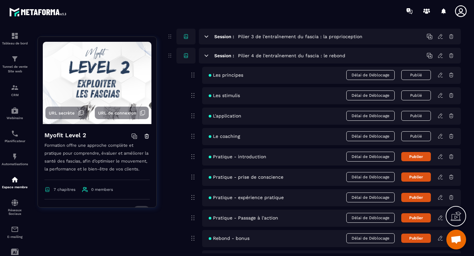
click at [440, 157] on icon at bounding box center [440, 157] width 6 height 6
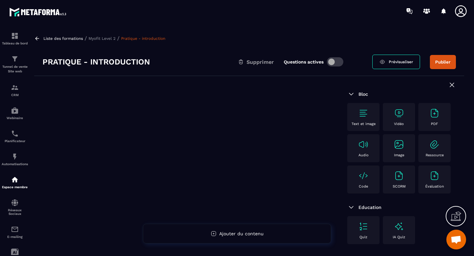
click at [394, 120] on div "Vidéo" at bounding box center [399, 117] width 26 height 18
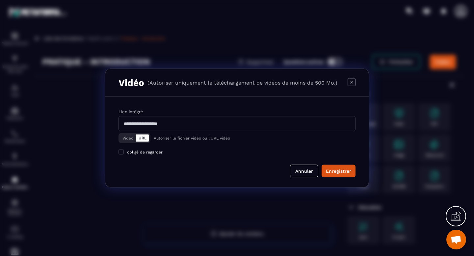
click at [217, 126] on input "Modal window" at bounding box center [236, 123] width 237 height 15
paste input "**********"
type input "**********"
click at [332, 170] on div "Enregistrer" at bounding box center [338, 171] width 25 height 7
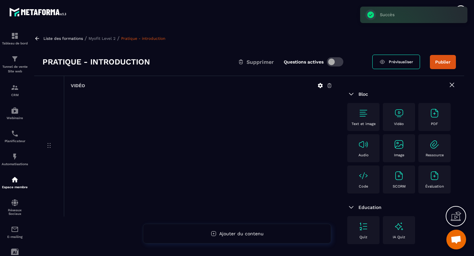
click at [447, 65] on button "Publier" at bounding box center [443, 62] width 26 height 14
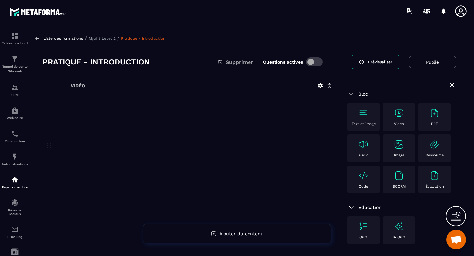
click at [107, 39] on p "Myofit Level 2" at bounding box center [102, 38] width 27 height 5
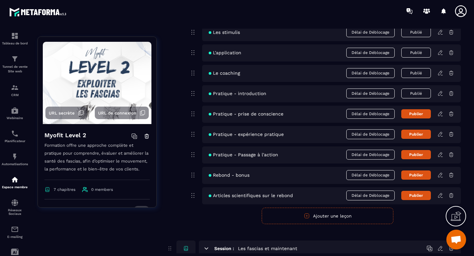
scroll to position [1020, 0]
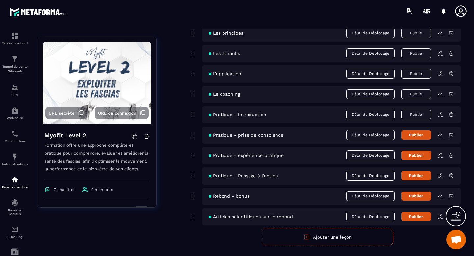
click at [438, 136] on icon at bounding box center [440, 135] width 6 height 6
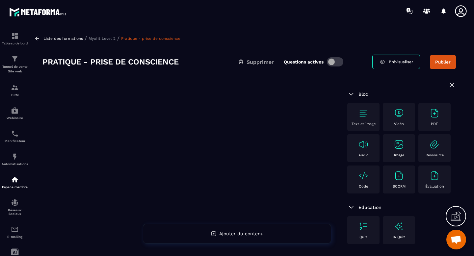
click at [395, 115] on img at bounding box center [399, 113] width 11 height 11
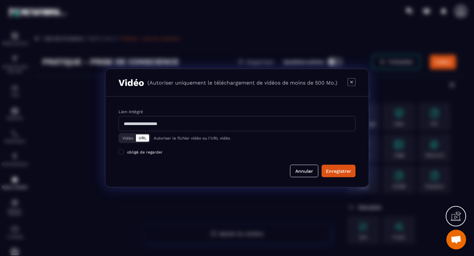
click at [257, 126] on input "Modal window" at bounding box center [236, 123] width 237 height 15
paste input "**********"
type input "**********"
click at [336, 172] on div "Enregistrer" at bounding box center [338, 171] width 25 height 7
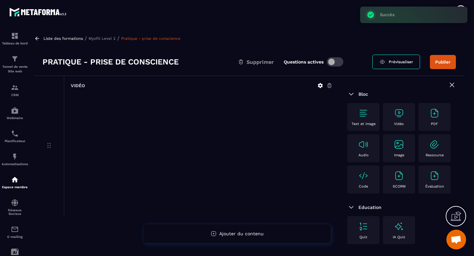
click at [442, 65] on button "Publier" at bounding box center [443, 62] width 26 height 14
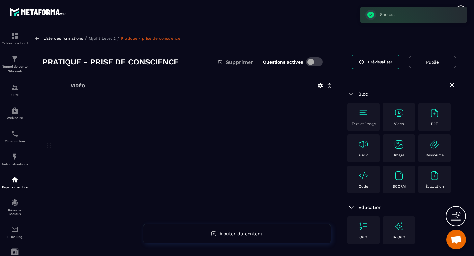
click at [106, 38] on p "Myofit Level 2" at bounding box center [102, 38] width 27 height 5
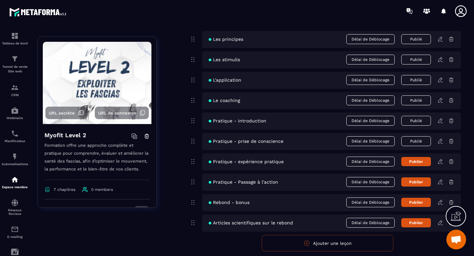
scroll to position [1016, 0]
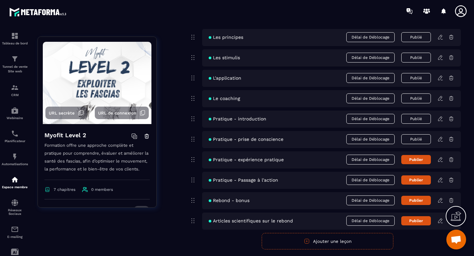
click at [439, 164] on div "Pratique - expérience pratique Délai de Déblocage Publier" at bounding box center [331, 159] width 259 height 17
click at [439, 162] on icon at bounding box center [440, 160] width 6 height 6
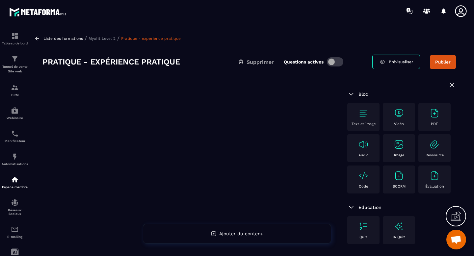
click at [400, 112] on img at bounding box center [399, 113] width 11 height 11
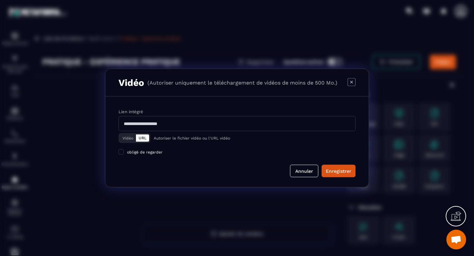
click at [180, 134] on div "Vidéo URL Autoriser le fichier vidéo ou l'URL vidéo" at bounding box center [236, 138] width 237 height 10
click at [178, 124] on input "Modal window" at bounding box center [236, 123] width 237 height 15
paste input "**********"
type input "**********"
click at [343, 171] on div "Enregistrer" at bounding box center [338, 171] width 25 height 7
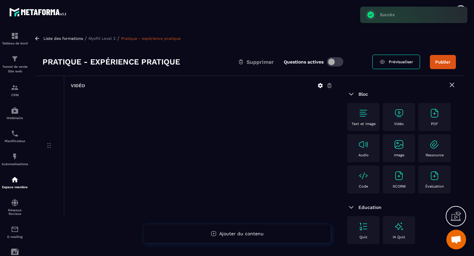
click at [447, 64] on button "Publier" at bounding box center [443, 62] width 26 height 14
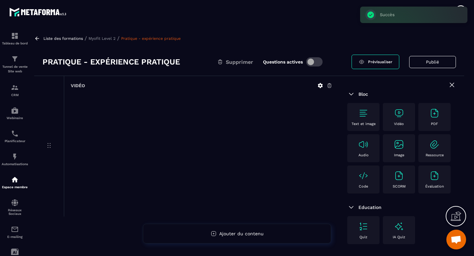
click at [106, 39] on p "Myofit Level 2" at bounding box center [102, 38] width 27 height 5
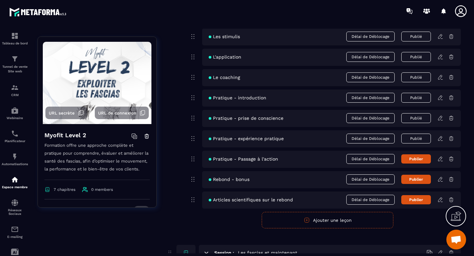
scroll to position [1019, 0]
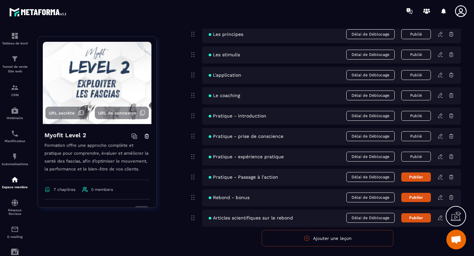
click at [440, 179] on icon at bounding box center [440, 177] width 4 height 4
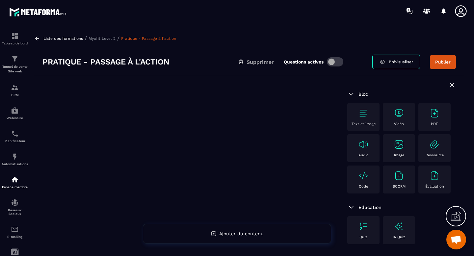
click at [396, 118] on div "Vidéo" at bounding box center [399, 117] width 26 height 18
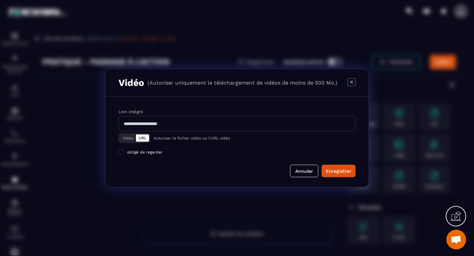
click at [275, 124] on input "Modal window" at bounding box center [236, 123] width 237 height 15
paste input "**********"
type input "**********"
click at [341, 171] on div "Enregistrer" at bounding box center [338, 171] width 25 height 7
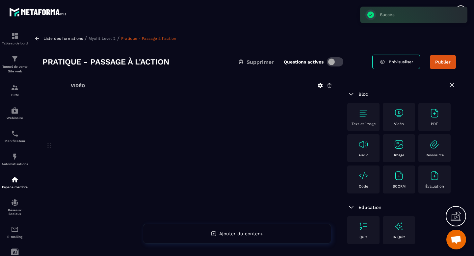
click at [442, 61] on button "Publier" at bounding box center [443, 62] width 26 height 14
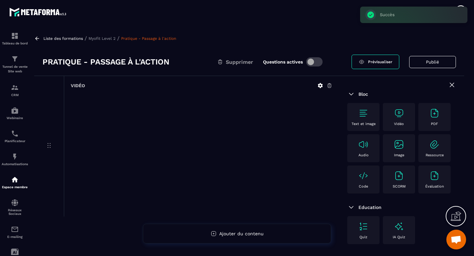
click at [110, 38] on p "Myofit Level 2" at bounding box center [102, 38] width 27 height 5
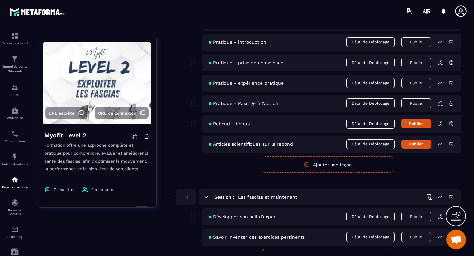
scroll to position [1092, 0]
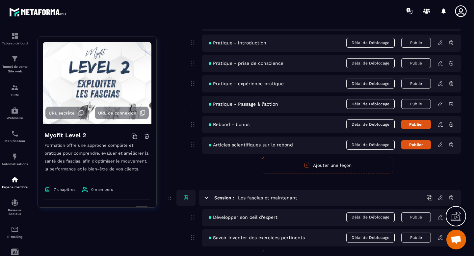
click at [440, 127] on icon at bounding box center [440, 124] width 6 height 6
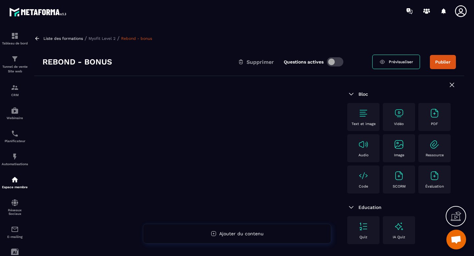
click at [402, 111] on img at bounding box center [399, 113] width 11 height 11
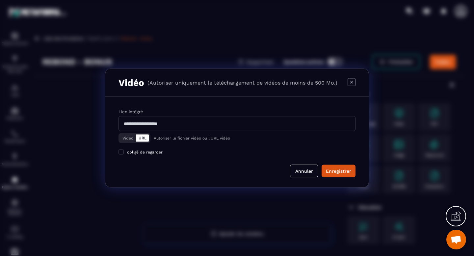
click at [223, 124] on input "Modal window" at bounding box center [236, 123] width 237 height 15
paste input "**********"
type input "**********"
click at [335, 167] on button "Enregistrer" at bounding box center [339, 171] width 34 height 13
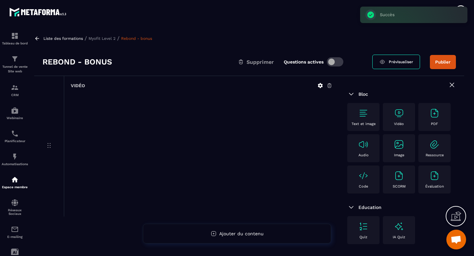
click at [442, 60] on button "Publier" at bounding box center [443, 62] width 26 height 14
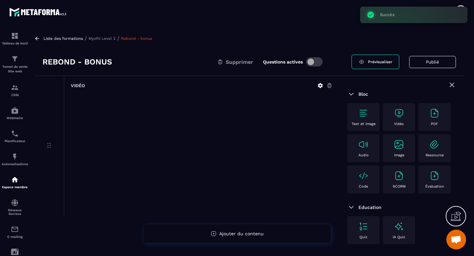
click at [108, 38] on p "Myofit Level 2" at bounding box center [102, 38] width 27 height 5
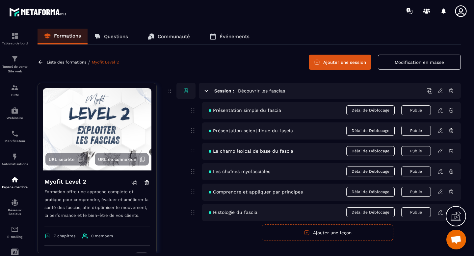
click at [206, 91] on icon at bounding box center [207, 91] width 4 height 2
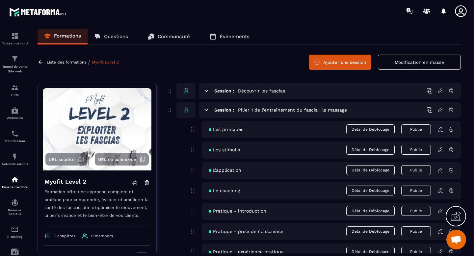
click at [205, 108] on icon at bounding box center [206, 110] width 6 height 6
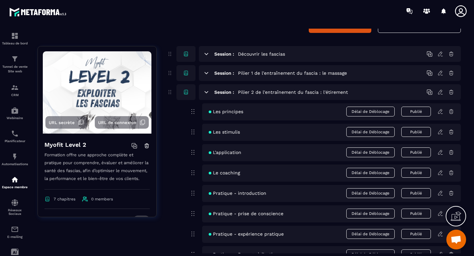
scroll to position [40, 0]
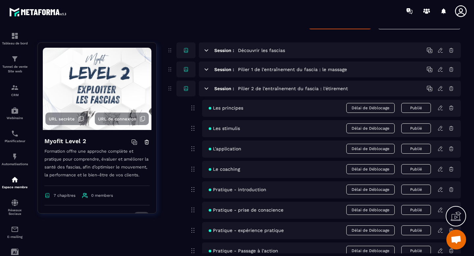
click at [209, 85] on div "Session : Pilier 2 de l'entraînement du fascia : l'étirement" at bounding box center [330, 89] width 262 height 16
click at [207, 89] on icon at bounding box center [207, 89] width 4 height 2
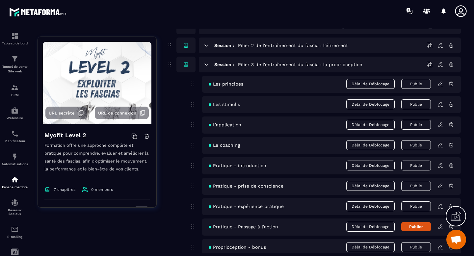
scroll to position [78, 0]
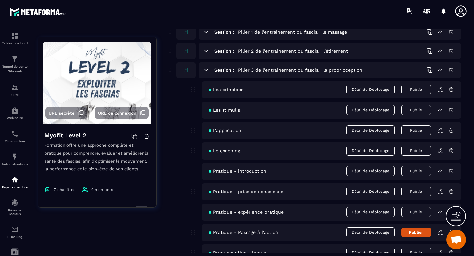
click at [208, 71] on icon at bounding box center [206, 70] width 6 height 6
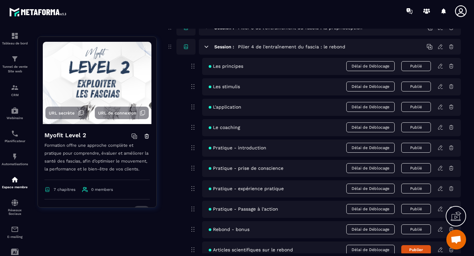
scroll to position [112, 0]
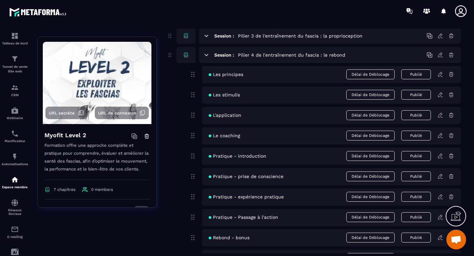
click at [206, 56] on icon at bounding box center [206, 55] width 6 height 6
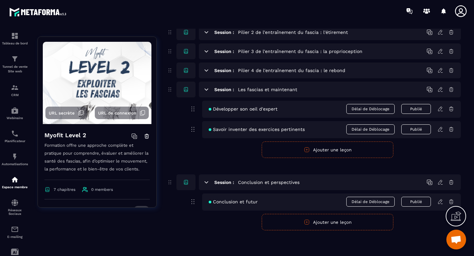
click at [207, 87] on icon at bounding box center [206, 90] width 6 height 6
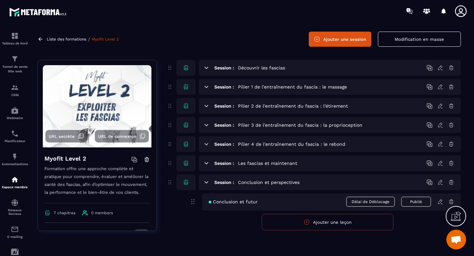
scroll to position [23, 0]
click at [207, 68] on icon at bounding box center [206, 68] width 6 height 6
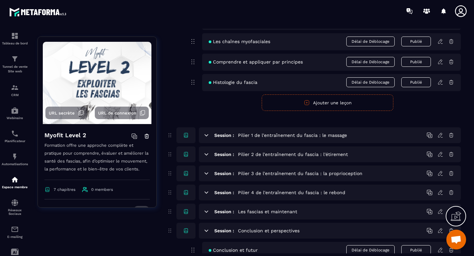
scroll to position [0, 0]
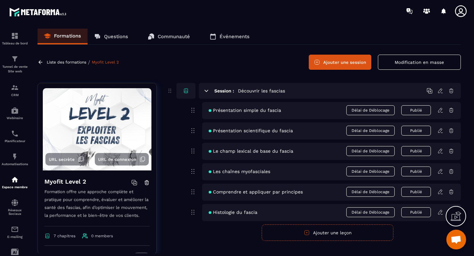
click at [205, 89] on icon at bounding box center [206, 91] width 6 height 6
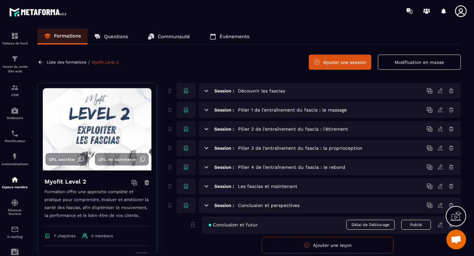
click at [76, 63] on p "Liste des formations" at bounding box center [66, 62] width 39 height 5
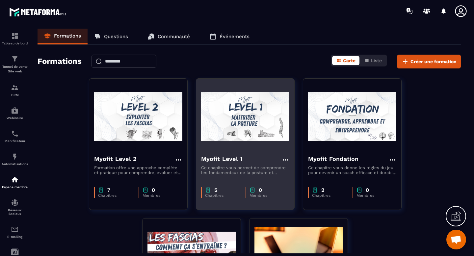
click at [239, 118] on img at bounding box center [245, 117] width 88 height 66
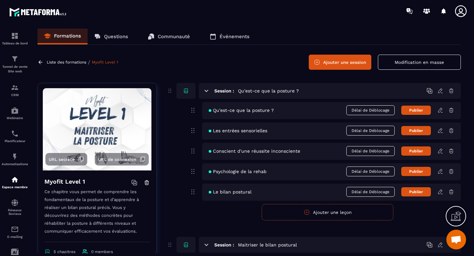
click at [440, 112] on icon at bounding box center [440, 110] width 6 height 6
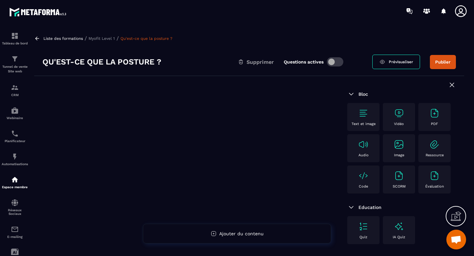
click at [102, 38] on p "Myofit Level 1" at bounding box center [102, 38] width 26 height 5
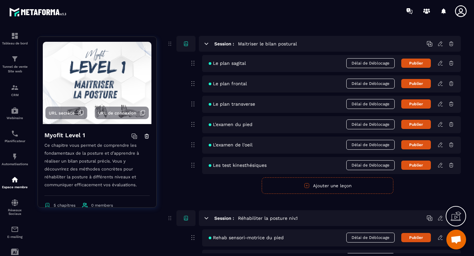
scroll to position [244, 0]
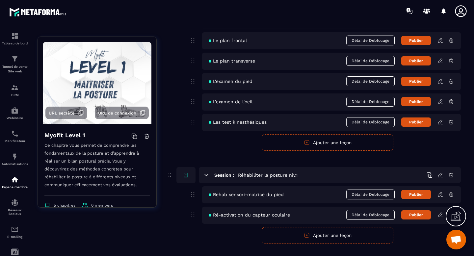
click at [438, 194] on icon at bounding box center [440, 195] width 6 height 6
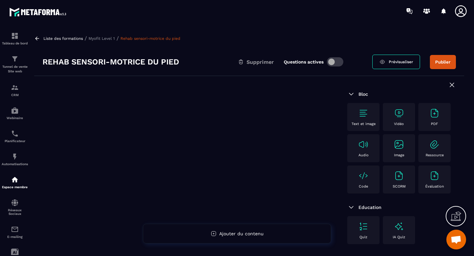
click at [398, 113] on img at bounding box center [399, 113] width 11 height 11
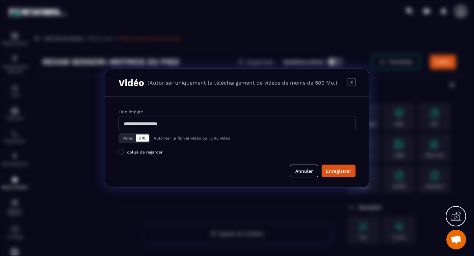
click at [187, 127] on input "Modal window" at bounding box center [236, 123] width 237 height 15
paste input "**********"
type input "**********"
click at [340, 171] on div "Enregistrer" at bounding box center [338, 171] width 25 height 7
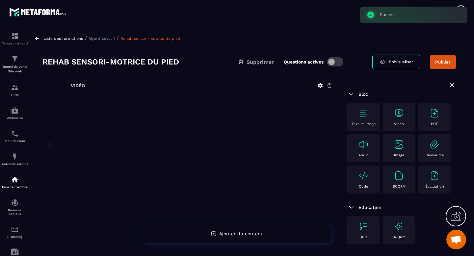
click at [442, 62] on button "Publier" at bounding box center [443, 62] width 26 height 14
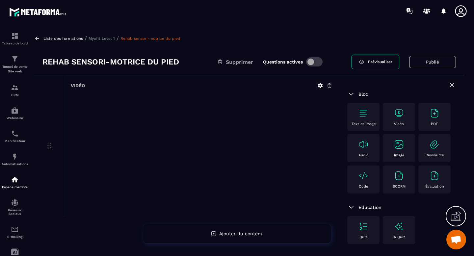
click at [105, 40] on p "Myofit Level 1" at bounding box center [102, 38] width 26 height 5
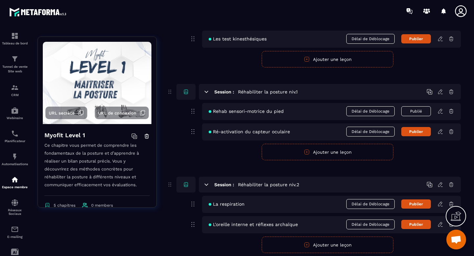
scroll to position [331, 0]
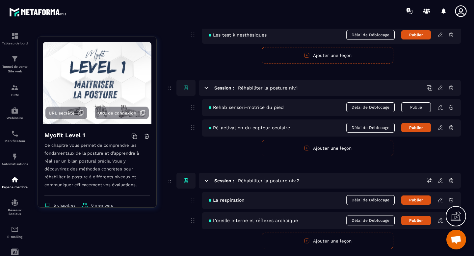
click at [440, 127] on icon at bounding box center [440, 128] width 6 height 6
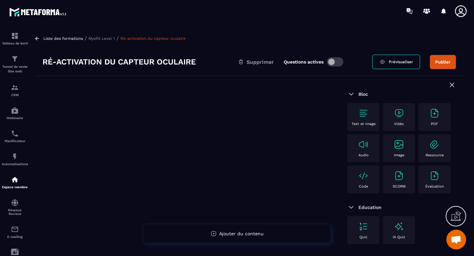
click at [400, 117] on img at bounding box center [399, 113] width 11 height 11
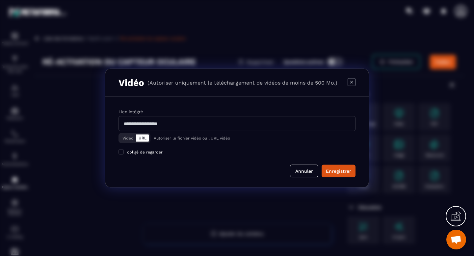
click at [228, 127] on input "Modal window" at bounding box center [236, 123] width 237 height 15
paste input "**********"
type input "**********"
click at [333, 168] on div "Enregistrer" at bounding box center [338, 171] width 25 height 7
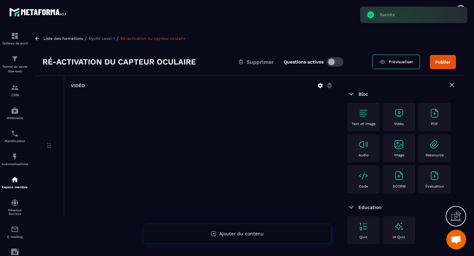
click at [440, 65] on button "Publier" at bounding box center [443, 62] width 26 height 14
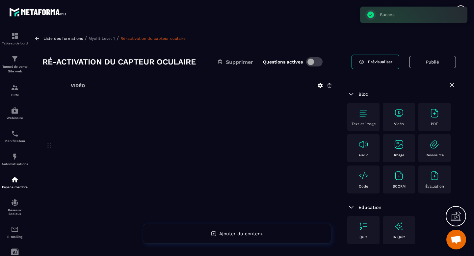
click at [111, 35] on div "Liste des formations / Myofit Level 1 / Ré-activation du capteur oculaire Ré-ac…" at bounding box center [249, 141] width 436 height 225
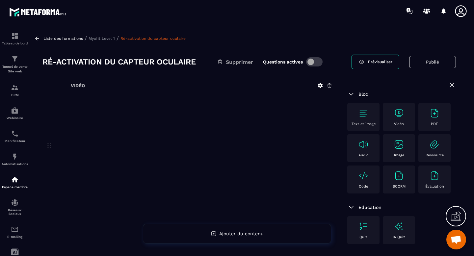
click at [109, 37] on p "Myofit Level 1" at bounding box center [102, 38] width 26 height 5
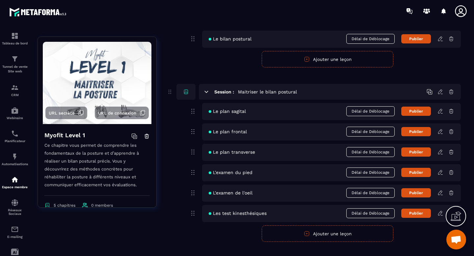
scroll to position [154, 0]
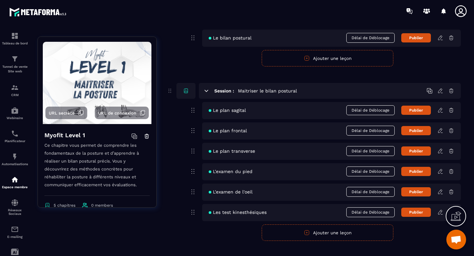
click at [439, 194] on icon at bounding box center [440, 192] width 6 height 6
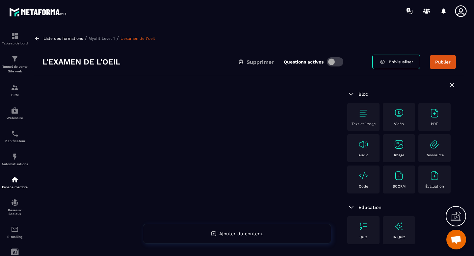
click at [402, 118] on img at bounding box center [399, 113] width 11 height 11
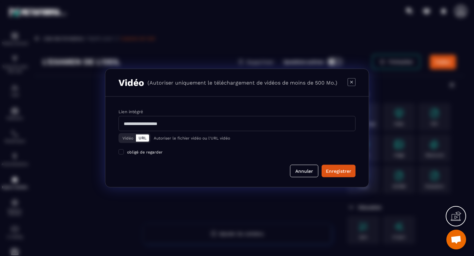
click at [232, 130] on input "Modal window" at bounding box center [236, 123] width 237 height 15
paste input "**********"
type input "**********"
click at [339, 171] on div "Enregistrer" at bounding box center [338, 171] width 25 height 7
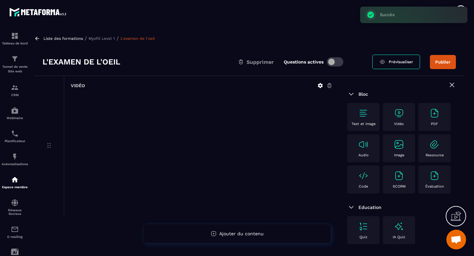
click at [442, 59] on button "Publier" at bounding box center [443, 62] width 26 height 14
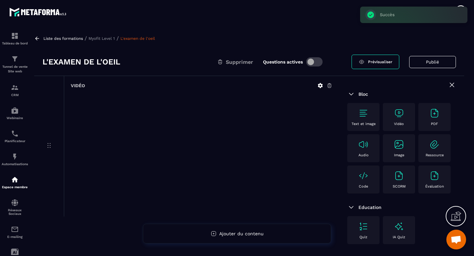
click at [107, 39] on p "Myofit Level 1" at bounding box center [102, 38] width 26 height 5
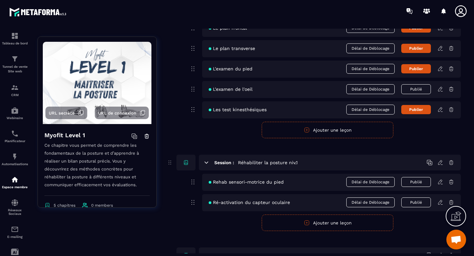
scroll to position [256, 0]
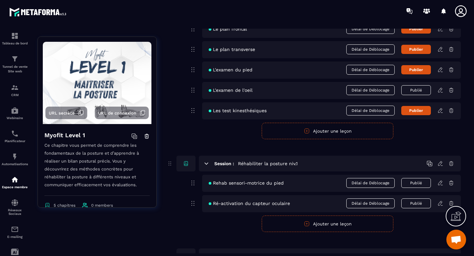
click at [441, 70] on icon at bounding box center [440, 70] width 6 height 6
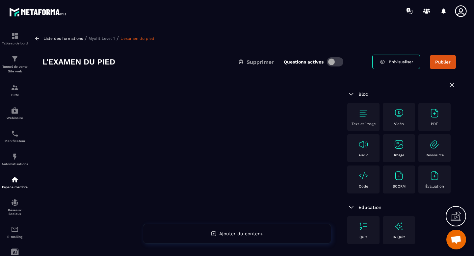
click at [395, 112] on img at bounding box center [399, 113] width 11 height 11
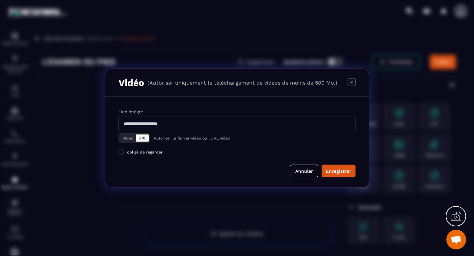
click at [218, 123] on input "Modal window" at bounding box center [236, 123] width 237 height 15
paste input "**********"
type input "**********"
click at [334, 168] on div "Enregistrer" at bounding box center [338, 171] width 25 height 7
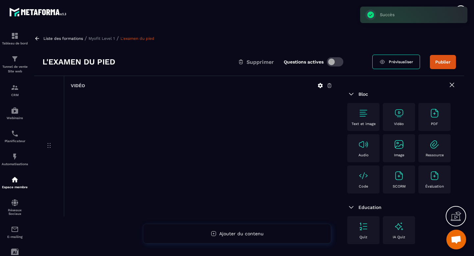
click at [441, 63] on button "Publier" at bounding box center [443, 62] width 26 height 14
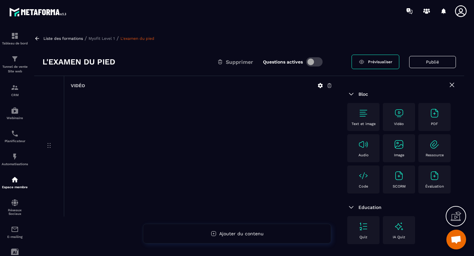
click at [103, 38] on p "Myofit Level 1" at bounding box center [102, 38] width 26 height 5
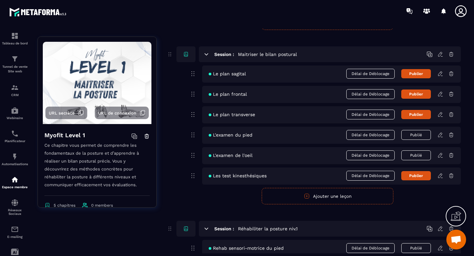
scroll to position [177, 0]
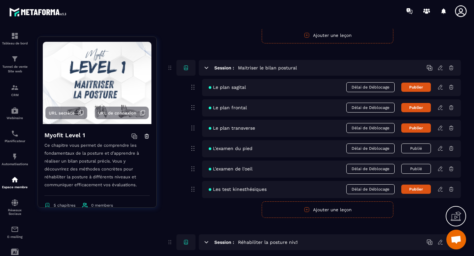
click at [439, 89] on icon at bounding box center [440, 87] width 4 height 4
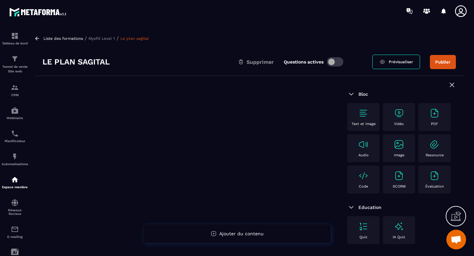
click at [399, 117] on img at bounding box center [399, 113] width 11 height 11
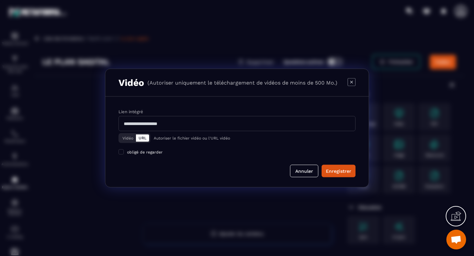
click at [215, 121] on input "Modal window" at bounding box center [236, 123] width 237 height 15
paste input "**********"
type input "**********"
click at [347, 168] on div "Enregistrer" at bounding box center [338, 171] width 25 height 7
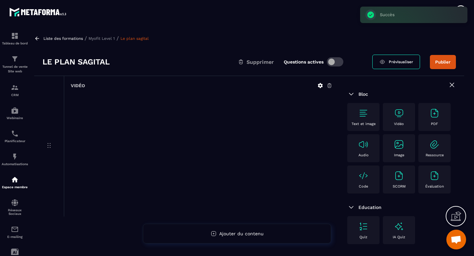
click at [439, 69] on div "Le plan sagital Supprimer Questions actives Prévisualiser Publier" at bounding box center [249, 62] width 430 height 28
click at [441, 66] on button "Publier" at bounding box center [443, 62] width 26 height 14
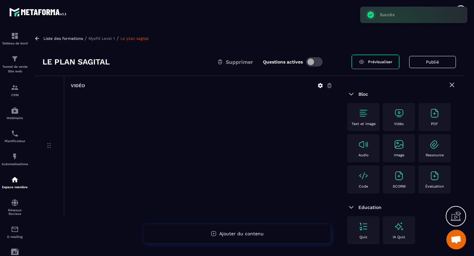
click at [95, 39] on p "Myofit Level 1" at bounding box center [102, 38] width 26 height 5
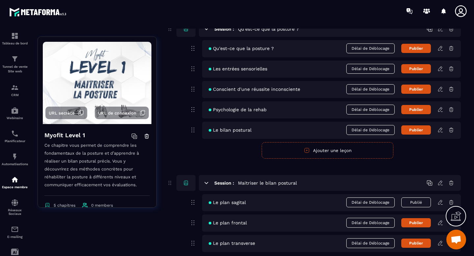
scroll to position [166, 0]
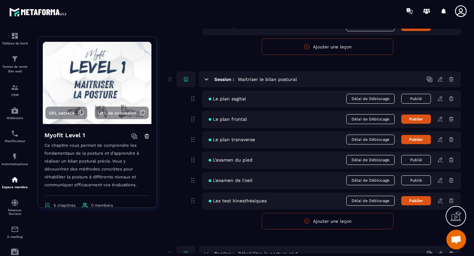
click at [439, 119] on icon at bounding box center [440, 119] width 6 height 6
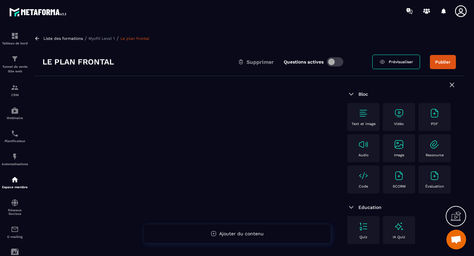
click at [390, 114] on div "Vidéo" at bounding box center [399, 117] width 26 height 18
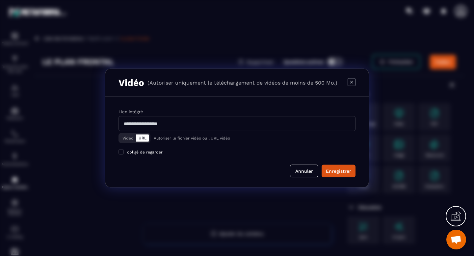
click at [199, 124] on input "Modal window" at bounding box center [236, 123] width 237 height 15
paste input "**********"
type input "**********"
click at [349, 176] on button "Enregistrer" at bounding box center [339, 171] width 34 height 13
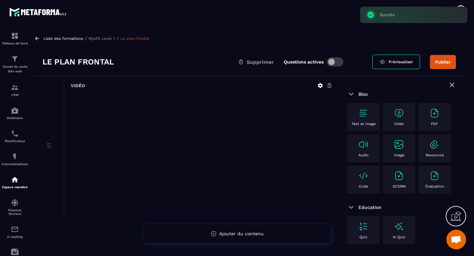
click at [437, 63] on button "Publier" at bounding box center [443, 62] width 26 height 14
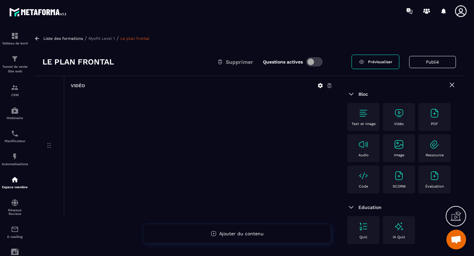
click at [109, 40] on p "Myofit Level 1" at bounding box center [102, 38] width 26 height 5
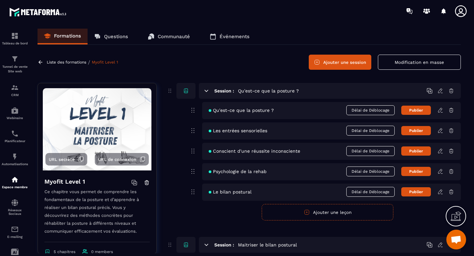
scroll to position [210, 0]
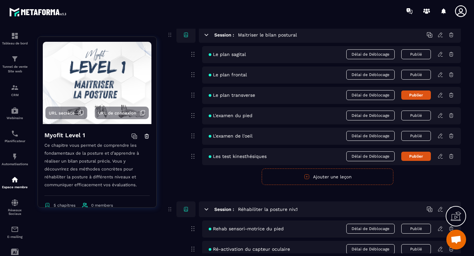
click at [440, 98] on icon at bounding box center [440, 95] width 6 height 6
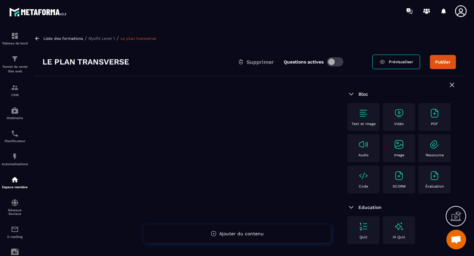
click at [404, 113] on img at bounding box center [399, 113] width 11 height 11
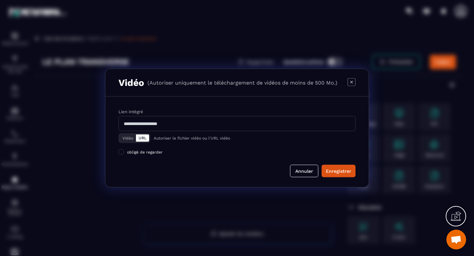
click at [223, 128] on input "Modal window" at bounding box center [236, 123] width 237 height 15
paste input "**********"
type input "**********"
click at [339, 168] on div "Enregistrer" at bounding box center [338, 171] width 25 height 7
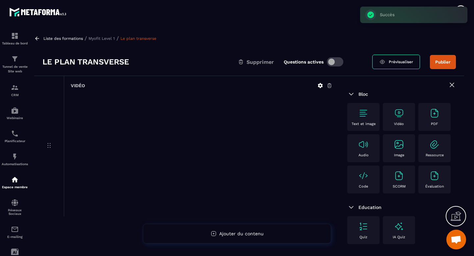
click at [449, 63] on button "Publier" at bounding box center [443, 62] width 26 height 14
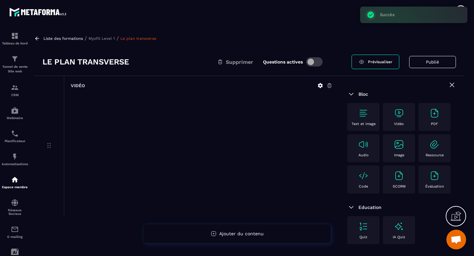
click at [98, 37] on p "Myofit Level 1" at bounding box center [102, 38] width 26 height 5
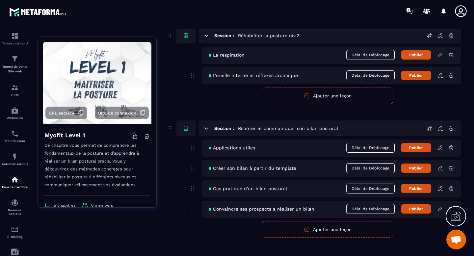
scroll to position [484, 0]
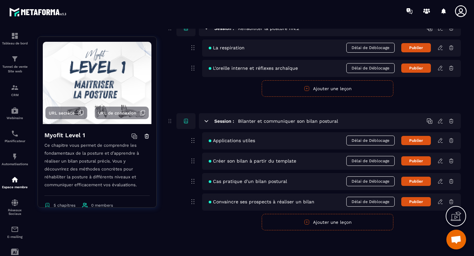
click at [441, 142] on icon at bounding box center [440, 141] width 6 height 6
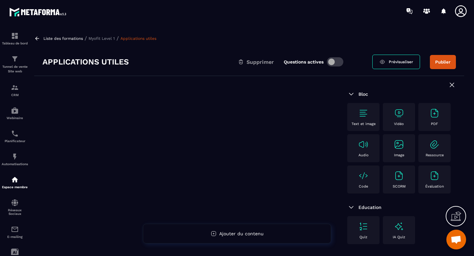
click at [403, 116] on img at bounding box center [399, 113] width 11 height 11
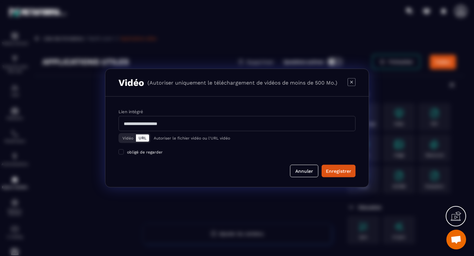
click at [245, 116] on input "Modal window" at bounding box center [236, 123] width 237 height 15
paste input "**********"
type input "**********"
click at [326, 168] on div "Enregistrer" at bounding box center [338, 171] width 25 height 7
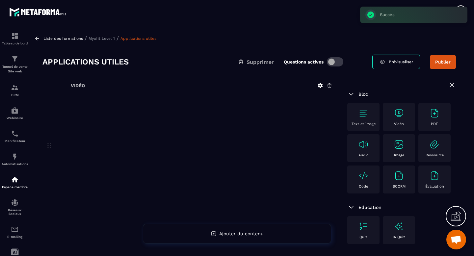
click at [445, 67] on button "Publier" at bounding box center [443, 62] width 26 height 14
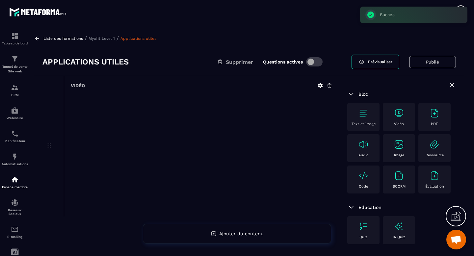
click at [109, 40] on p "Myofit Level 1" at bounding box center [102, 38] width 26 height 5
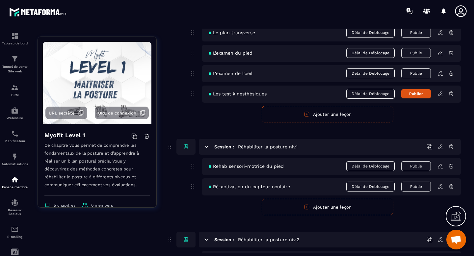
scroll to position [271, 0]
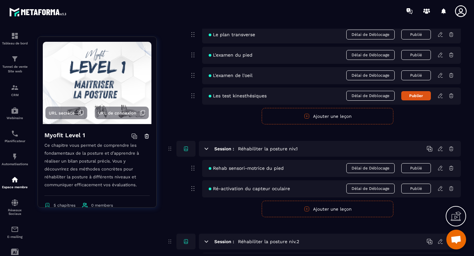
click at [440, 96] on icon at bounding box center [440, 96] width 6 height 6
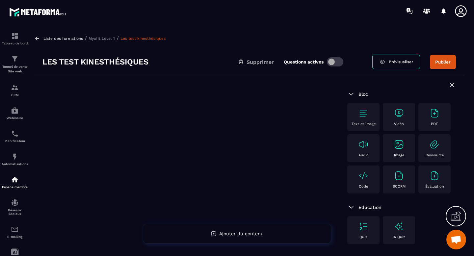
click at [399, 114] on img at bounding box center [399, 113] width 11 height 11
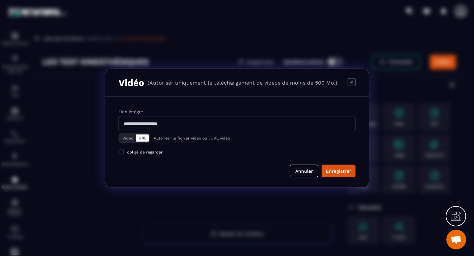
click at [273, 127] on input "Modal window" at bounding box center [236, 123] width 237 height 15
paste input "**********"
type input "**********"
click at [334, 173] on div "Enregistrer" at bounding box center [338, 171] width 25 height 7
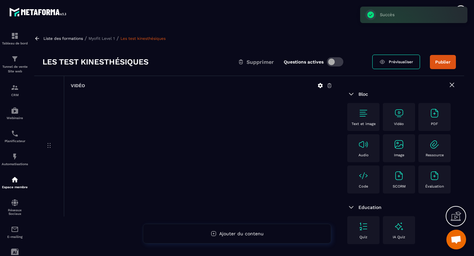
click at [435, 66] on button "Publier" at bounding box center [443, 62] width 26 height 14
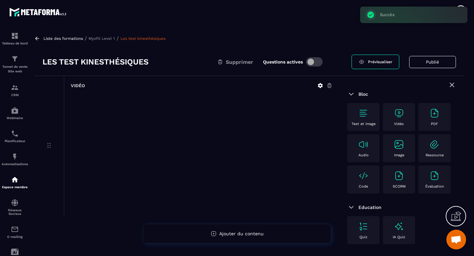
click at [110, 39] on p "Myofit Level 1" at bounding box center [102, 38] width 26 height 5
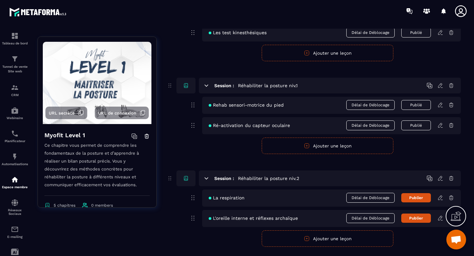
scroll to position [333, 0]
click at [439, 127] on icon at bounding box center [440, 126] width 6 height 6
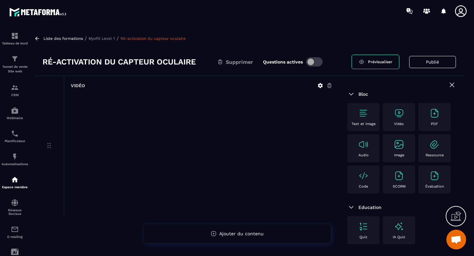
click at [330, 88] on icon at bounding box center [329, 86] width 4 height 4
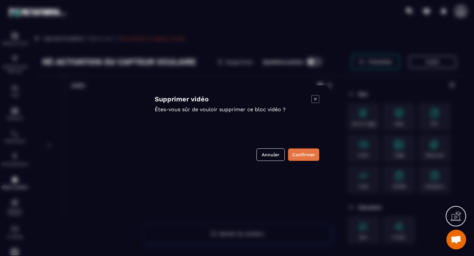
click at [311, 155] on button "Confirmer" at bounding box center [303, 154] width 31 height 13
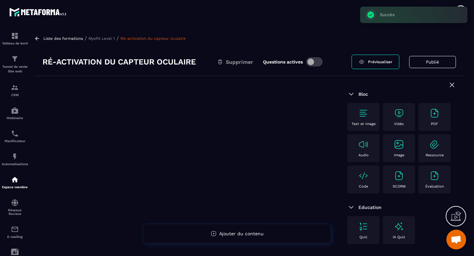
click at [397, 114] on img at bounding box center [399, 113] width 11 height 11
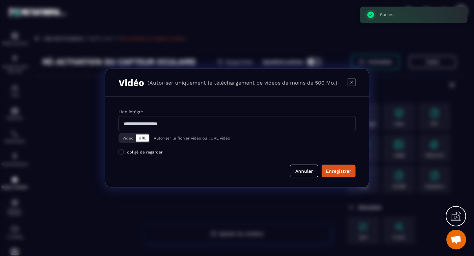
click at [322, 122] on input "Modal window" at bounding box center [236, 123] width 237 height 15
paste input "**********"
type input "**********"
click at [344, 172] on div "Enregistrer" at bounding box center [338, 171] width 25 height 7
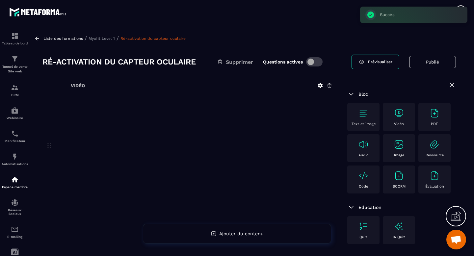
click at [99, 38] on p "Myofit Level 1" at bounding box center [102, 38] width 26 height 5
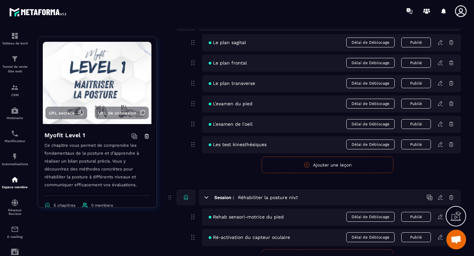
scroll to position [232, 0]
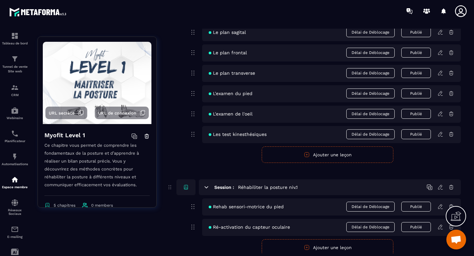
click at [438, 209] on icon at bounding box center [440, 207] width 6 height 6
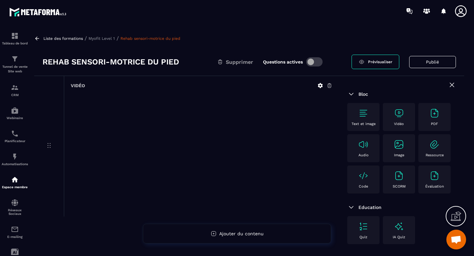
click at [106, 40] on p "Myofit Level 1" at bounding box center [102, 38] width 26 height 5
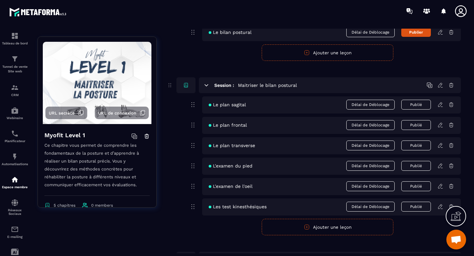
scroll to position [278, 0]
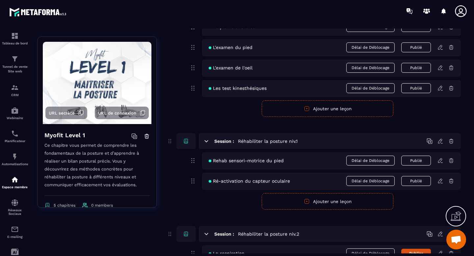
click at [440, 183] on icon at bounding box center [440, 181] width 6 height 6
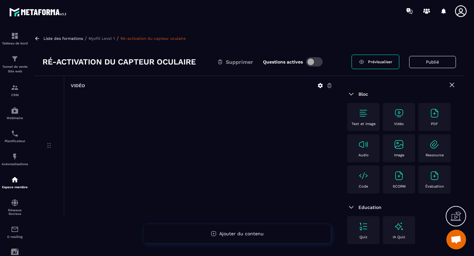
click at [100, 38] on p "Myofit Level 1" at bounding box center [102, 38] width 26 height 5
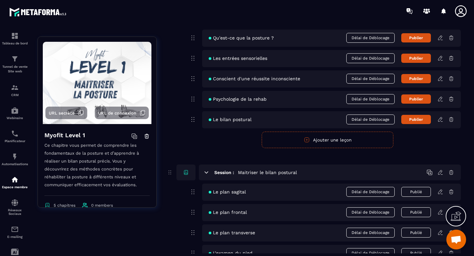
scroll to position [176, 0]
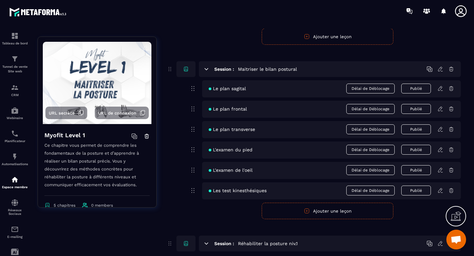
click at [439, 173] on icon at bounding box center [440, 170] width 6 height 6
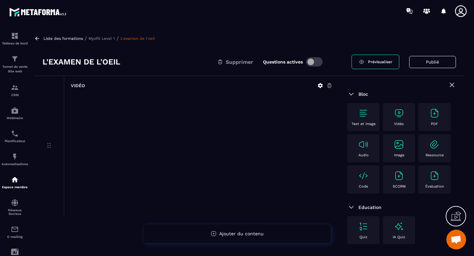
click at [104, 39] on p "Myofit Level 1" at bounding box center [102, 38] width 26 height 5
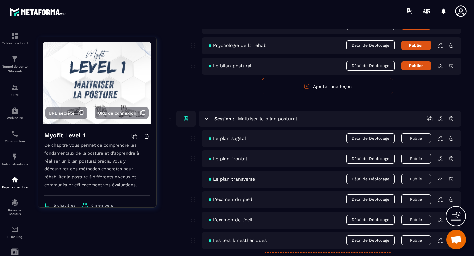
scroll to position [148, 0]
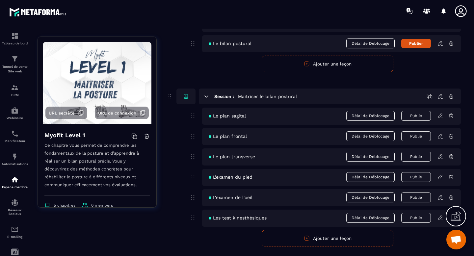
click at [440, 178] on icon at bounding box center [440, 177] width 6 height 6
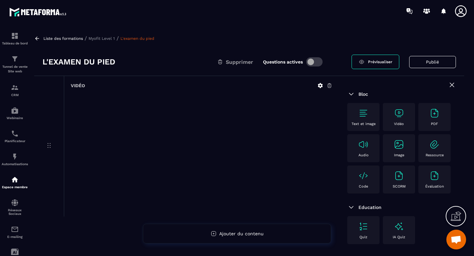
click at [100, 40] on p "Myofit Level 1" at bounding box center [102, 38] width 26 height 5
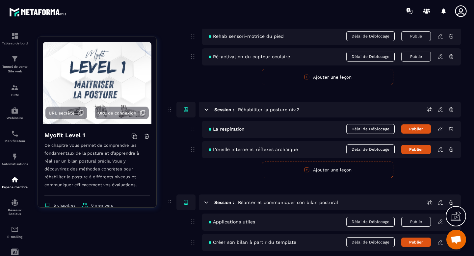
scroll to position [484, 0]
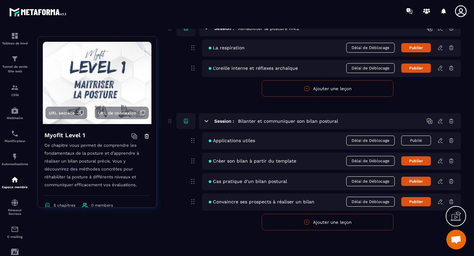
click at [440, 181] on icon at bounding box center [440, 181] width 6 height 6
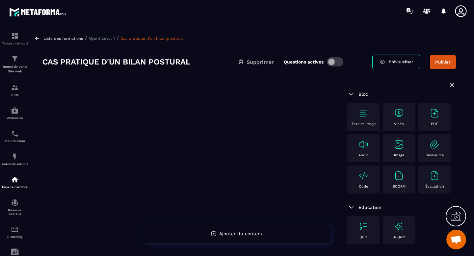
click at [397, 117] on img at bounding box center [399, 113] width 11 height 11
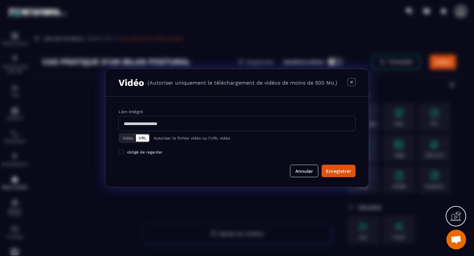
click at [243, 127] on input "Modal window" at bounding box center [236, 123] width 237 height 15
paste input "**********"
type input "**********"
click at [351, 173] on button "Enregistrer" at bounding box center [339, 171] width 34 height 13
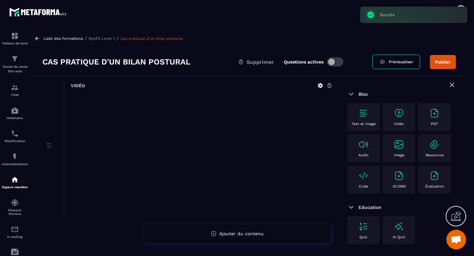
click at [447, 64] on button "Publier" at bounding box center [443, 62] width 26 height 14
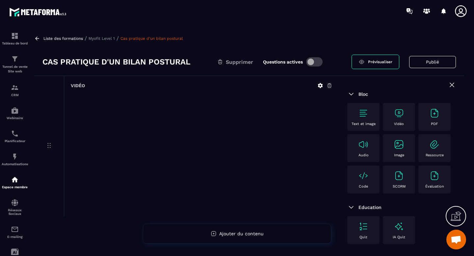
click at [99, 36] on p "Myofit Level 1" at bounding box center [102, 38] width 26 height 5
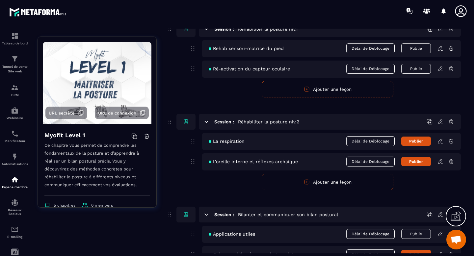
scroll to position [484, 0]
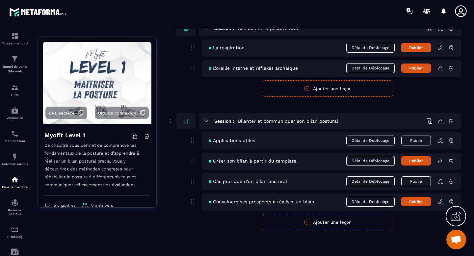
click at [439, 163] on icon at bounding box center [440, 161] width 6 height 6
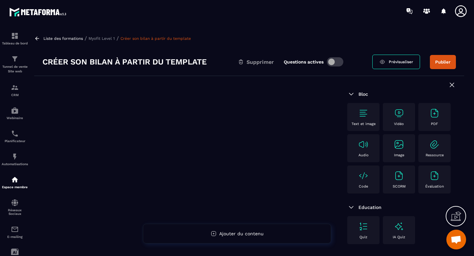
click at [398, 122] on p "Vidéo" at bounding box center [399, 124] width 10 height 4
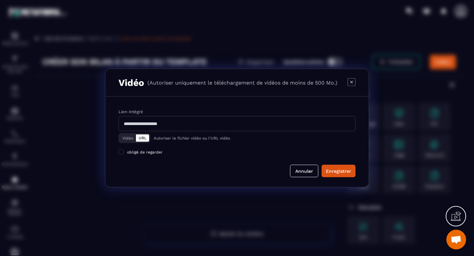
click at [226, 124] on input "Modal window" at bounding box center [236, 123] width 237 height 15
paste input "**********"
type input "**********"
click at [338, 171] on div "Enregistrer" at bounding box center [338, 171] width 25 height 7
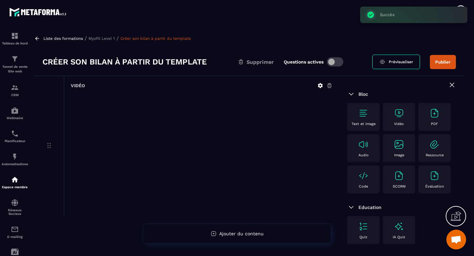
click at [441, 61] on button "Publier" at bounding box center [443, 62] width 26 height 14
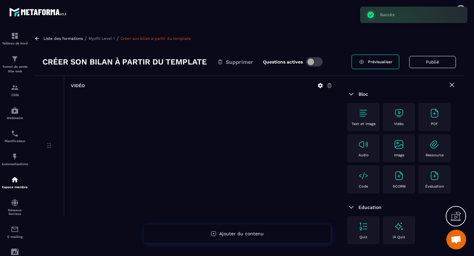
click at [108, 39] on p "Myofit Level 1" at bounding box center [102, 38] width 26 height 5
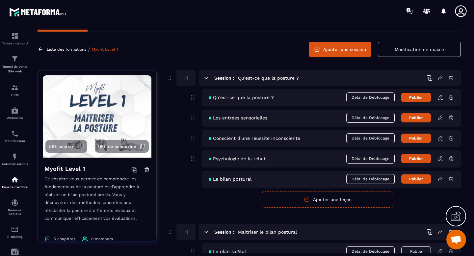
scroll to position [2, 0]
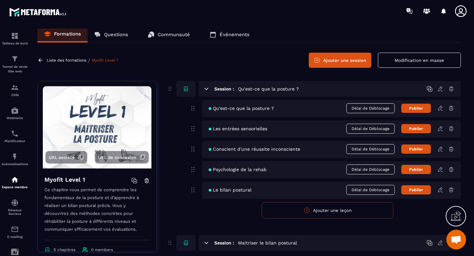
click at [437, 109] on icon at bounding box center [440, 108] width 6 height 6
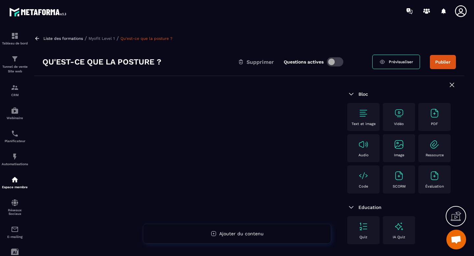
click at [394, 114] on img at bounding box center [399, 113] width 11 height 11
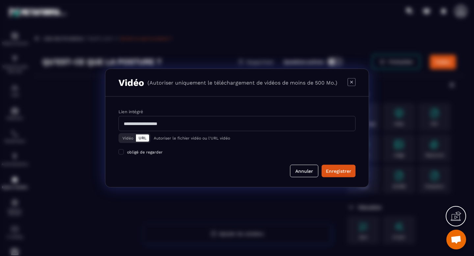
click at [258, 130] on input "Modal window" at bounding box center [236, 123] width 237 height 15
paste input "**********"
type input "**********"
click at [337, 171] on div "Enregistrer" at bounding box center [338, 171] width 25 height 7
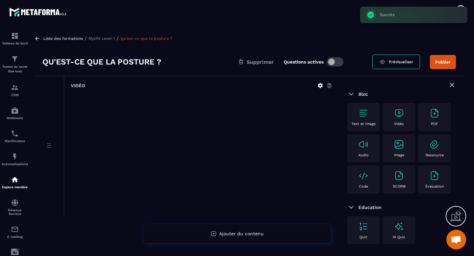
click at [444, 64] on button "Publier" at bounding box center [443, 62] width 26 height 14
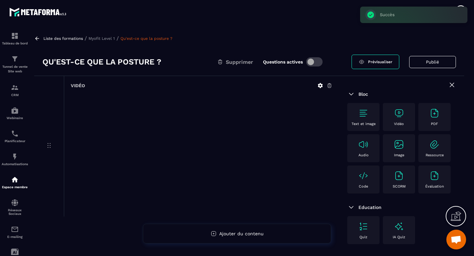
click at [96, 38] on p "Myofit Level 1" at bounding box center [102, 38] width 26 height 5
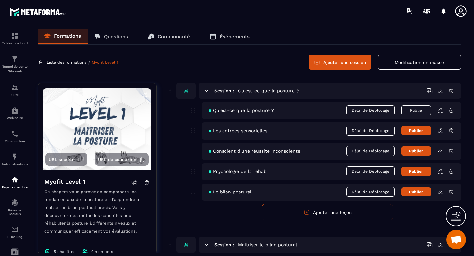
click at [439, 132] on icon at bounding box center [440, 131] width 6 height 6
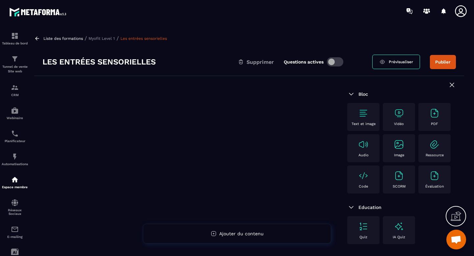
click at [397, 111] on img at bounding box center [399, 113] width 11 height 11
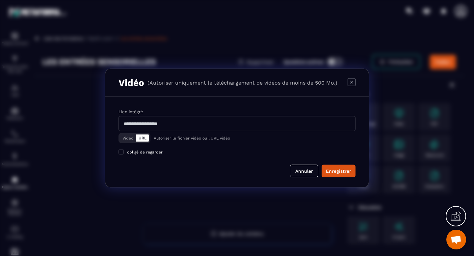
click at [254, 118] on input "Modal window" at bounding box center [236, 123] width 237 height 15
paste input "**********"
type input "**********"
click at [338, 171] on div "Enregistrer" at bounding box center [338, 171] width 25 height 7
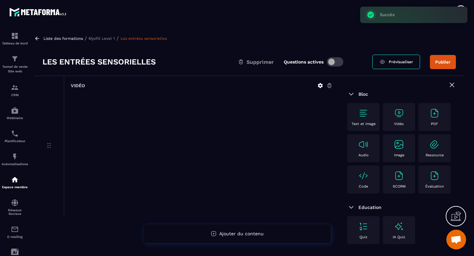
click at [445, 66] on button "Publier" at bounding box center [443, 62] width 26 height 14
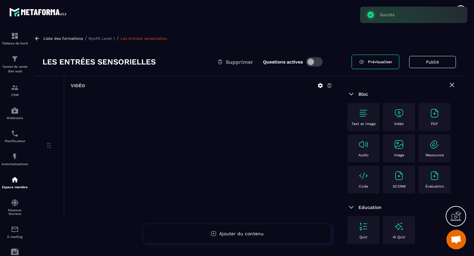
click at [108, 39] on p "Myofit Level 1" at bounding box center [102, 38] width 26 height 5
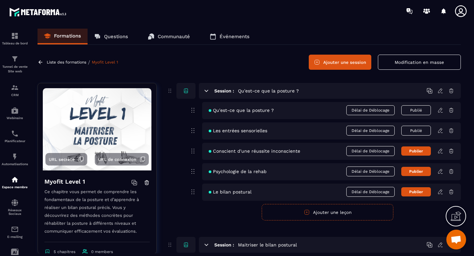
click at [441, 152] on icon at bounding box center [440, 151] width 6 height 6
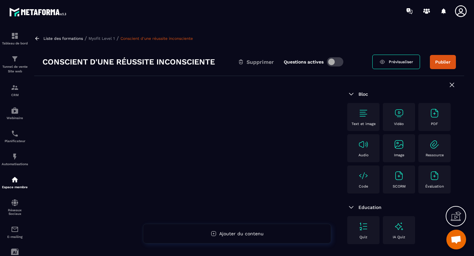
click at [400, 115] on img at bounding box center [399, 113] width 11 height 11
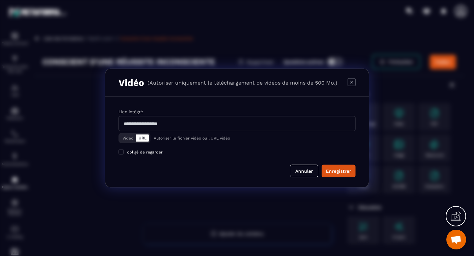
click at [277, 121] on input "Modal window" at bounding box center [236, 123] width 237 height 15
paste input "**********"
type input "**********"
click at [341, 171] on div "Enregistrer" at bounding box center [338, 171] width 25 height 7
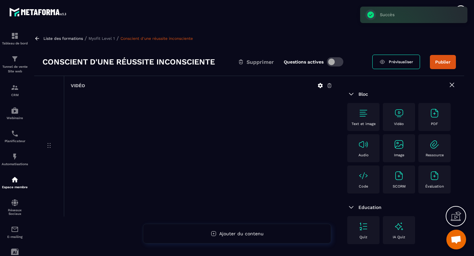
click at [443, 65] on button "Publier" at bounding box center [443, 62] width 26 height 14
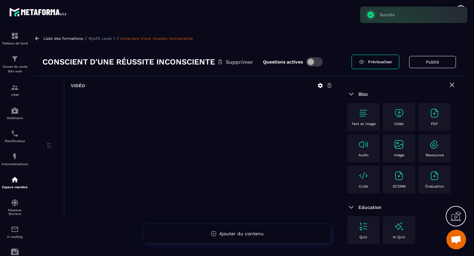
click at [108, 37] on p "Myofit Level 1" at bounding box center [102, 38] width 26 height 5
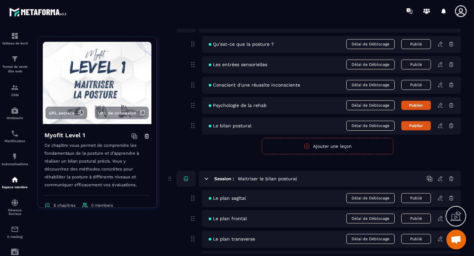
scroll to position [66, 0]
click at [440, 108] on icon at bounding box center [440, 106] width 6 height 6
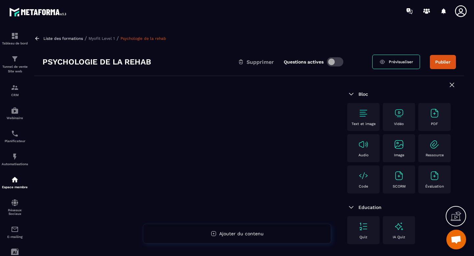
click at [399, 116] on img at bounding box center [399, 113] width 11 height 11
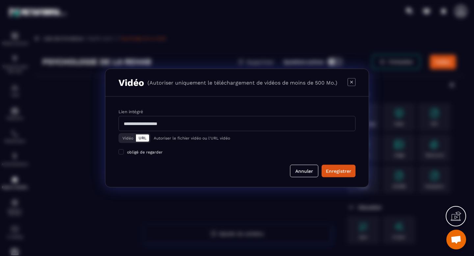
click at [224, 123] on input "Modal window" at bounding box center [236, 123] width 237 height 15
paste input "**********"
type input "**********"
click at [336, 170] on div "Enregistrer" at bounding box center [338, 171] width 25 height 7
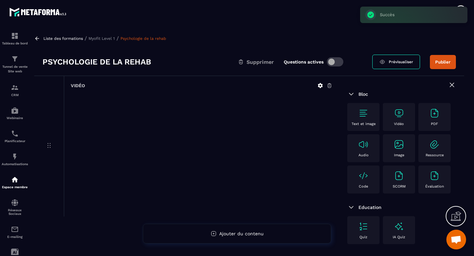
click at [438, 65] on button "Publier" at bounding box center [443, 62] width 26 height 14
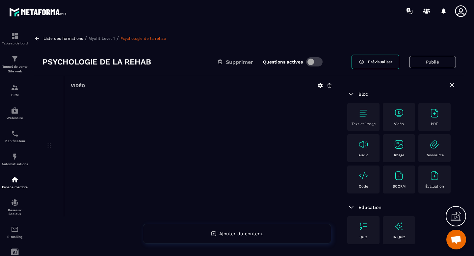
click at [106, 40] on p "Myofit Level 1" at bounding box center [102, 38] width 26 height 5
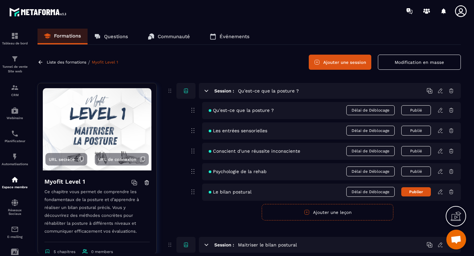
click at [441, 193] on icon at bounding box center [440, 192] width 6 height 6
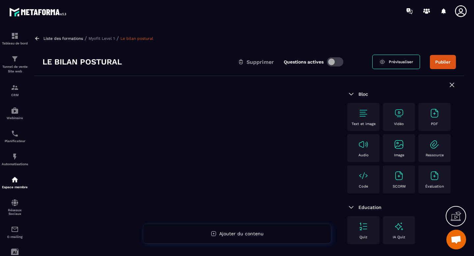
click at [396, 107] on div "Vidéo" at bounding box center [399, 117] width 32 height 28
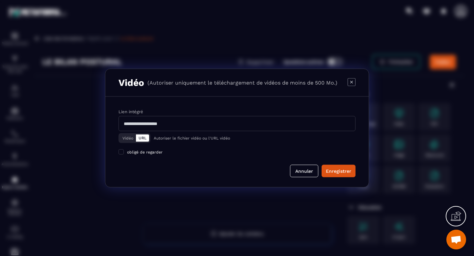
click at [300, 121] on input "Modal window" at bounding box center [236, 123] width 237 height 15
paste input "**********"
type input "**********"
click at [338, 170] on div "Enregistrer" at bounding box center [338, 171] width 25 height 7
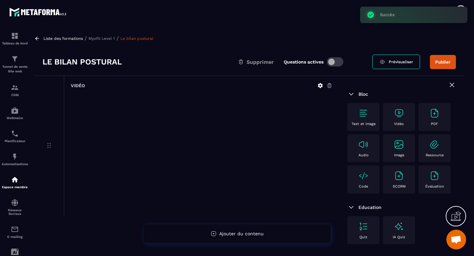
click at [444, 63] on button "Publier" at bounding box center [443, 62] width 26 height 14
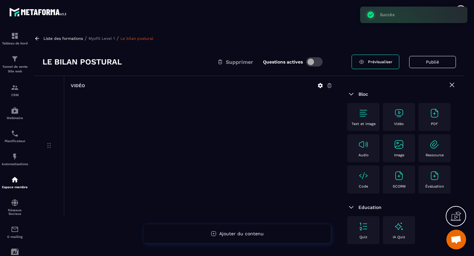
click at [107, 39] on p "Myofit Level 1" at bounding box center [102, 38] width 26 height 5
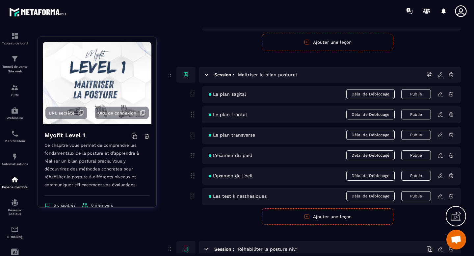
scroll to position [202, 0]
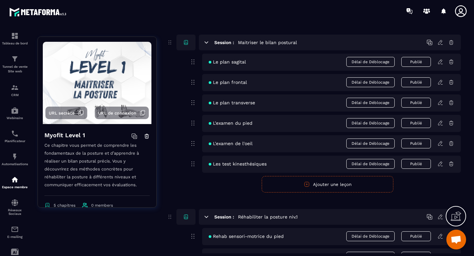
click at [440, 64] on icon at bounding box center [440, 62] width 4 height 4
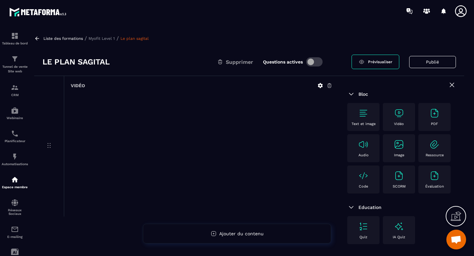
click at [107, 38] on p "Myofit Level 1" at bounding box center [102, 38] width 26 height 5
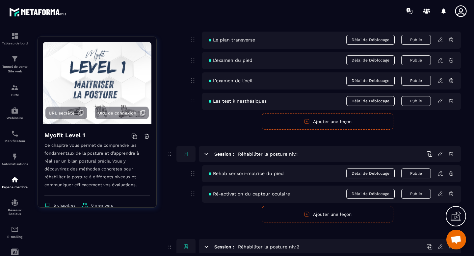
scroll to position [297, 0]
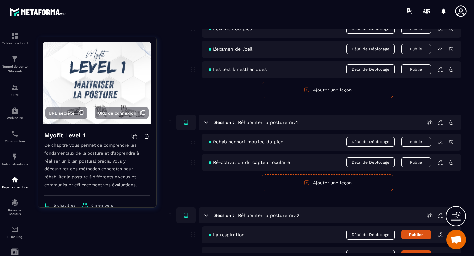
click at [441, 144] on icon at bounding box center [440, 142] width 6 height 6
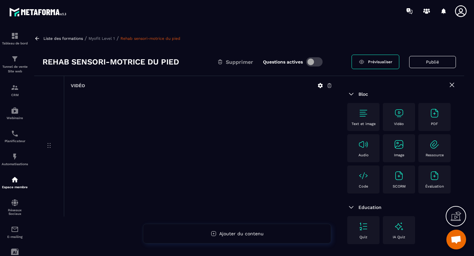
click at [104, 40] on p "Myofit Level 1" at bounding box center [102, 38] width 26 height 5
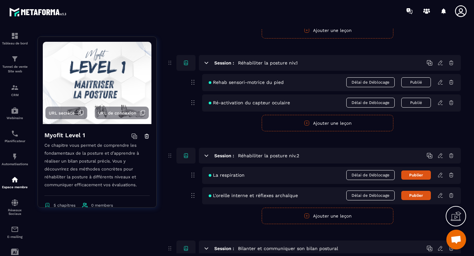
scroll to position [352, 0]
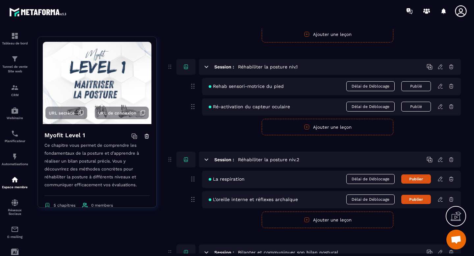
click at [439, 109] on icon at bounding box center [440, 107] width 6 height 6
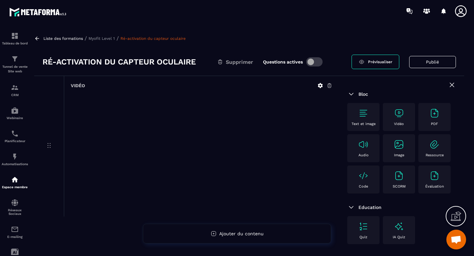
click at [106, 38] on p "Myofit Level 1" at bounding box center [102, 38] width 26 height 5
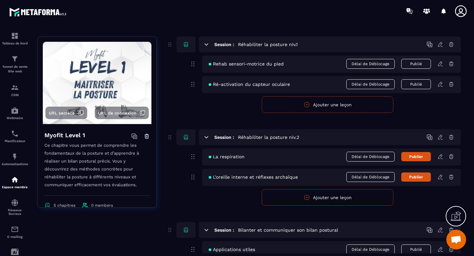
scroll to position [376, 0]
click at [440, 156] on icon at bounding box center [440, 156] width 6 height 6
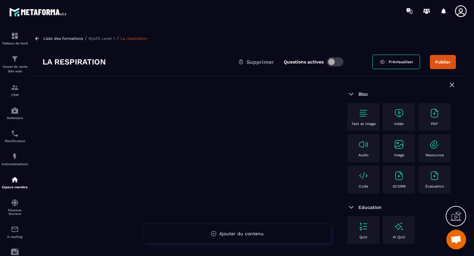
click at [402, 111] on img at bounding box center [399, 113] width 11 height 11
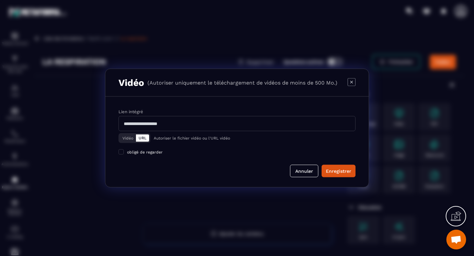
click at [264, 124] on input "Modal window" at bounding box center [236, 123] width 237 height 15
paste input "**********"
type input "**********"
click at [336, 170] on div "Enregistrer" at bounding box center [338, 171] width 25 height 7
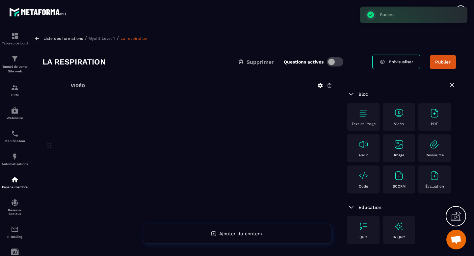
click at [433, 66] on button "Publier" at bounding box center [443, 62] width 26 height 14
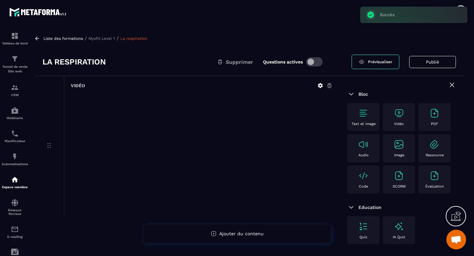
click at [108, 39] on p "Myofit Level 1" at bounding box center [102, 38] width 26 height 5
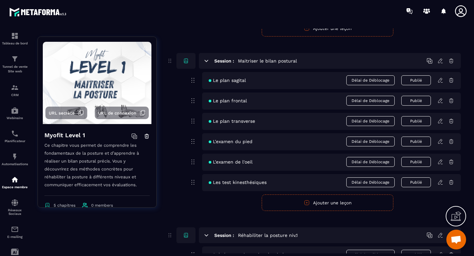
scroll to position [322, 0]
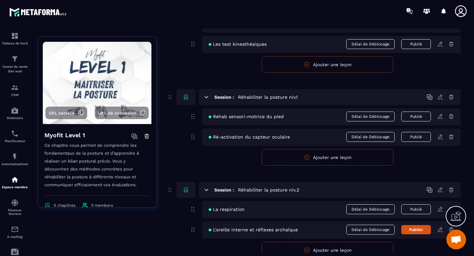
click at [439, 233] on div "L'oreille interne et réflexes archaïque Délai de Déblocage Publier" at bounding box center [331, 229] width 259 height 17
click at [440, 230] on icon at bounding box center [440, 230] width 6 height 6
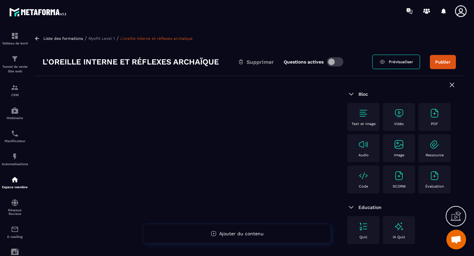
click at [399, 116] on img at bounding box center [399, 113] width 11 height 11
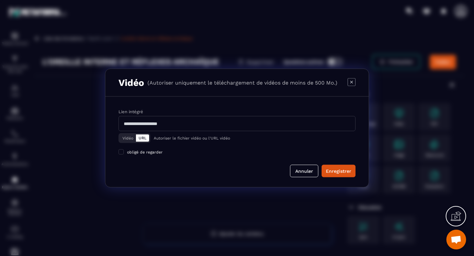
click at [221, 121] on input "Modal window" at bounding box center [236, 123] width 237 height 15
paste input "**********"
type input "**********"
click at [348, 174] on button "Enregistrer" at bounding box center [339, 171] width 34 height 13
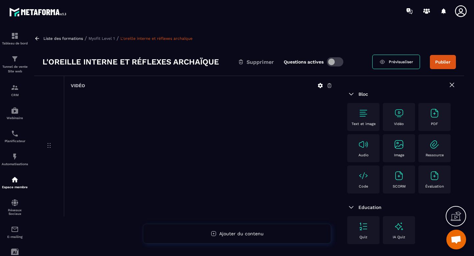
click at [444, 61] on button "Publier" at bounding box center [443, 62] width 26 height 14
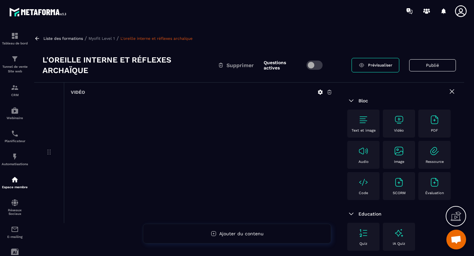
click at [111, 38] on p "Myofit Level 1" at bounding box center [102, 38] width 26 height 5
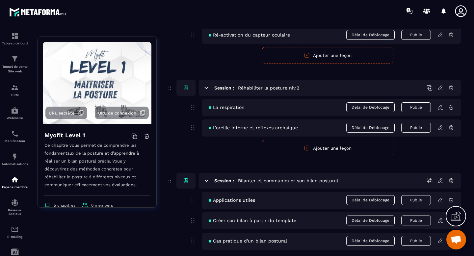
scroll to position [484, 0]
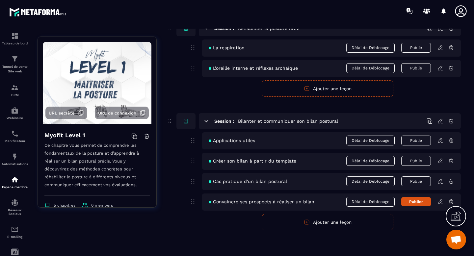
click at [441, 203] on icon at bounding box center [440, 202] width 6 height 6
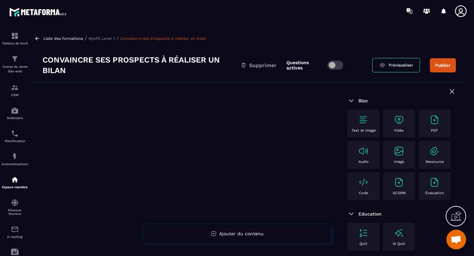
click at [399, 117] on img at bounding box center [399, 120] width 11 height 11
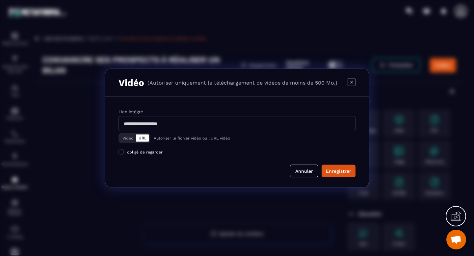
click at [262, 124] on input "Modal window" at bounding box center [236, 123] width 237 height 15
paste input "**********"
type input "**********"
click at [343, 170] on div "Enregistrer" at bounding box center [338, 171] width 25 height 7
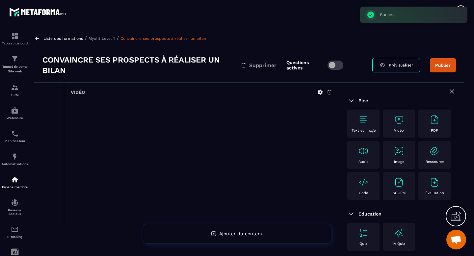
click at [442, 65] on button "Publier" at bounding box center [443, 65] width 26 height 14
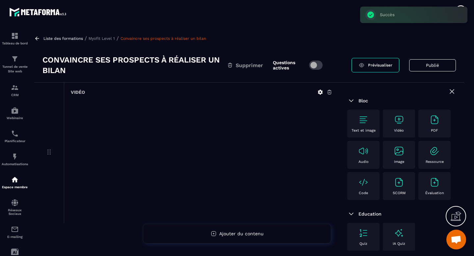
click at [101, 40] on p "Myofit Level 1" at bounding box center [102, 38] width 26 height 5
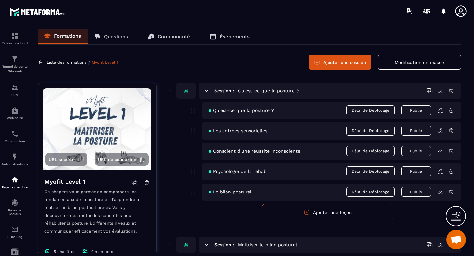
click at [78, 64] on p "Liste des formations" at bounding box center [66, 62] width 39 height 5
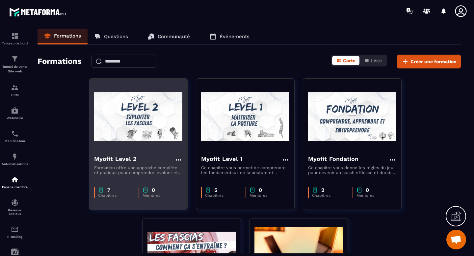
click at [138, 120] on img at bounding box center [138, 117] width 88 height 66
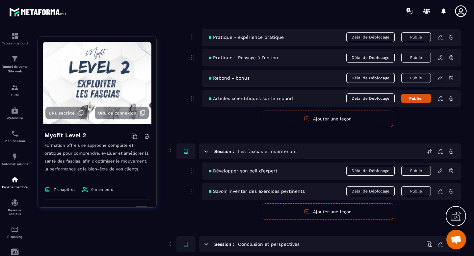
scroll to position [1200, 0]
